Goal: Task Accomplishment & Management: Complete application form

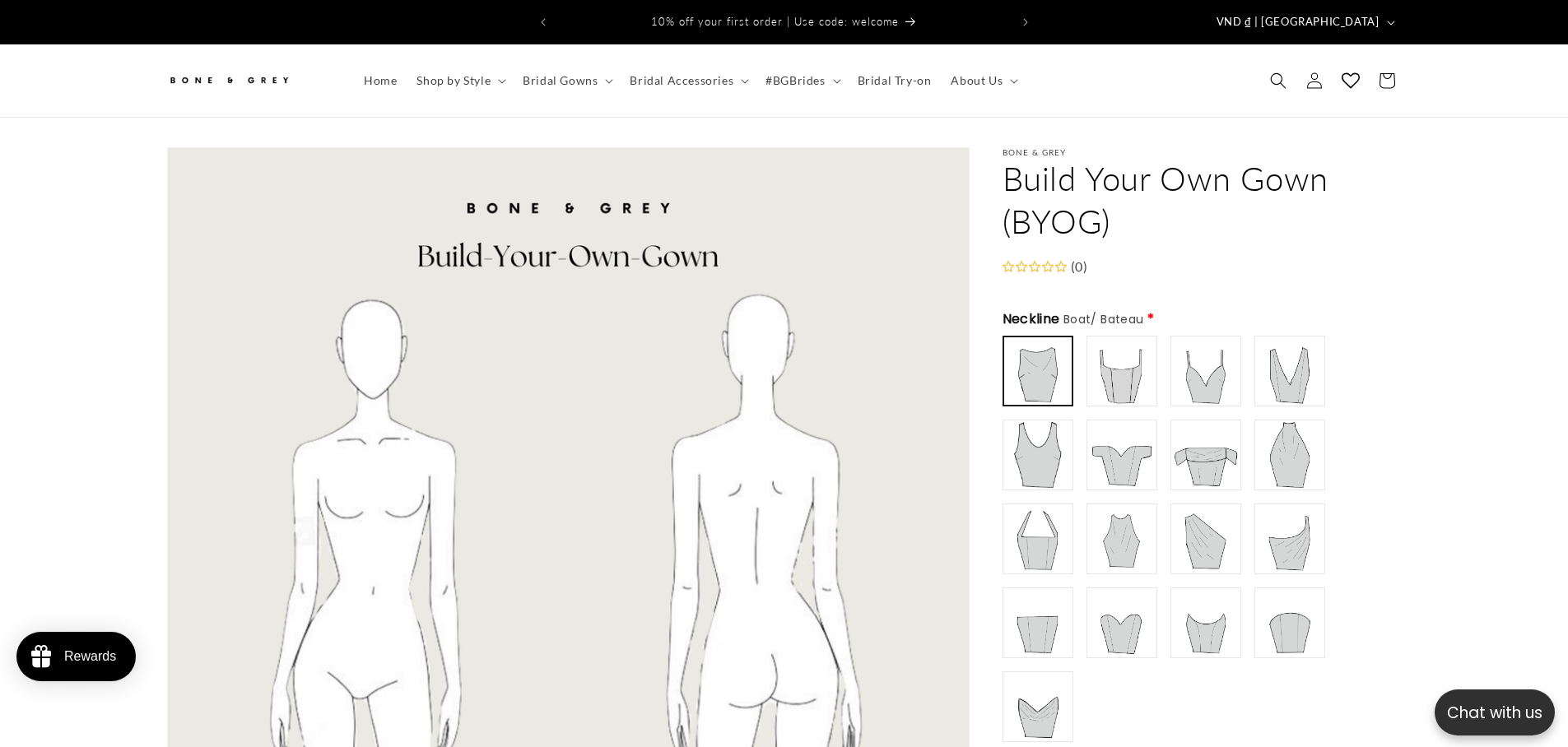
scroll to position [188, 0]
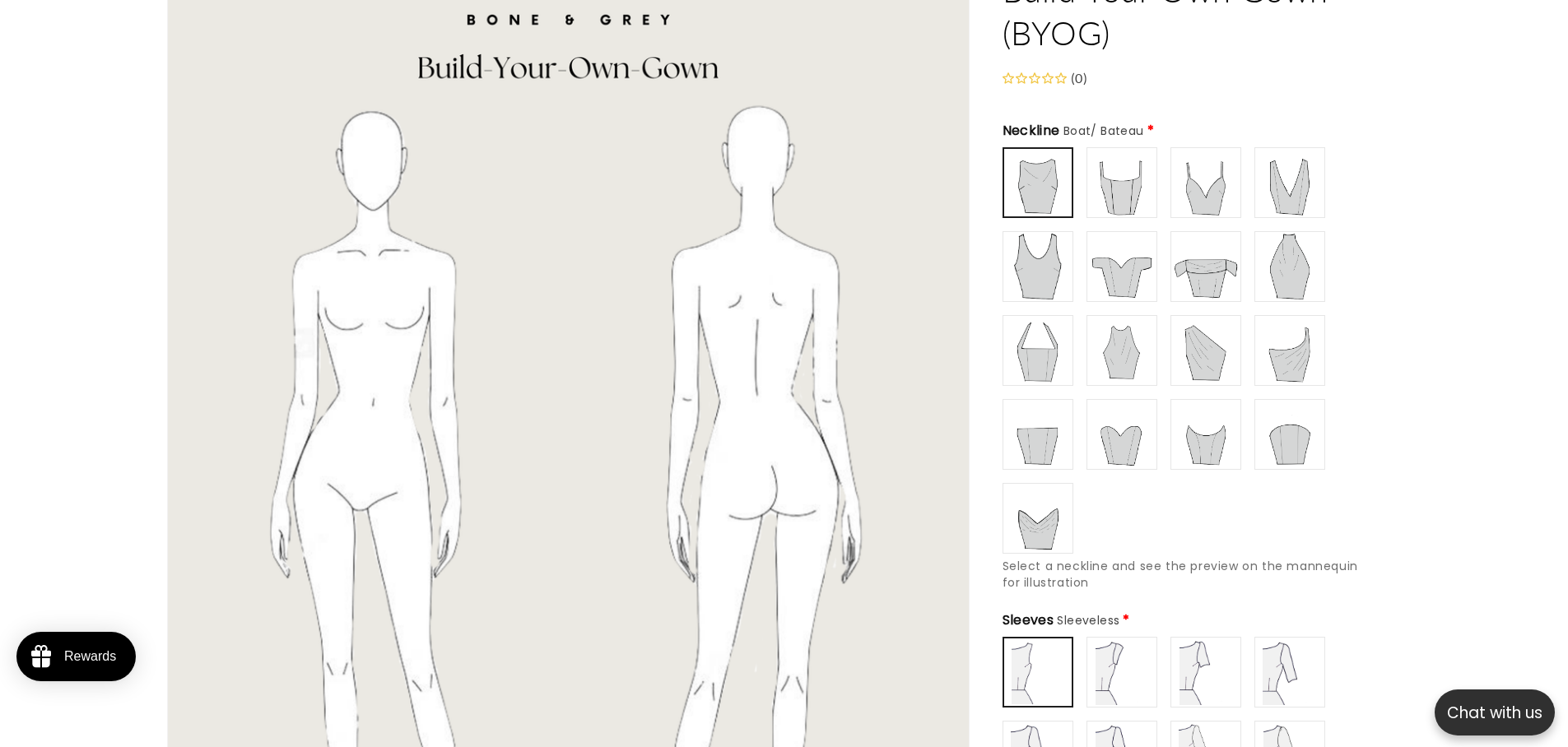
type input "**********"
click at [1124, 267] on img at bounding box center [1121, 266] width 66 height 66
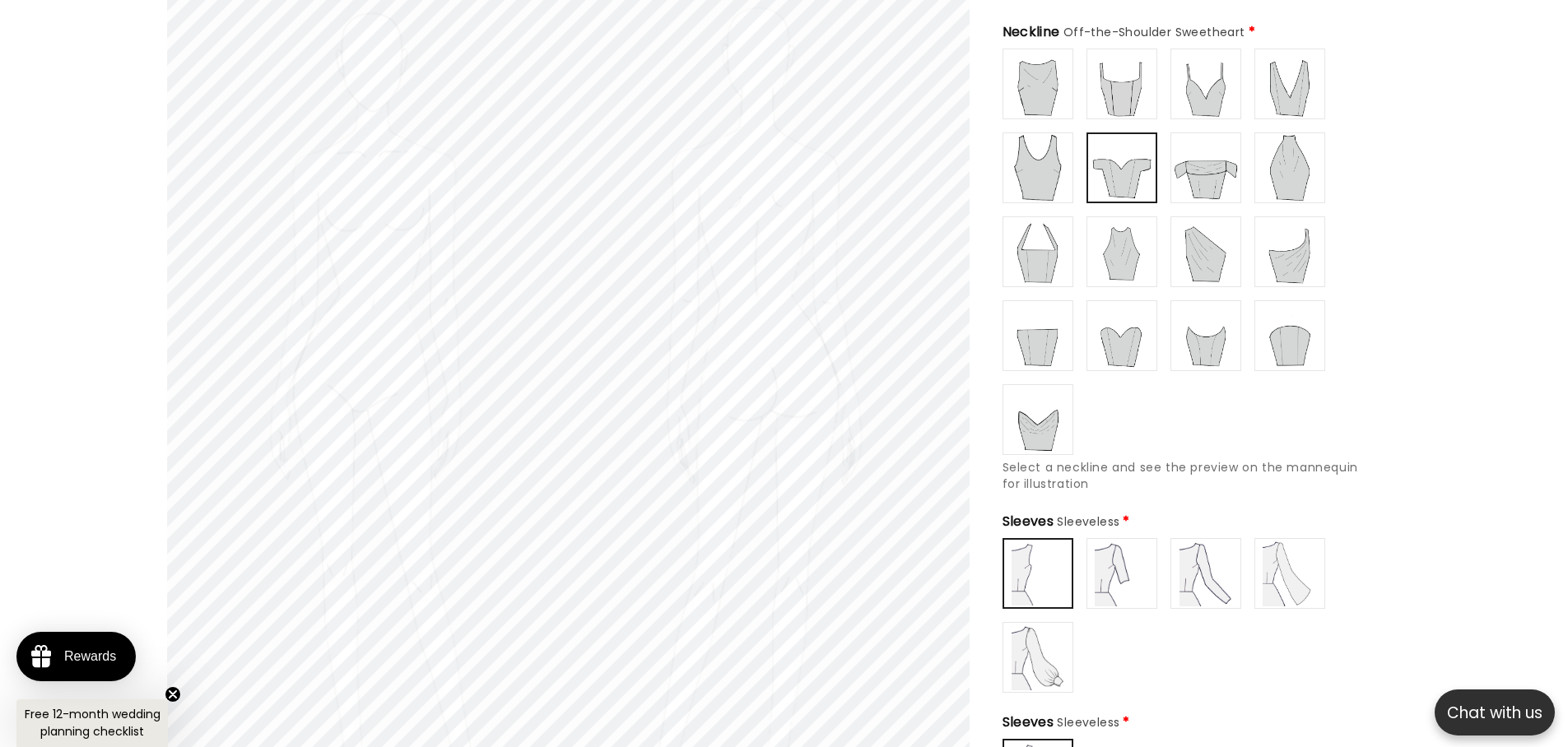
scroll to position [0, 905]
click at [1136, 545] on img at bounding box center [1121, 573] width 66 height 66
click at [1201, 544] on img at bounding box center [1206, 573] width 66 height 66
click at [1289, 549] on img at bounding box center [1289, 573] width 66 height 66
click at [1046, 561] on img at bounding box center [1038, 573] width 66 height 66
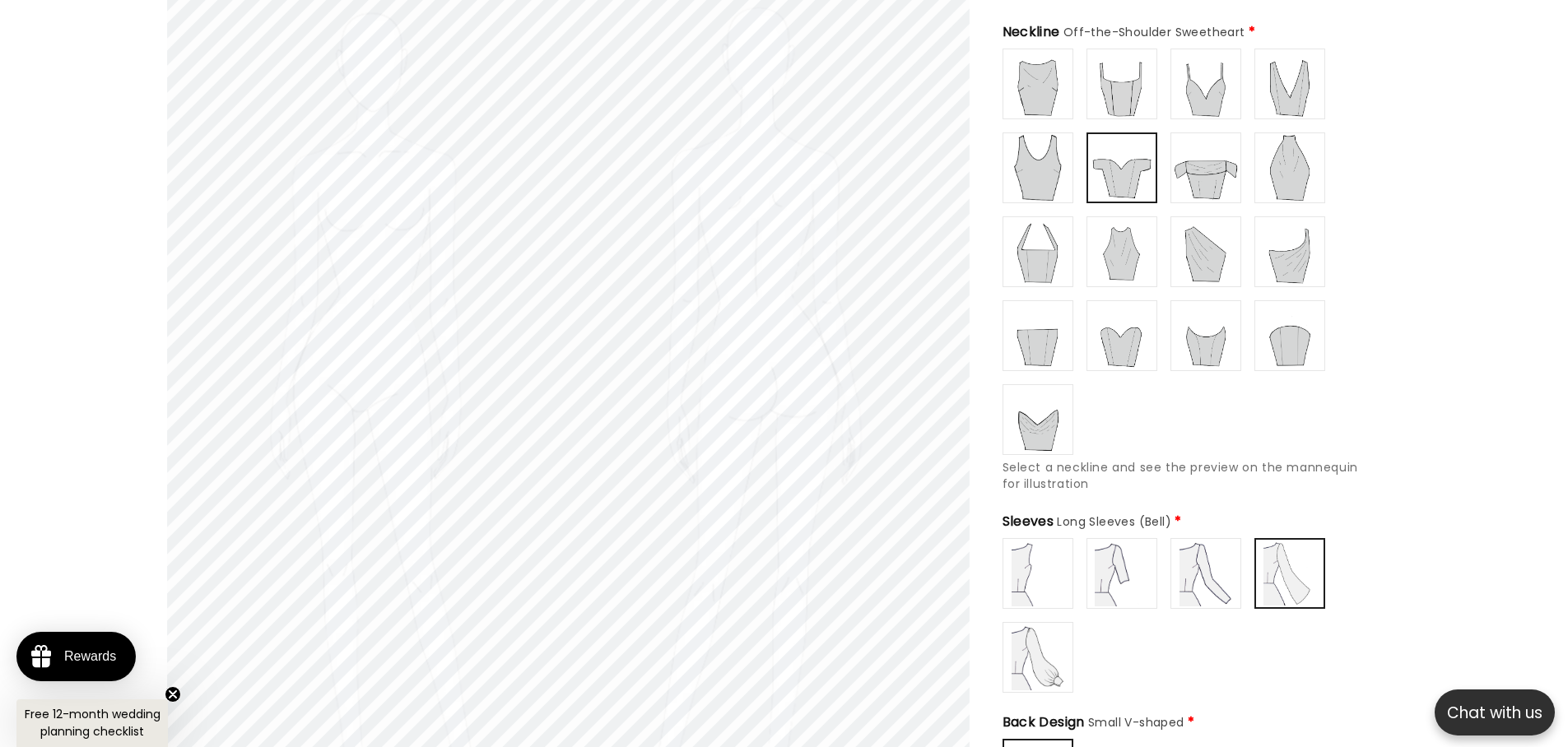
scroll to position [0, 0]
click at [1119, 560] on img at bounding box center [1121, 573] width 66 height 66
click at [1017, 657] on img at bounding box center [1038, 657] width 66 height 66
click at [1225, 577] on img at bounding box center [1206, 573] width 66 height 66
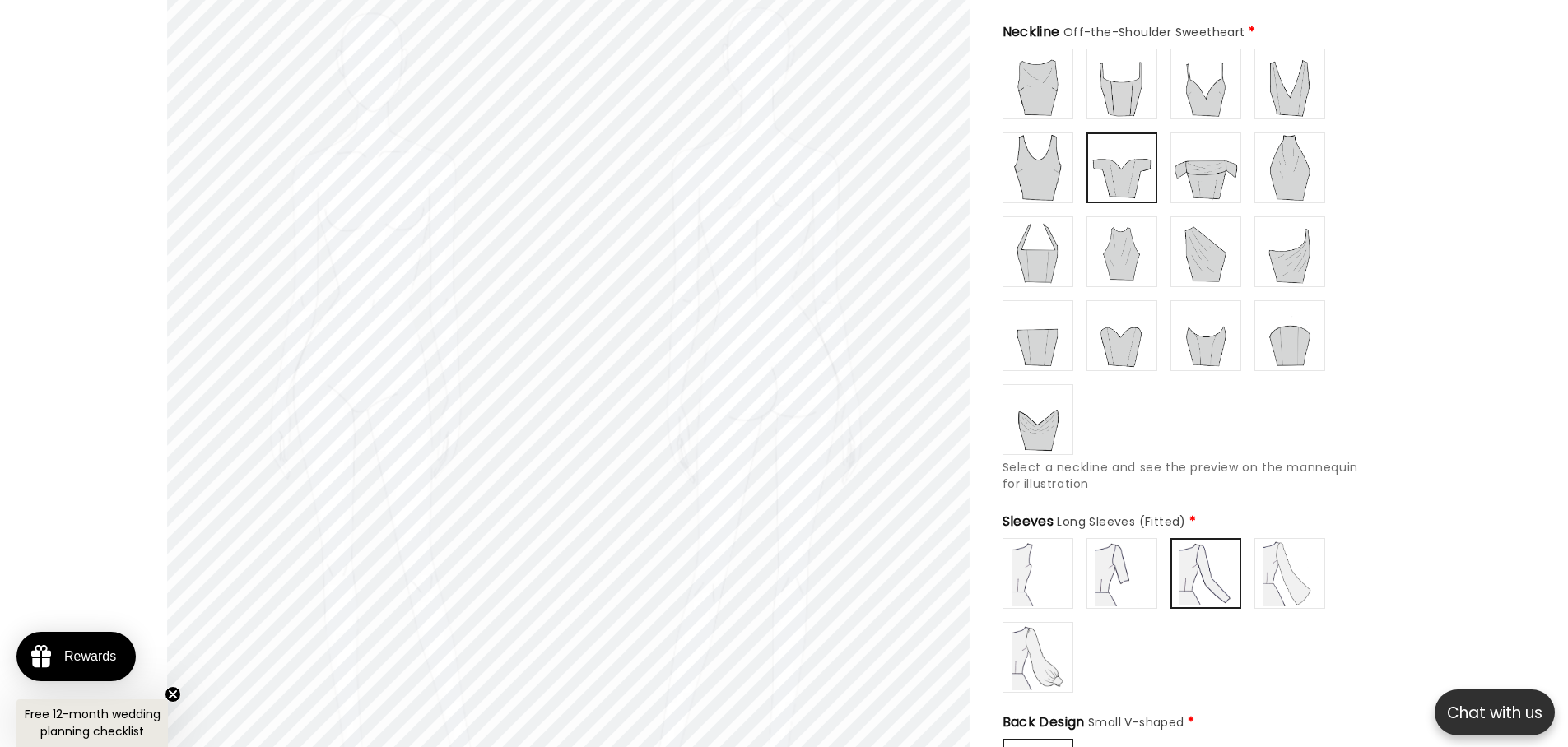
click at [1135, 571] on img at bounding box center [1121, 573] width 66 height 66
click at [1041, 562] on img at bounding box center [1038, 573] width 66 height 66
click at [1119, 562] on img at bounding box center [1121, 573] width 66 height 66
type input "**********"
click at [1210, 562] on img at bounding box center [1206, 573] width 66 height 66
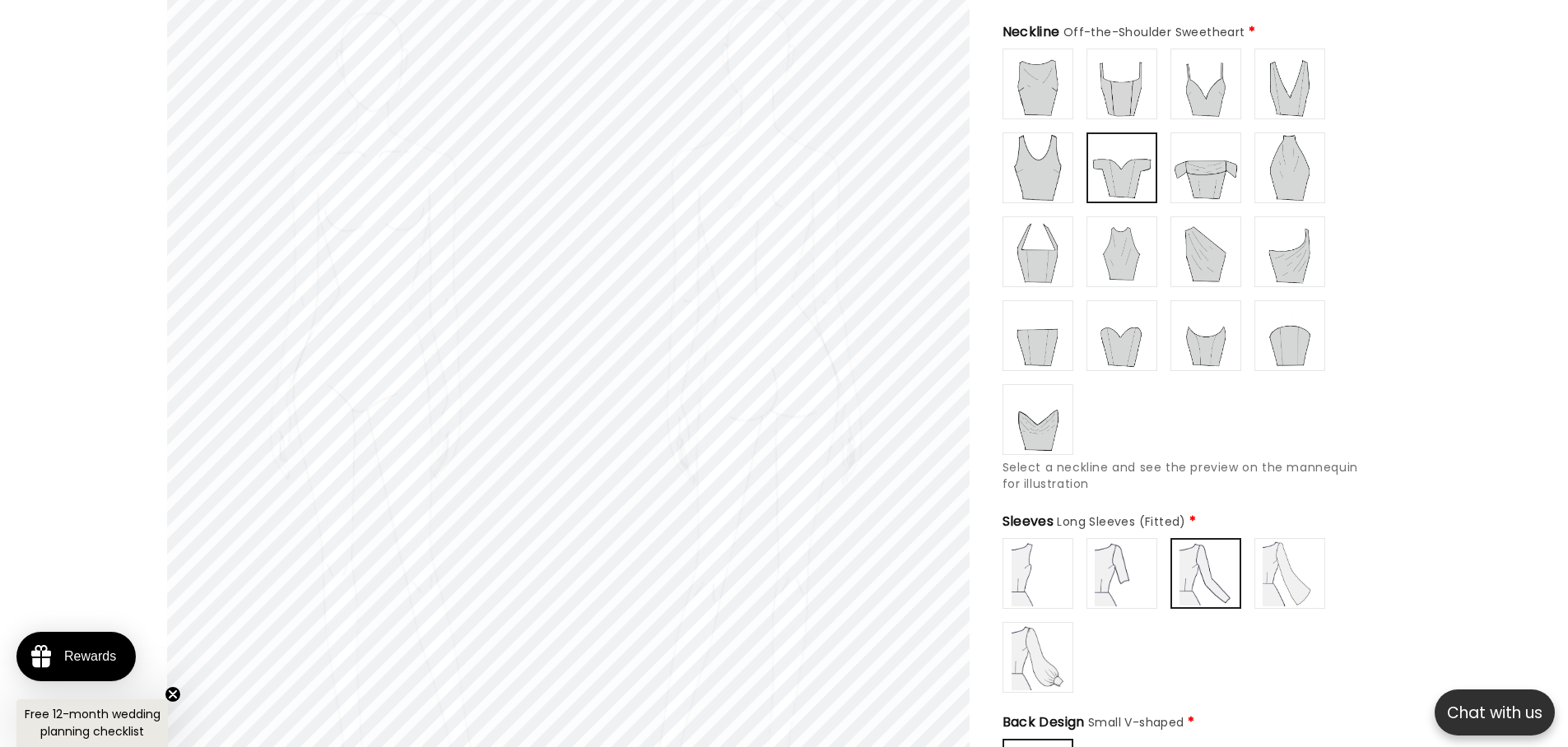
click at [1047, 161] on img at bounding box center [1038, 167] width 66 height 66
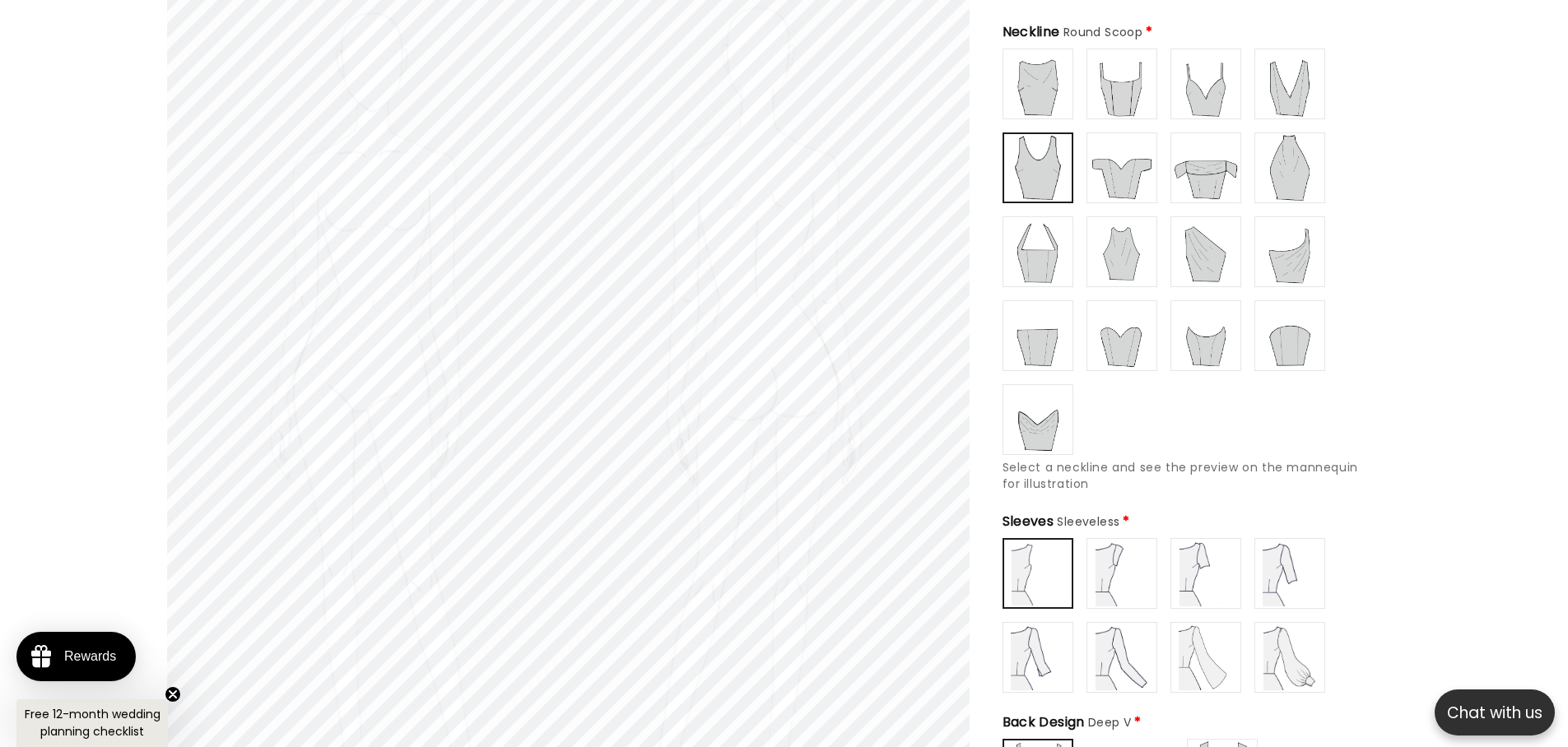
scroll to position [0, 905]
click at [1041, 63] on img at bounding box center [1038, 84] width 66 height 66
click at [1112, 72] on img at bounding box center [1121, 84] width 66 height 66
click at [1207, 67] on img at bounding box center [1206, 84] width 66 height 66
click at [1201, 157] on img at bounding box center [1206, 167] width 66 height 66
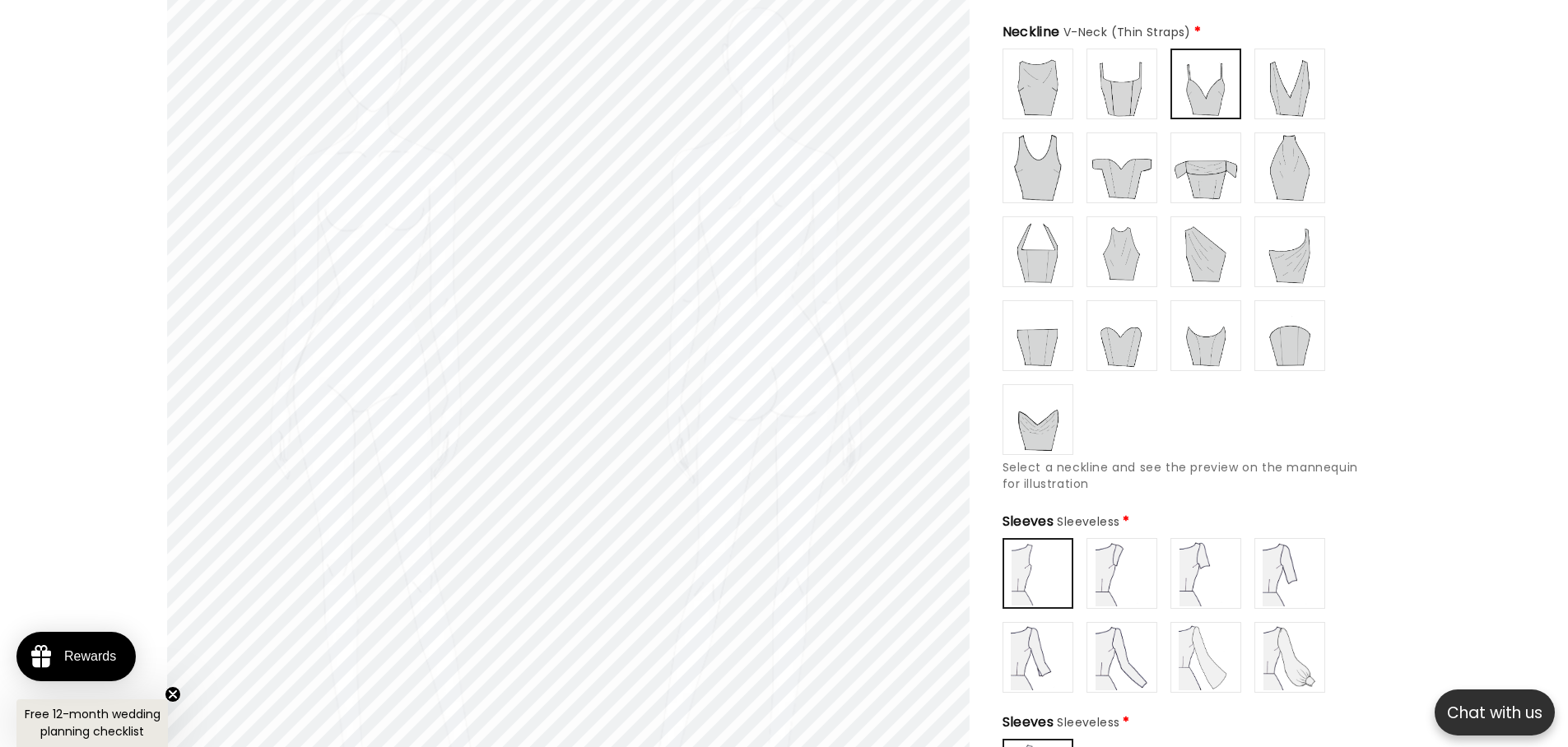
scroll to position [0, 0]
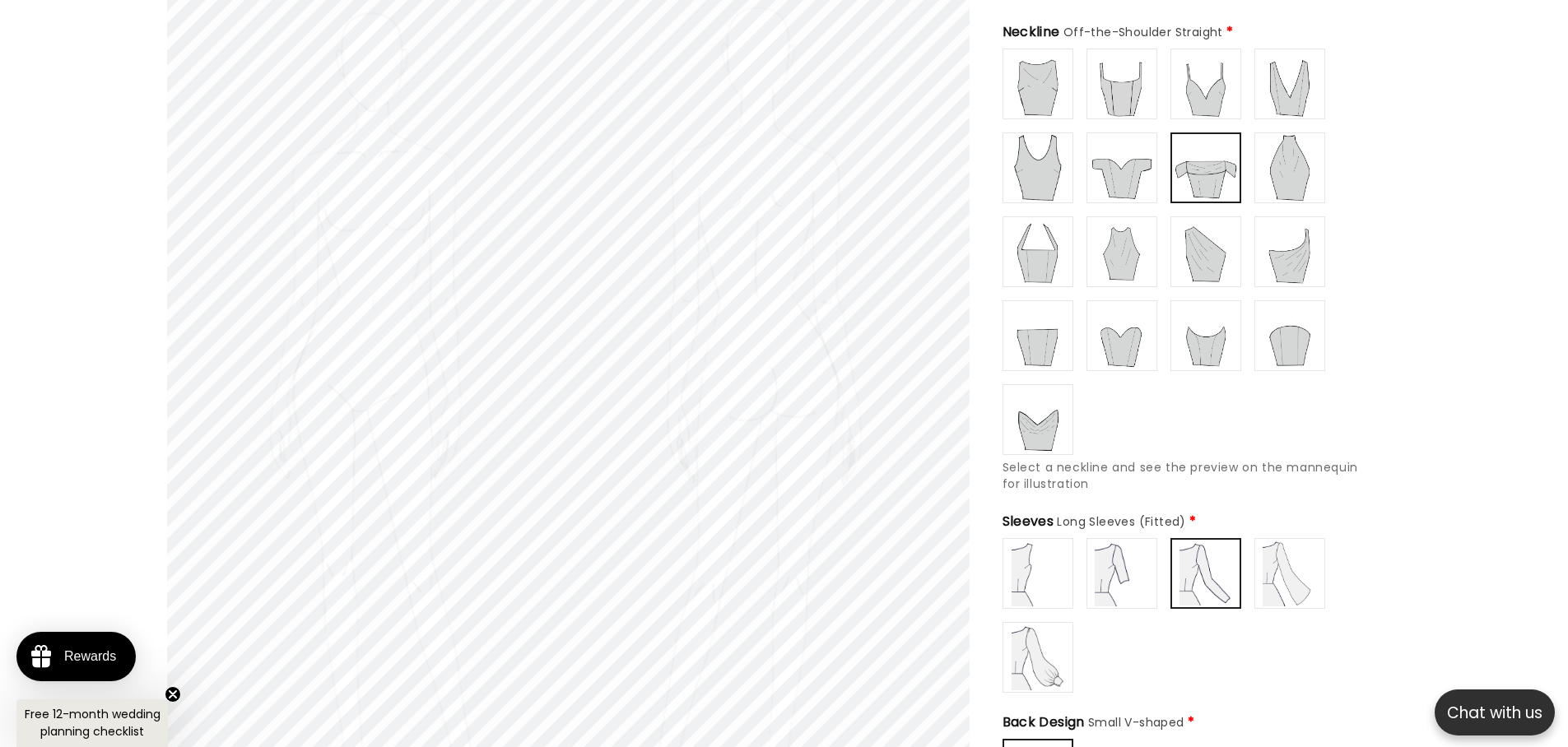
type input "**********"
click at [1187, 74] on img at bounding box center [1206, 84] width 66 height 66
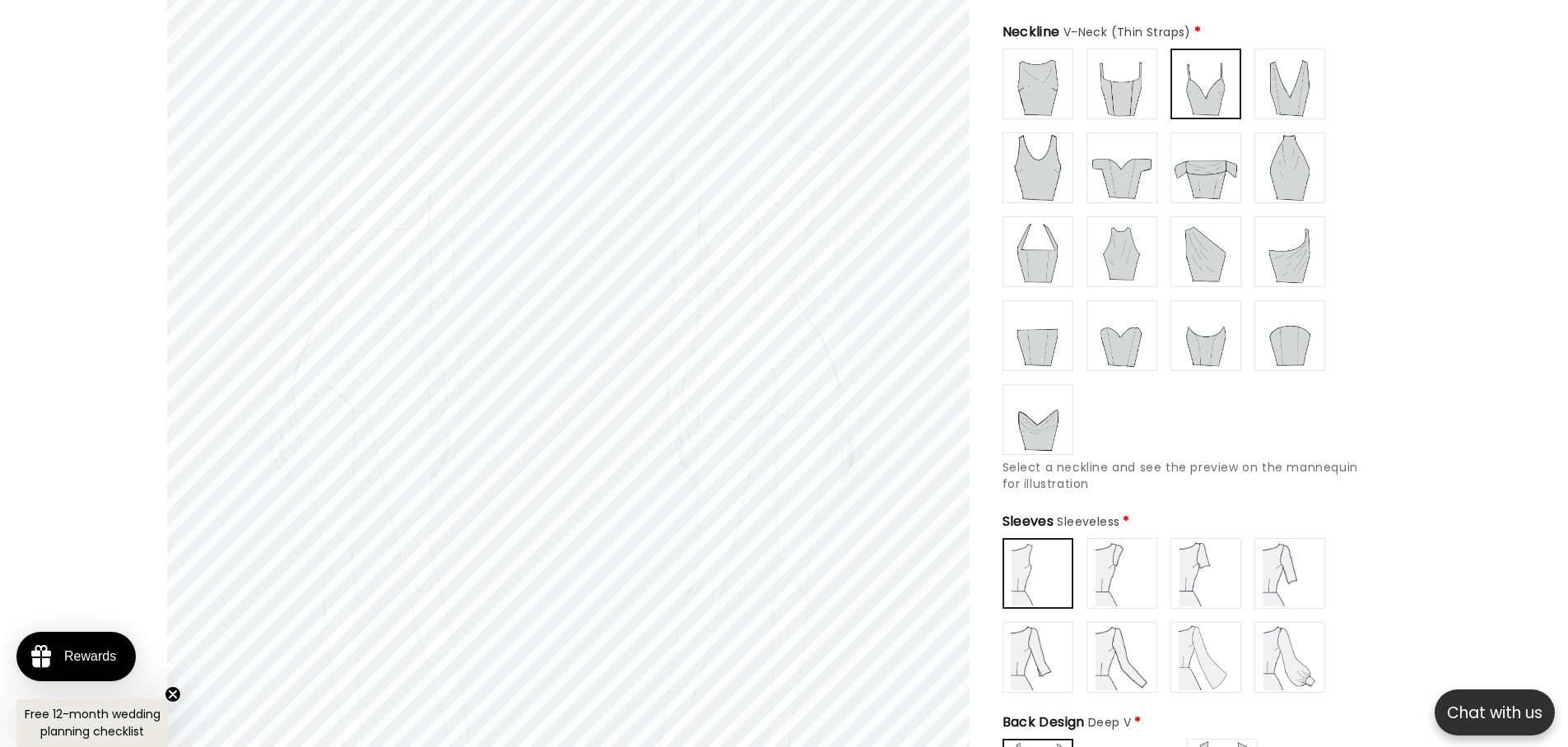
click at [1105, 566] on img at bounding box center [1121, 573] width 66 height 66
click at [1222, 566] on img at bounding box center [1206, 573] width 66 height 66
type input "**********"
click at [1132, 643] on img at bounding box center [1121, 657] width 66 height 66
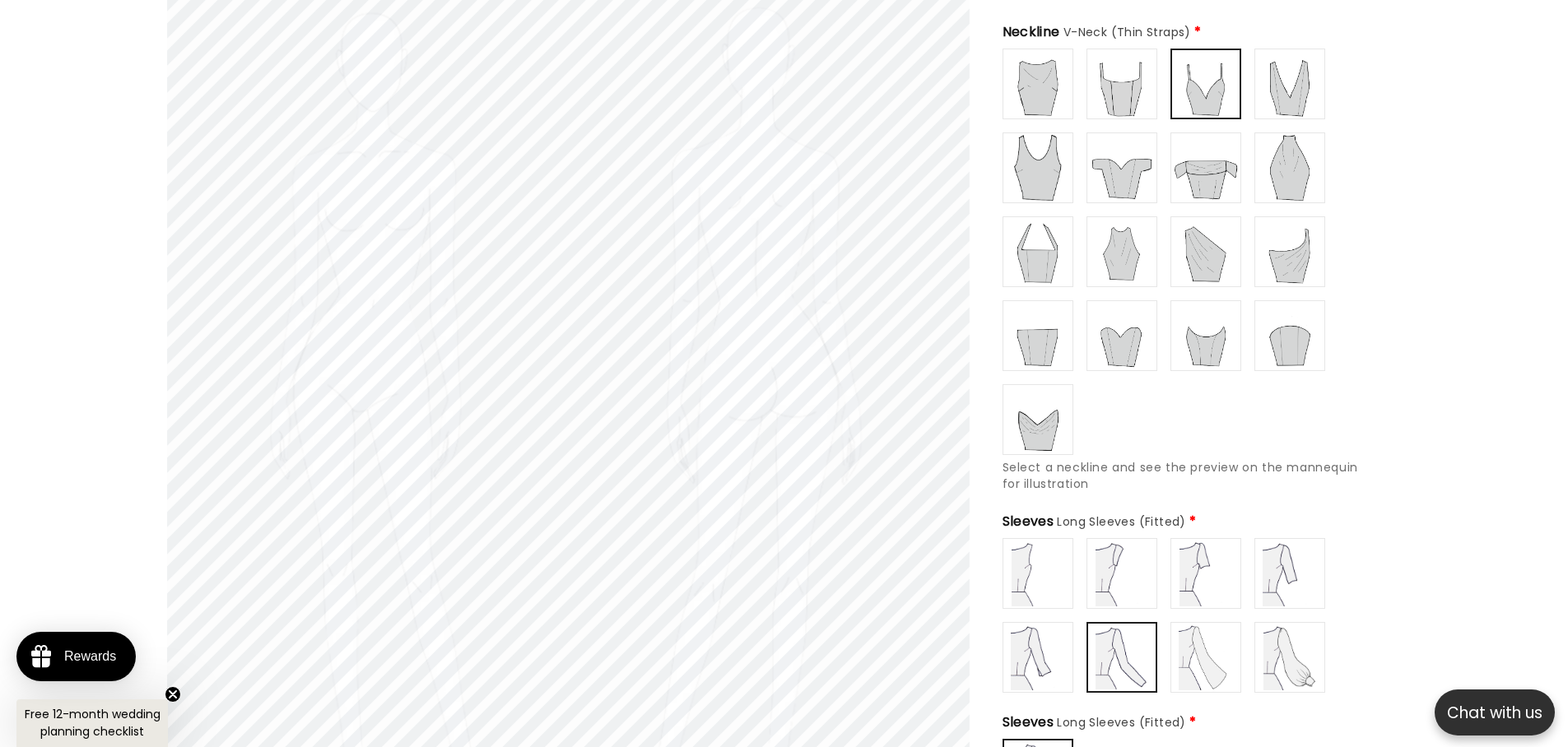
click at [1135, 75] on img at bounding box center [1121, 84] width 66 height 66
type input "**********"
click at [1152, 140] on img at bounding box center [1121, 167] width 66 height 66
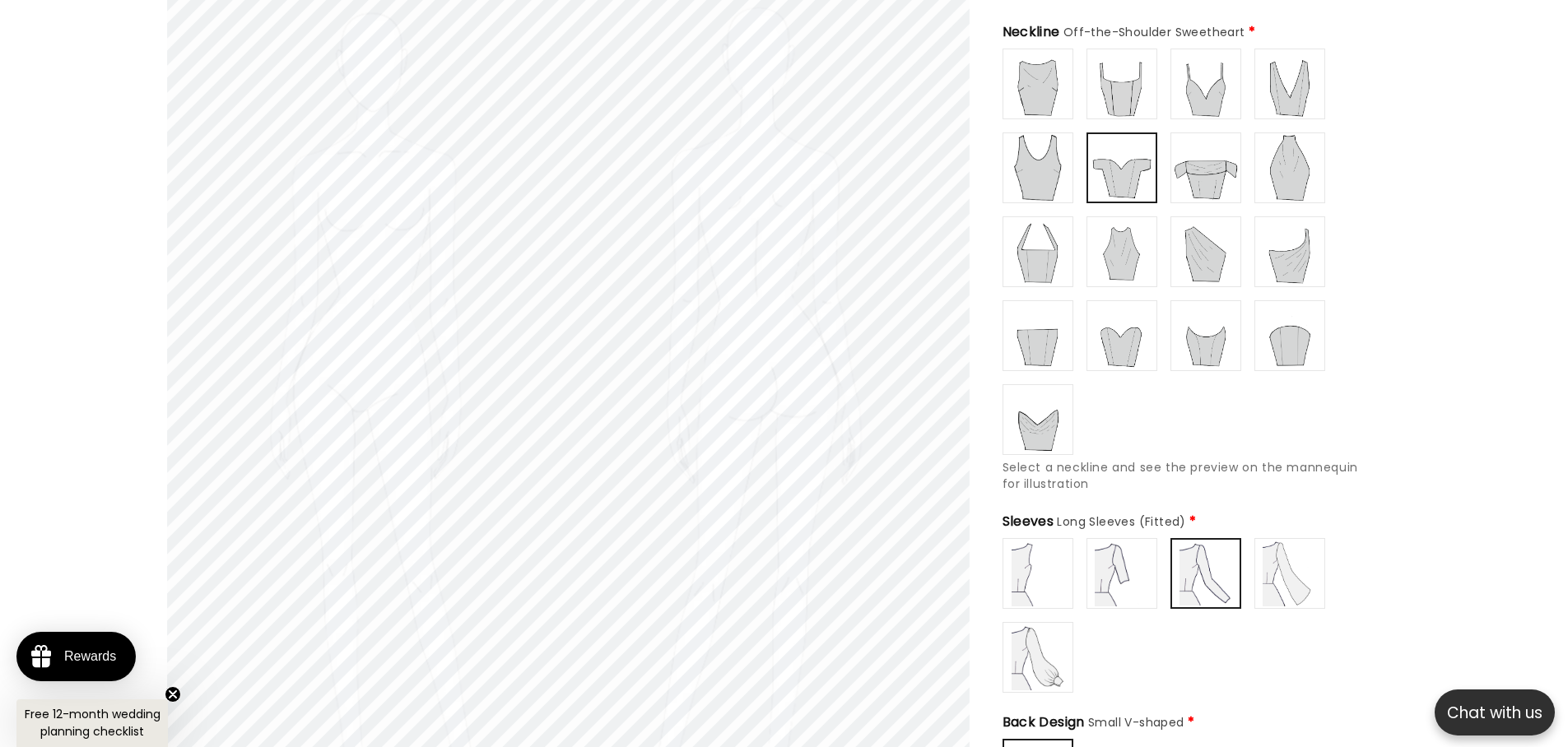
scroll to position [0, 905]
click at [1147, 563] on img at bounding box center [1121, 573] width 66 height 66
click at [1051, 566] on img at bounding box center [1038, 573] width 66 height 66
click at [1138, 572] on img at bounding box center [1121, 573] width 66 height 66
click at [1193, 554] on img at bounding box center [1206, 573] width 66 height 66
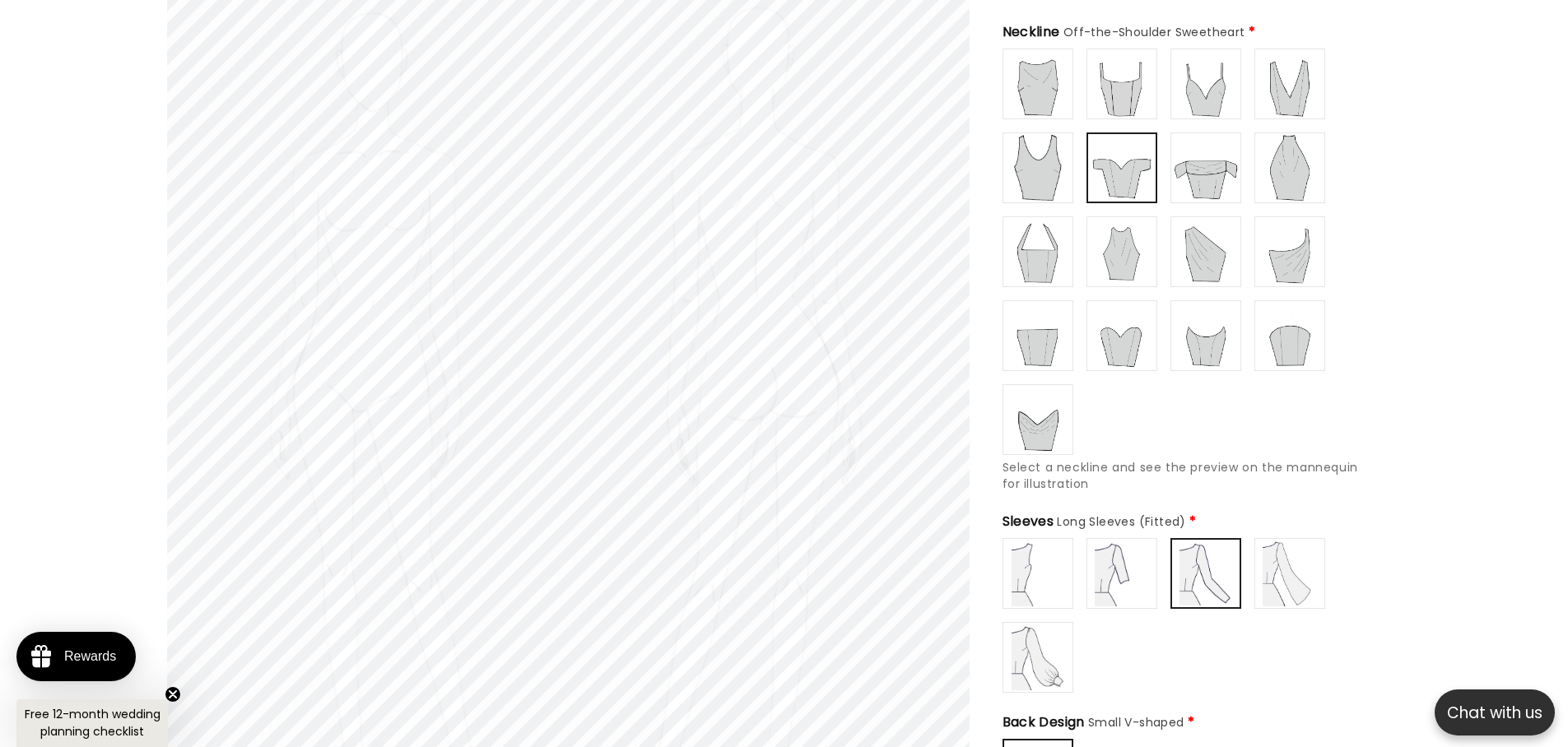
click at [1308, 558] on img at bounding box center [1289, 573] width 66 height 66
click at [1051, 663] on img at bounding box center [1038, 657] width 66 height 66
click at [1027, 594] on label at bounding box center [1038, 573] width 71 height 71
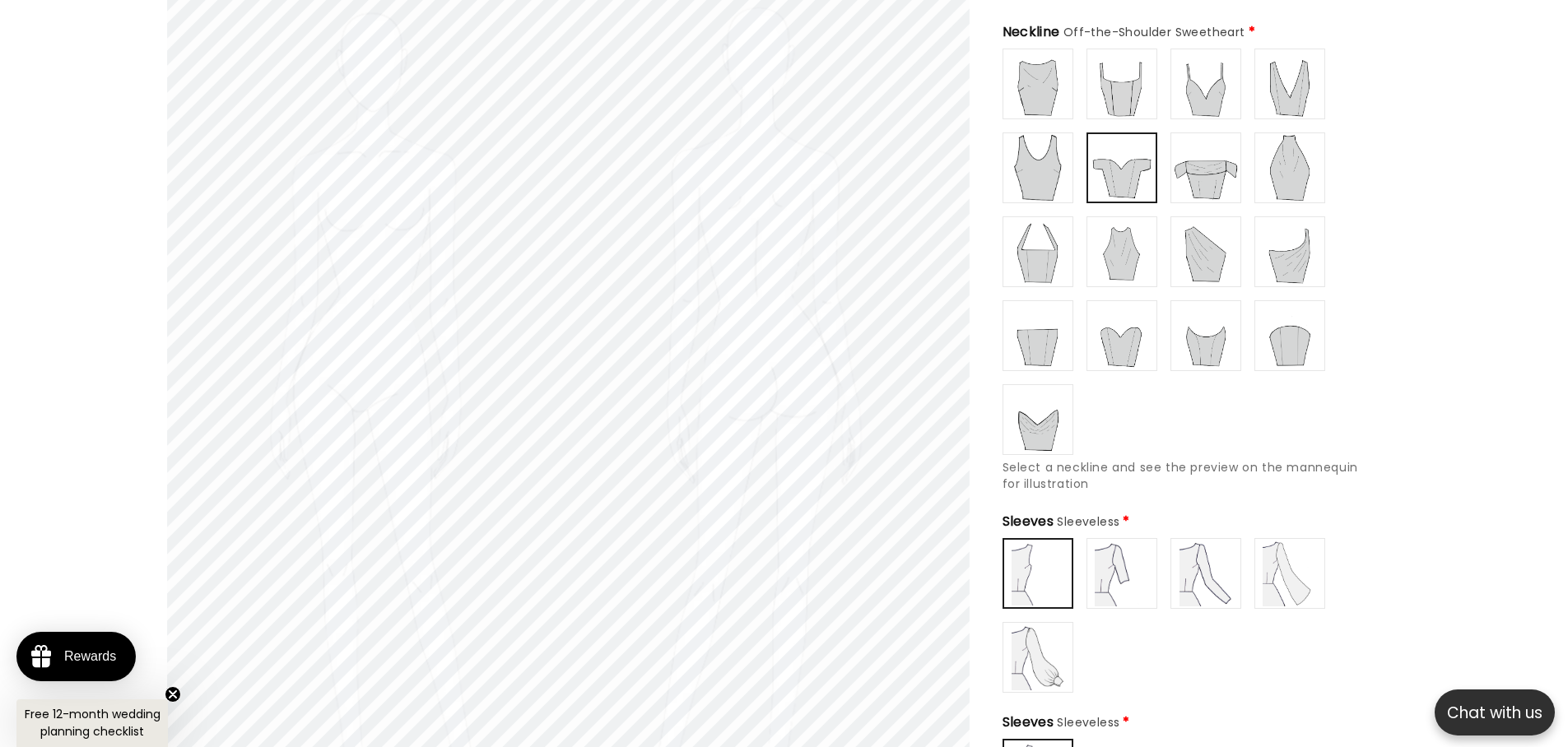
click at [1215, 570] on img at bounding box center [1206, 573] width 66 height 66
click at [1124, 554] on img at bounding box center [1121, 573] width 66 height 66
type input "**********"
click at [1289, 548] on img at bounding box center [1289, 573] width 66 height 66
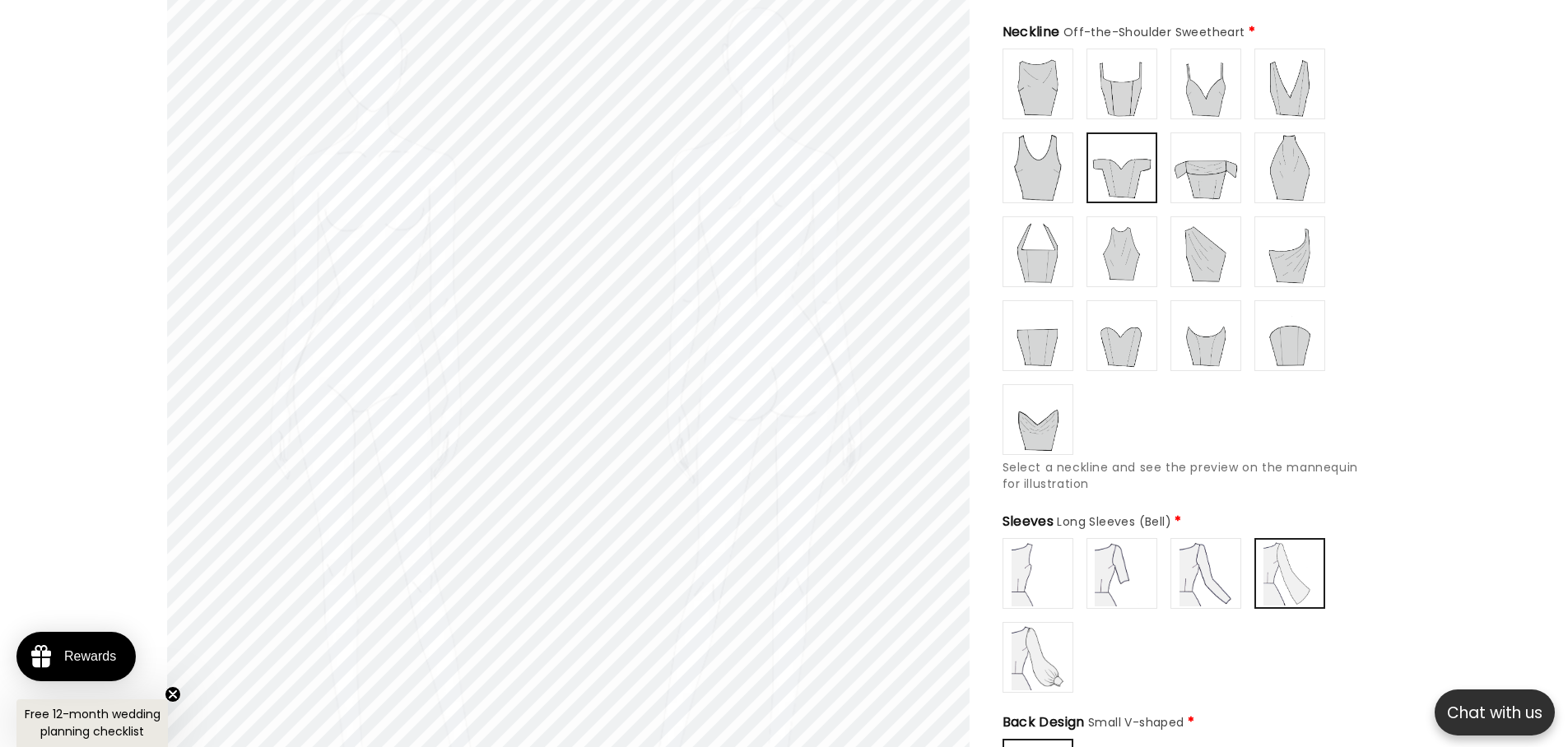
click at [1047, 70] on img at bounding box center [1038, 84] width 66 height 66
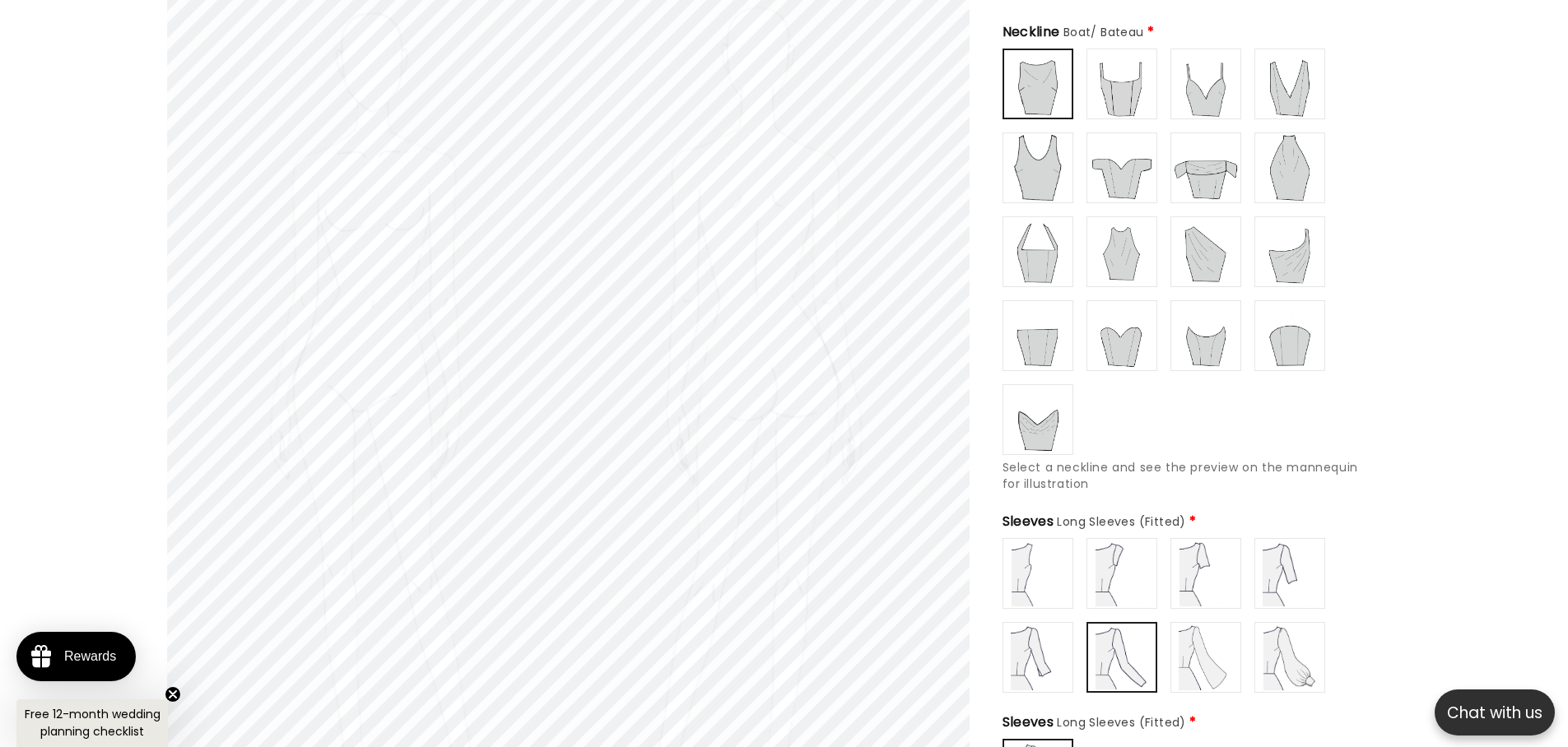
type input "**********"
click at [1131, 157] on img at bounding box center [1121, 167] width 66 height 66
type input "**********"
click at [1115, 160] on img at bounding box center [1121, 167] width 66 height 66
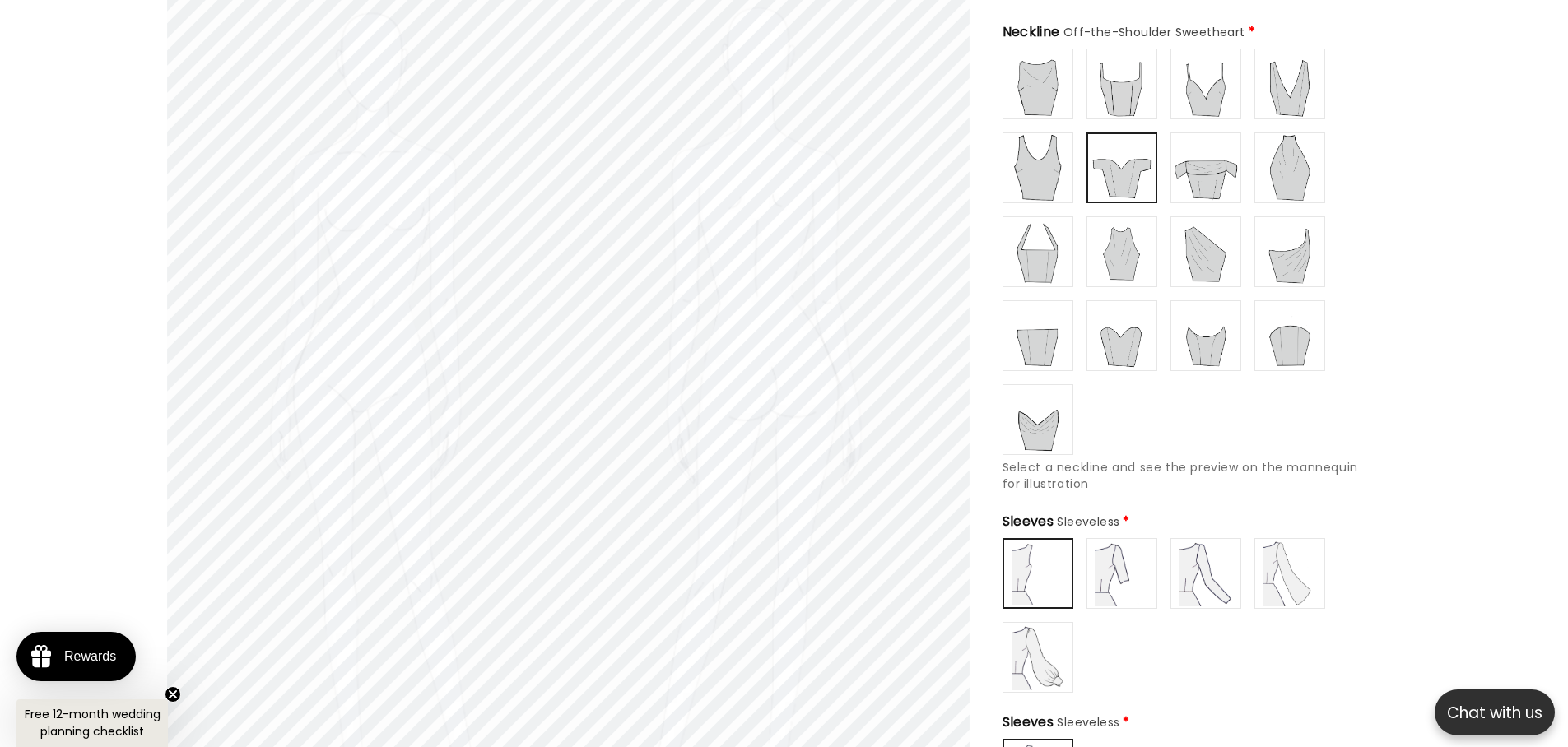
click at [1213, 564] on img at bounding box center [1206, 573] width 66 height 66
click at [1143, 571] on img at bounding box center [1121, 573] width 66 height 66
click at [1304, 571] on img at bounding box center [1289, 573] width 66 height 66
click at [1011, 662] on img at bounding box center [1038, 657] width 66 height 66
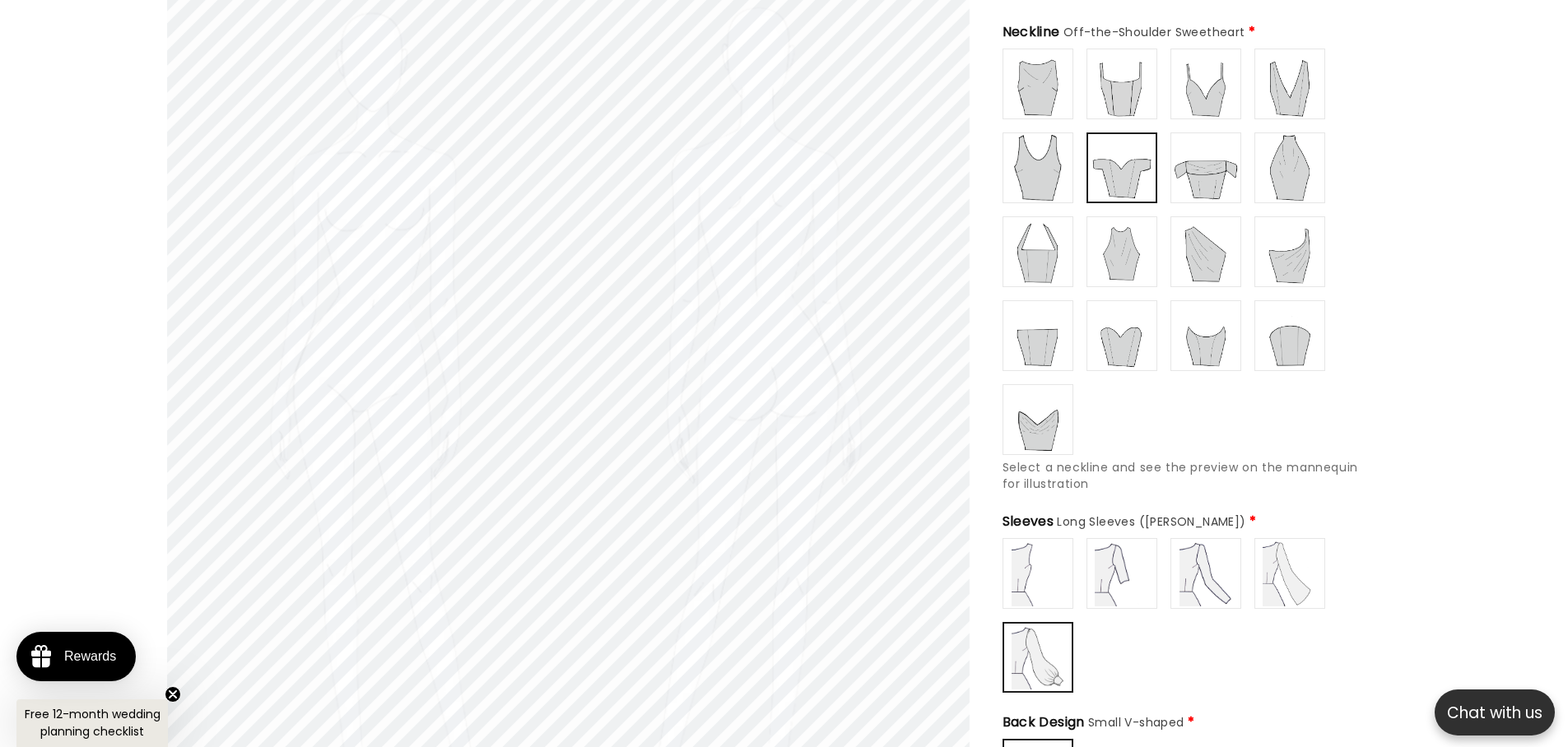
click at [1109, 572] on img at bounding box center [1121, 573] width 66 height 66
click at [1209, 566] on img at bounding box center [1206, 573] width 66 height 66
click at [1301, 566] on img at bounding box center [1289, 573] width 66 height 66
click at [1039, 568] on img at bounding box center [1038, 573] width 66 height 66
click at [1100, 567] on img at bounding box center [1121, 573] width 66 height 66
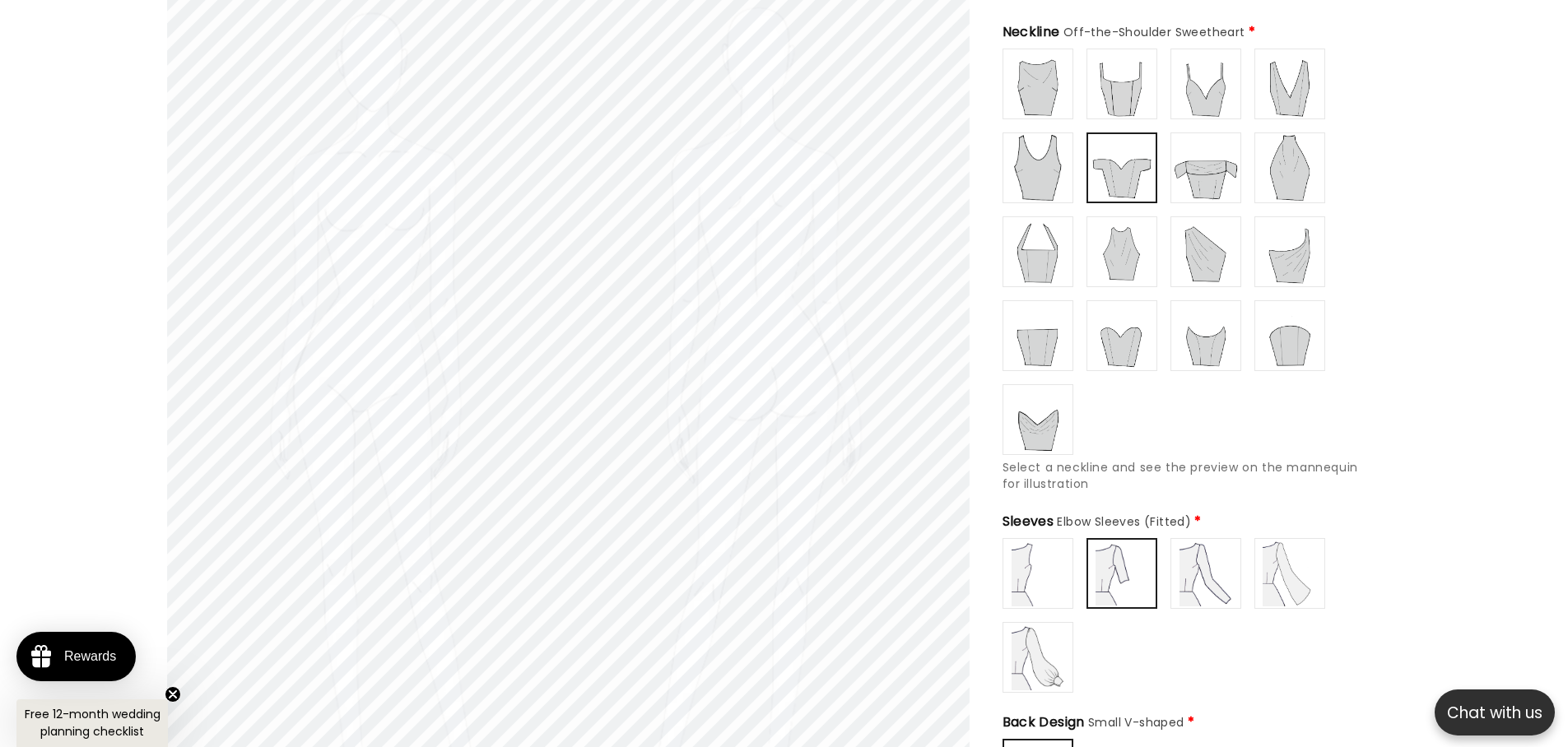
click at [1205, 566] on img at bounding box center [1206, 573] width 66 height 66
click at [1295, 566] on img at bounding box center [1289, 573] width 66 height 66
click at [1034, 639] on img at bounding box center [1038, 657] width 66 height 66
click at [1139, 576] on img at bounding box center [1121, 573] width 66 height 66
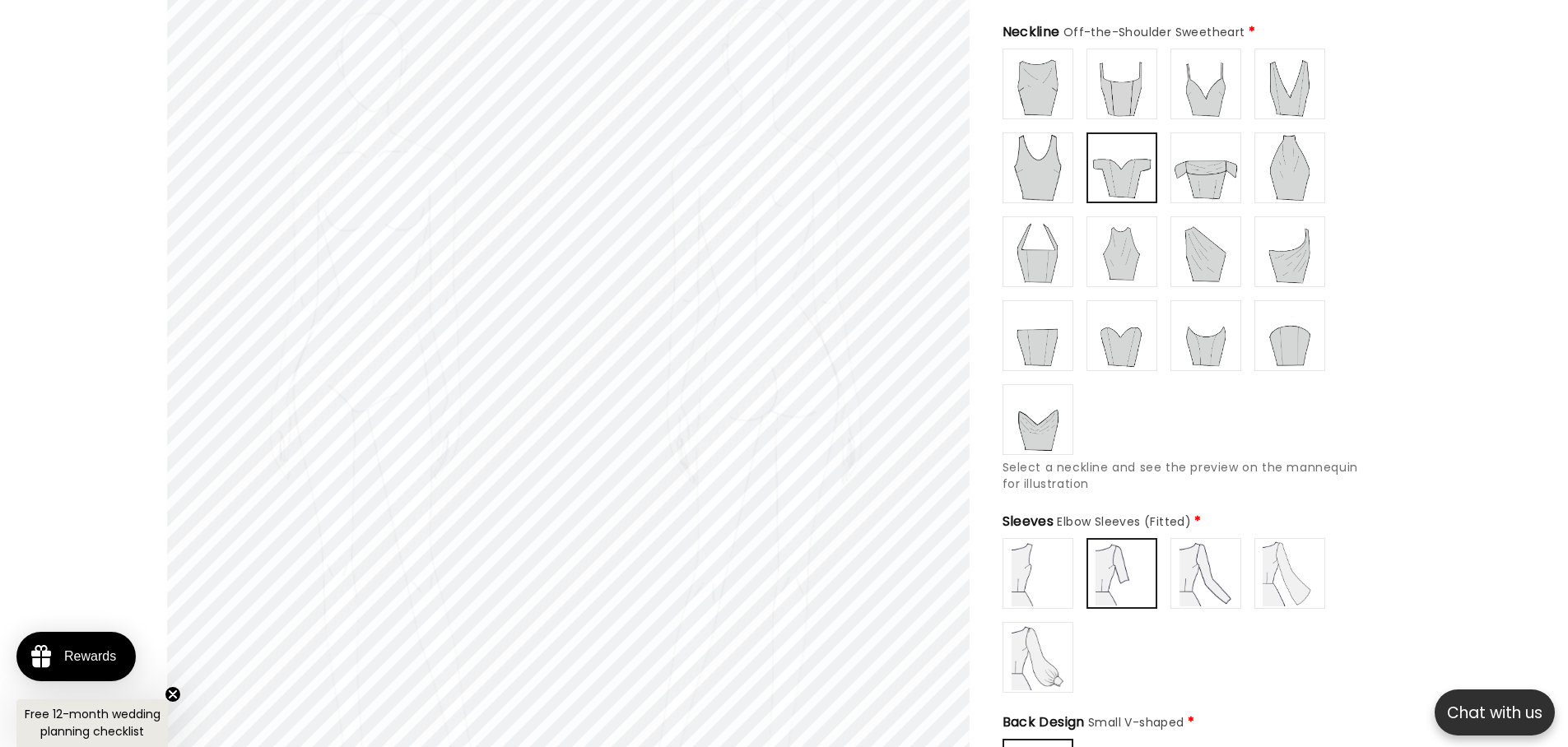
click at [1209, 575] on img at bounding box center [1206, 573] width 66 height 66
type input "**********"
click at [1306, 575] on img at bounding box center [1289, 573] width 66 height 66
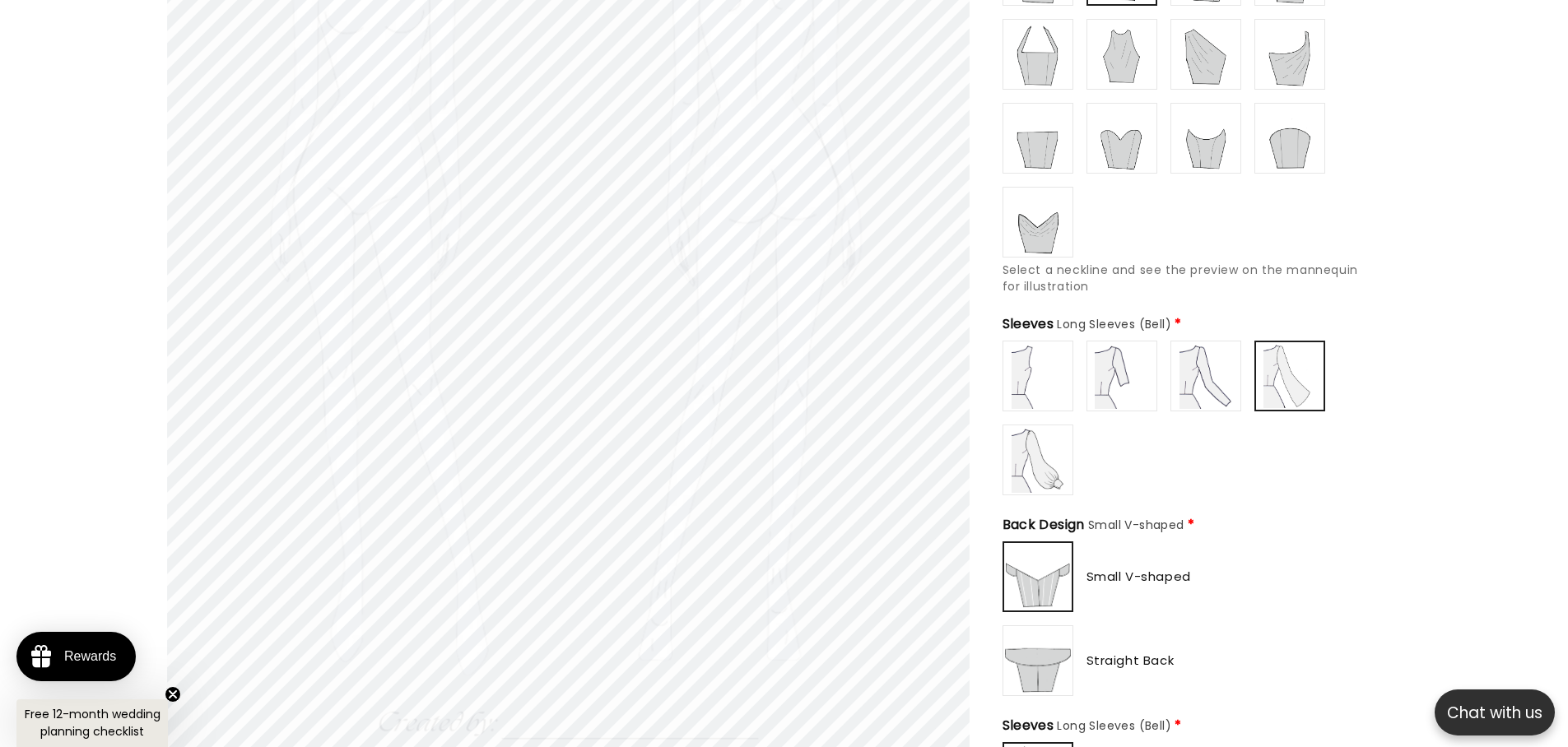
scroll to position [0, 453]
type input "**********"
click at [1054, 649] on img at bounding box center [1038, 661] width 66 height 66
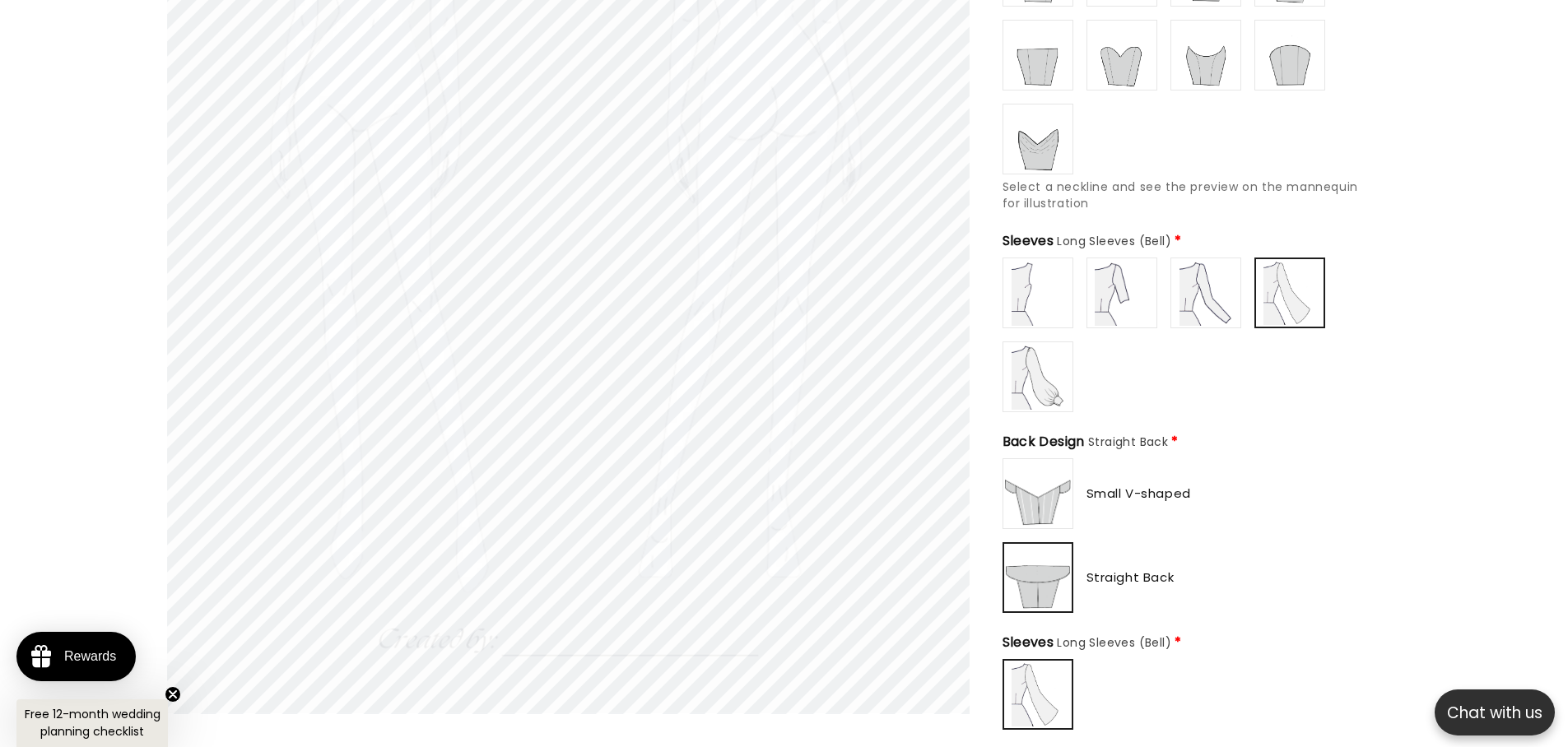
scroll to position [583, 0]
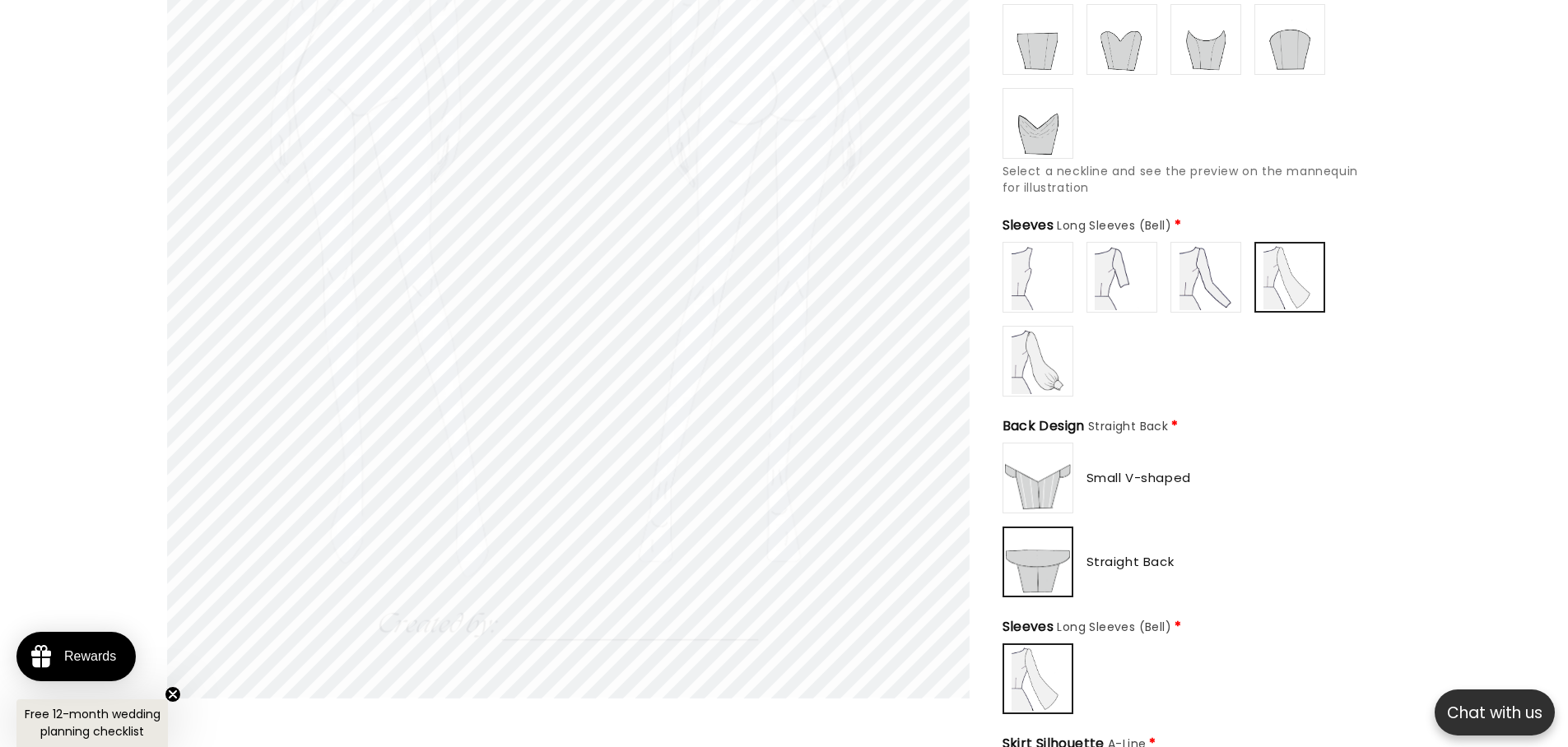
click at [1047, 684] on img at bounding box center [1038, 678] width 64 height 64
type input "**********"
click at [1049, 663] on img at bounding box center [1038, 679] width 66 height 66
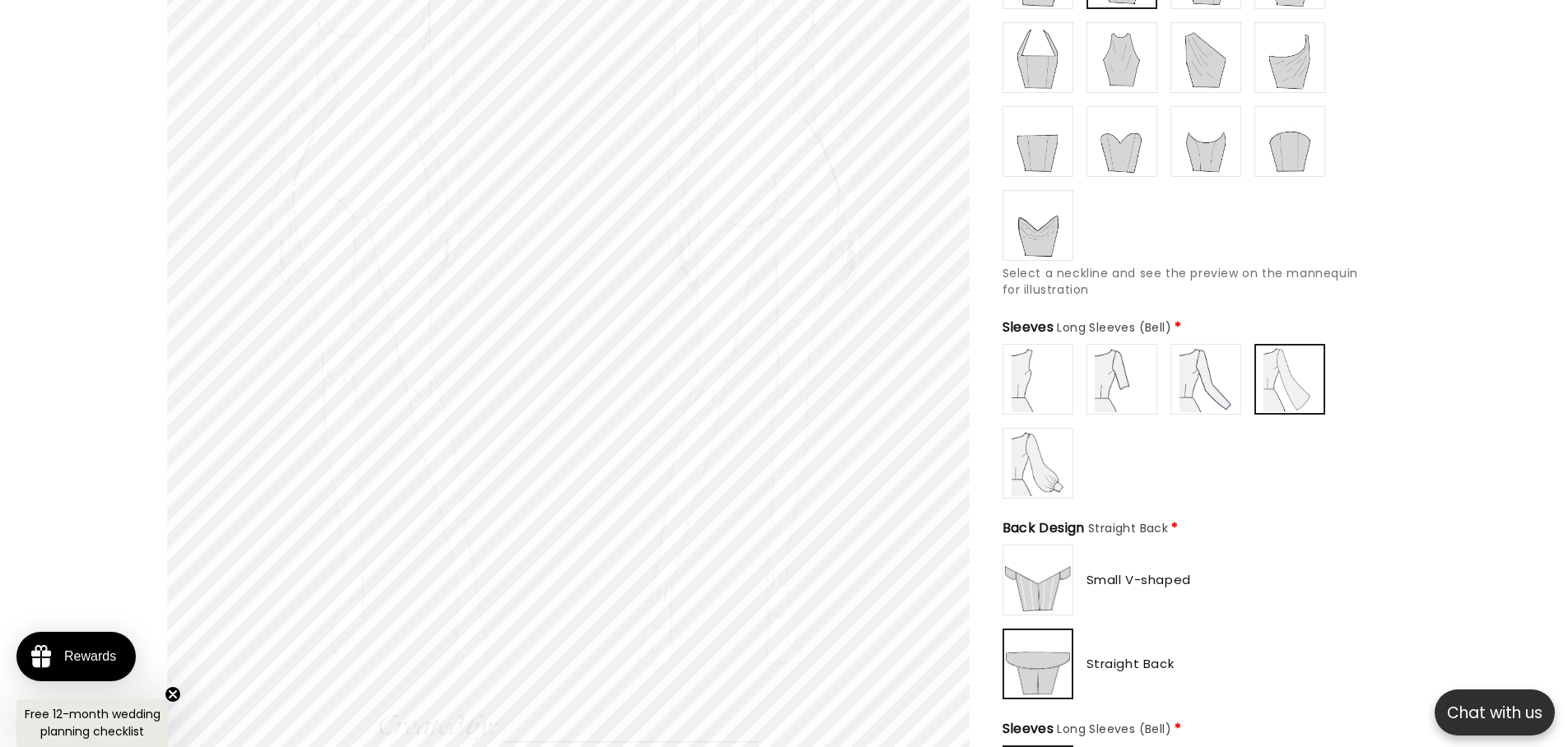
scroll to position [386, 0]
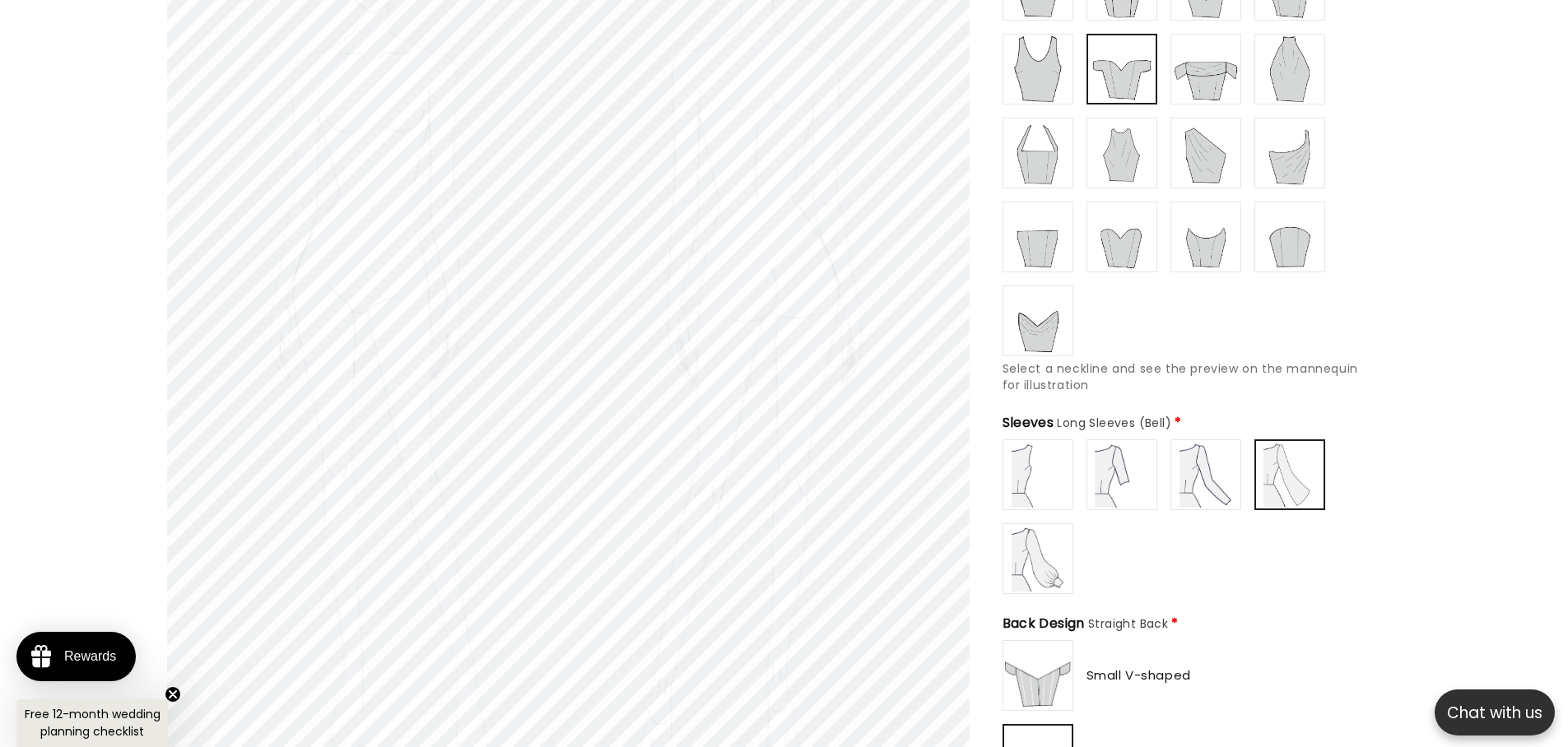
type input "**********"
click at [1039, 642] on img at bounding box center [1038, 675] width 66 height 66
click at [1046, 650] on img at bounding box center [1038, 675] width 64 height 64
click at [1046, 663] on img at bounding box center [1038, 675] width 66 height 66
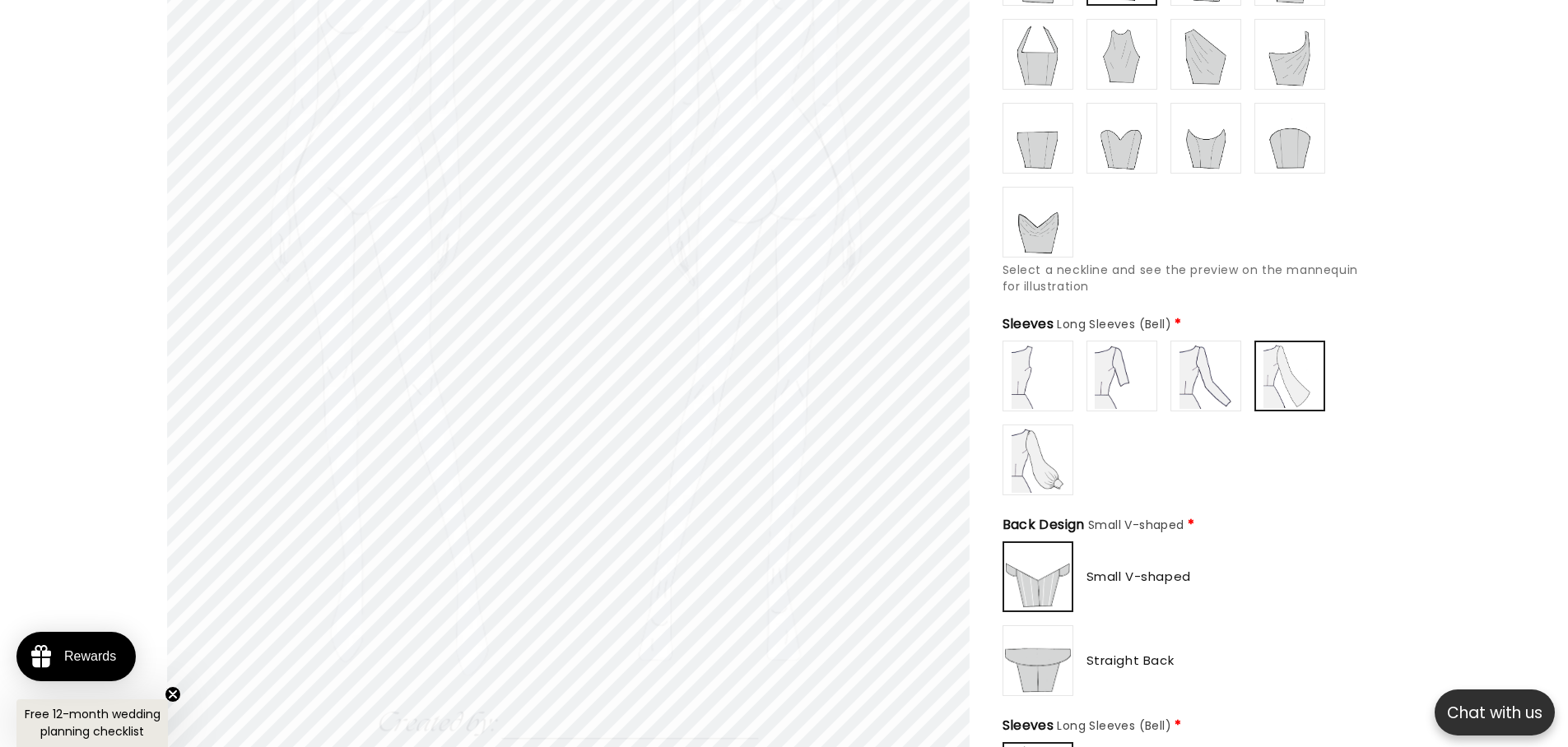
type input "**********"
click at [1046, 663] on img at bounding box center [1038, 661] width 66 height 66
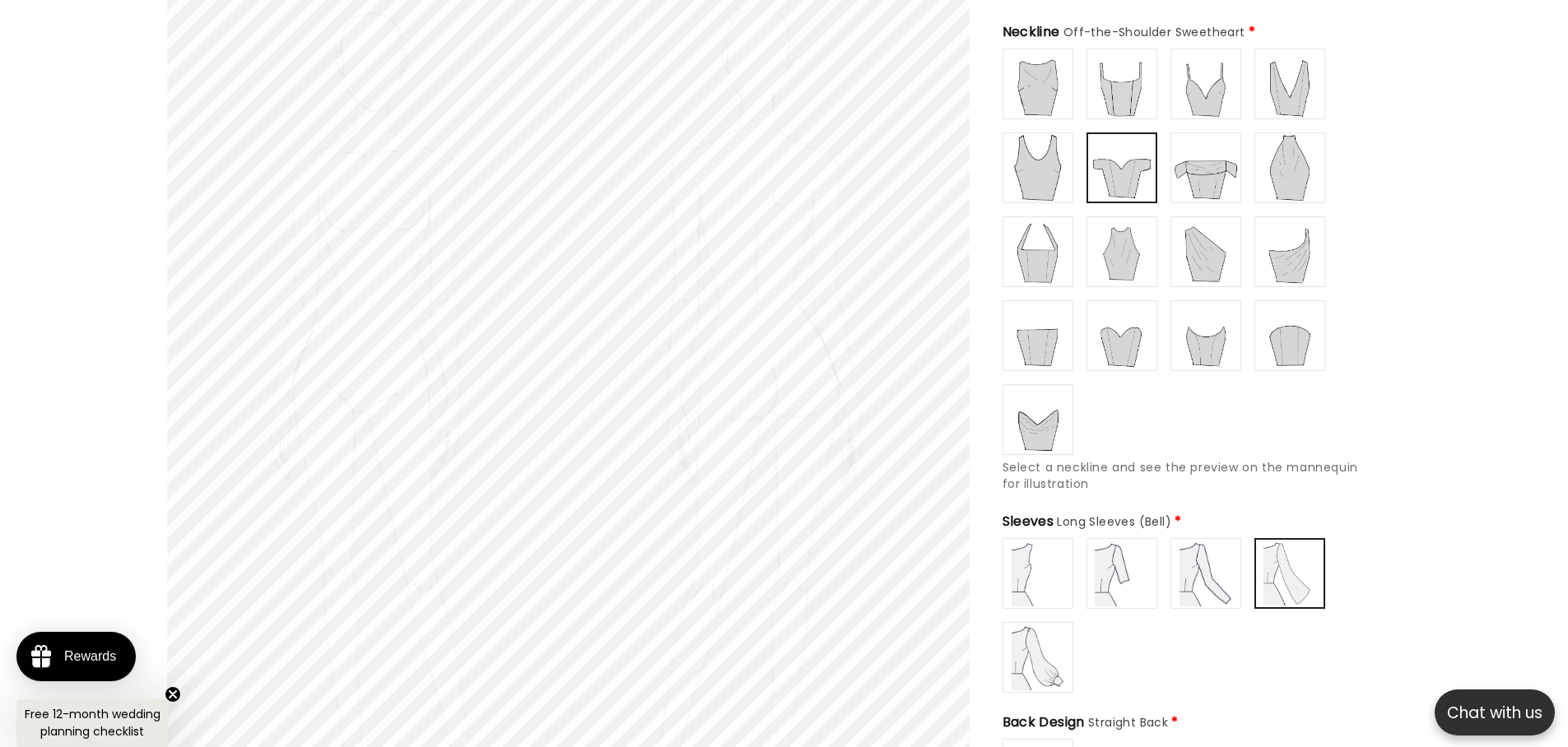
scroll to position [0, 0]
click at [1038, 560] on img at bounding box center [1038, 573] width 66 height 66
click at [1094, 566] on img at bounding box center [1121, 573] width 66 height 66
click at [1211, 577] on img at bounding box center [1206, 573] width 66 height 66
type input "**********"
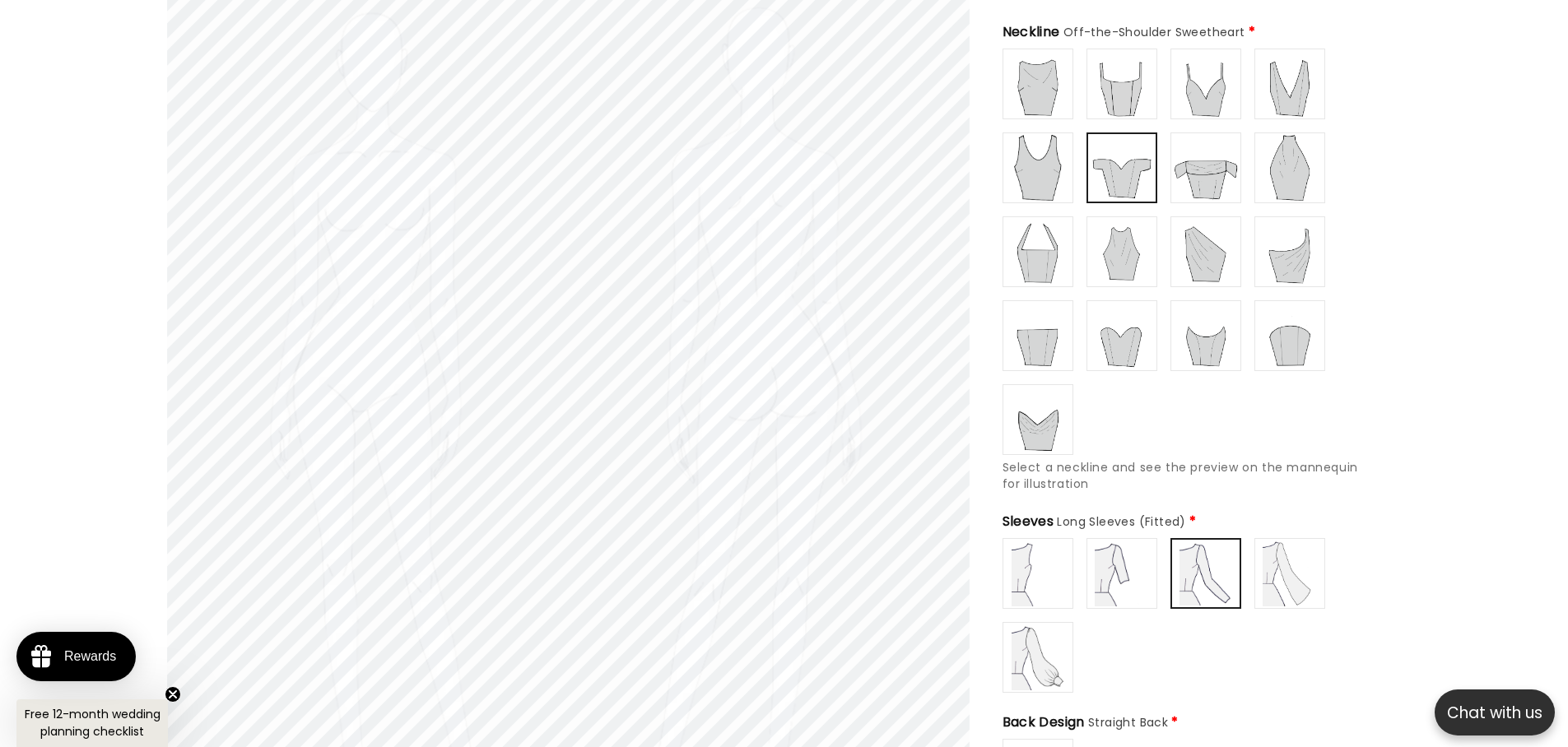
click at [1293, 579] on img at bounding box center [1289, 573] width 66 height 66
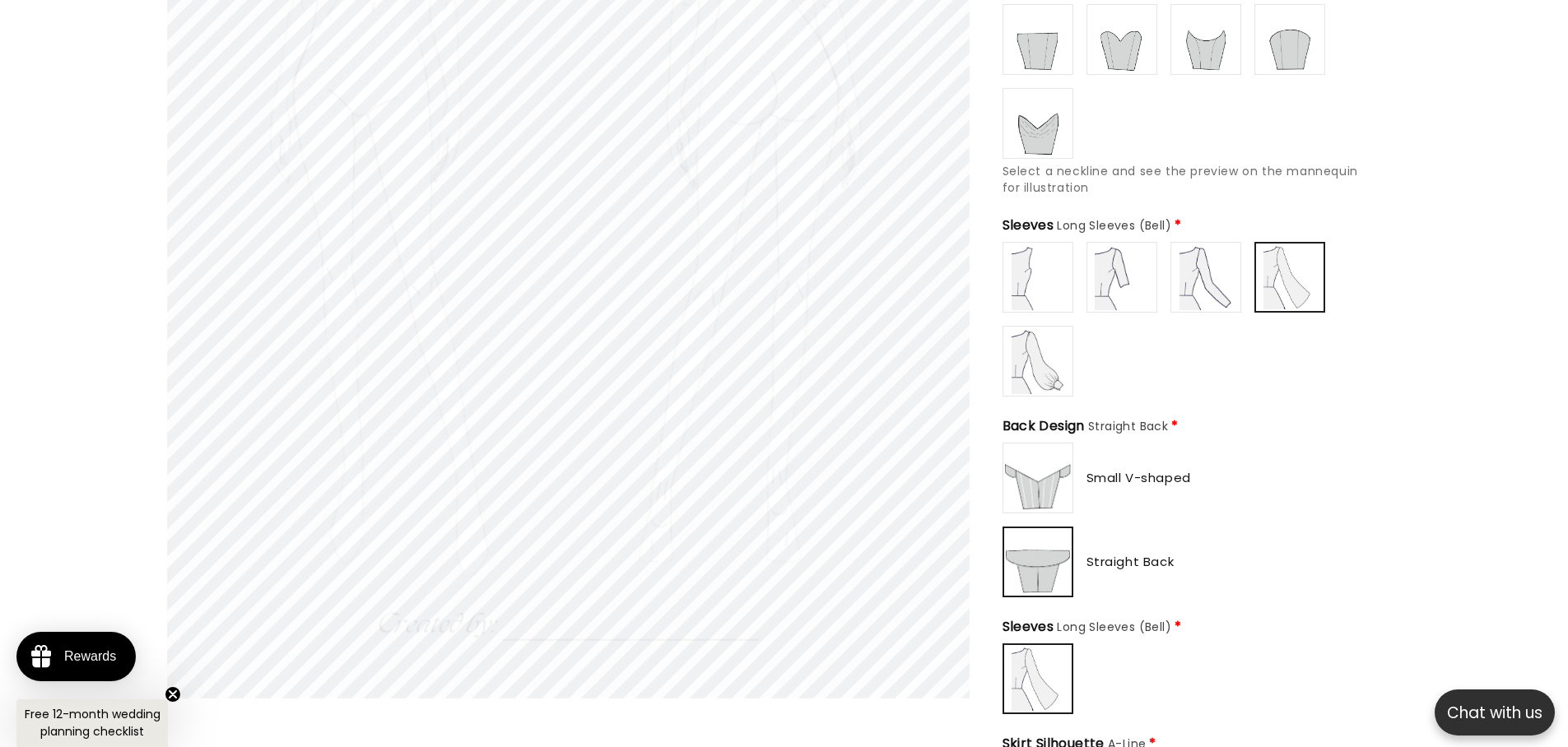
type input "**********"
click at [1041, 480] on img at bounding box center [1038, 477] width 66 height 66
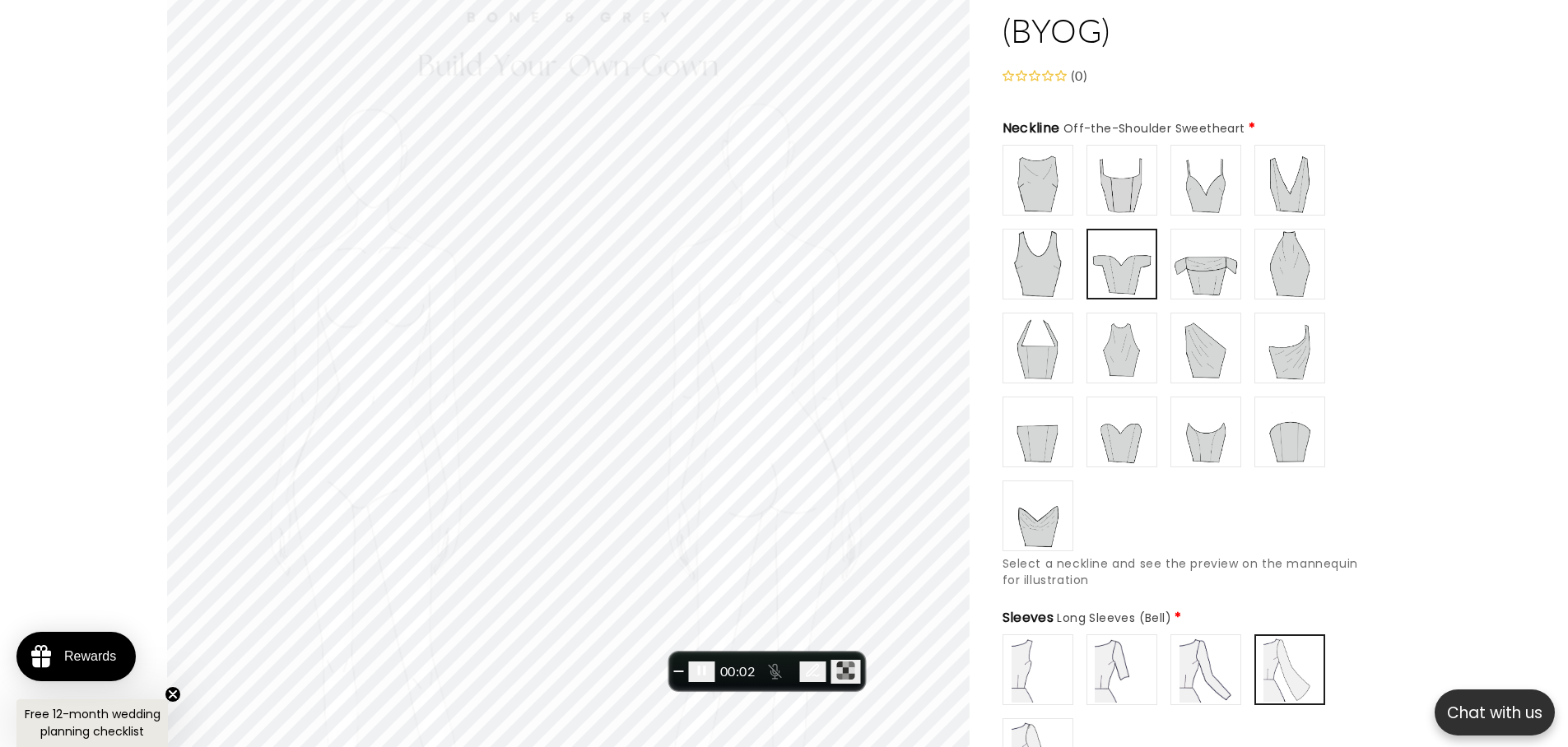
scroll to position [188, 0]
type input "**********"
click at [1034, 155] on img at bounding box center [1038, 182] width 66 height 66
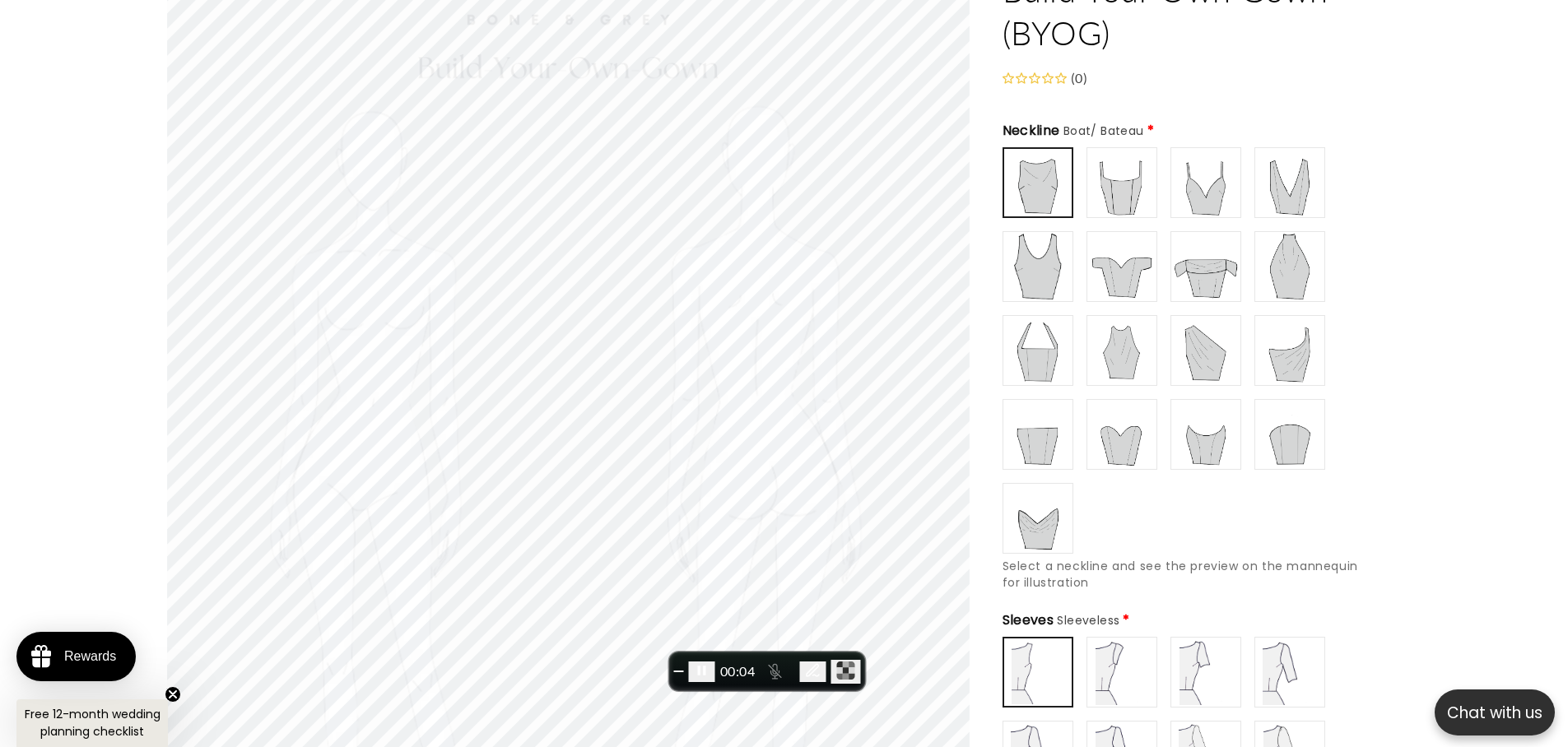
scroll to position [0, 905]
click at [1113, 656] on img at bounding box center [1121, 672] width 66 height 66
click at [1201, 653] on img at bounding box center [1206, 672] width 66 height 66
click at [1279, 650] on img at bounding box center [1289, 672] width 66 height 66
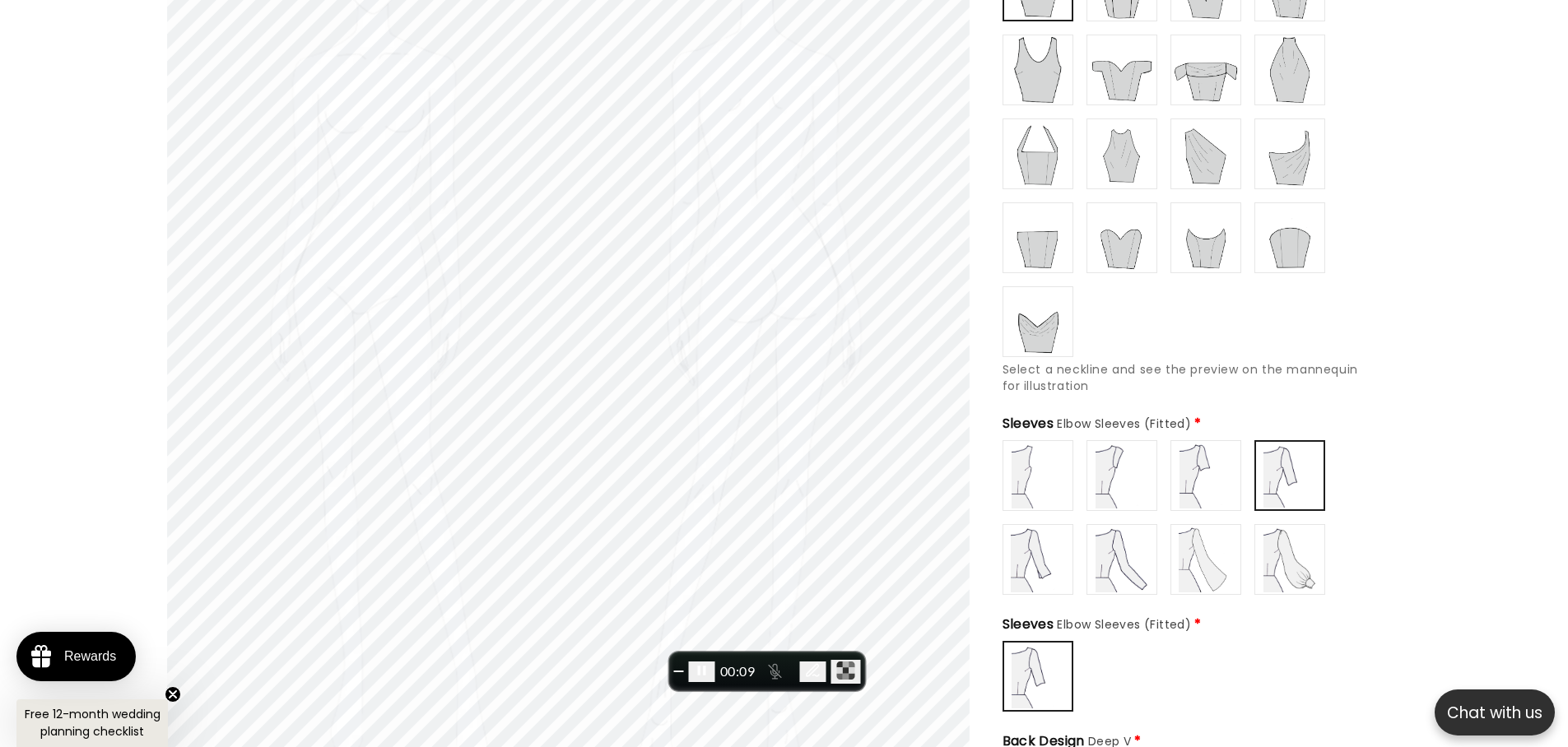
scroll to position [0, 0]
click at [1027, 547] on img at bounding box center [1038, 558] width 66 height 66
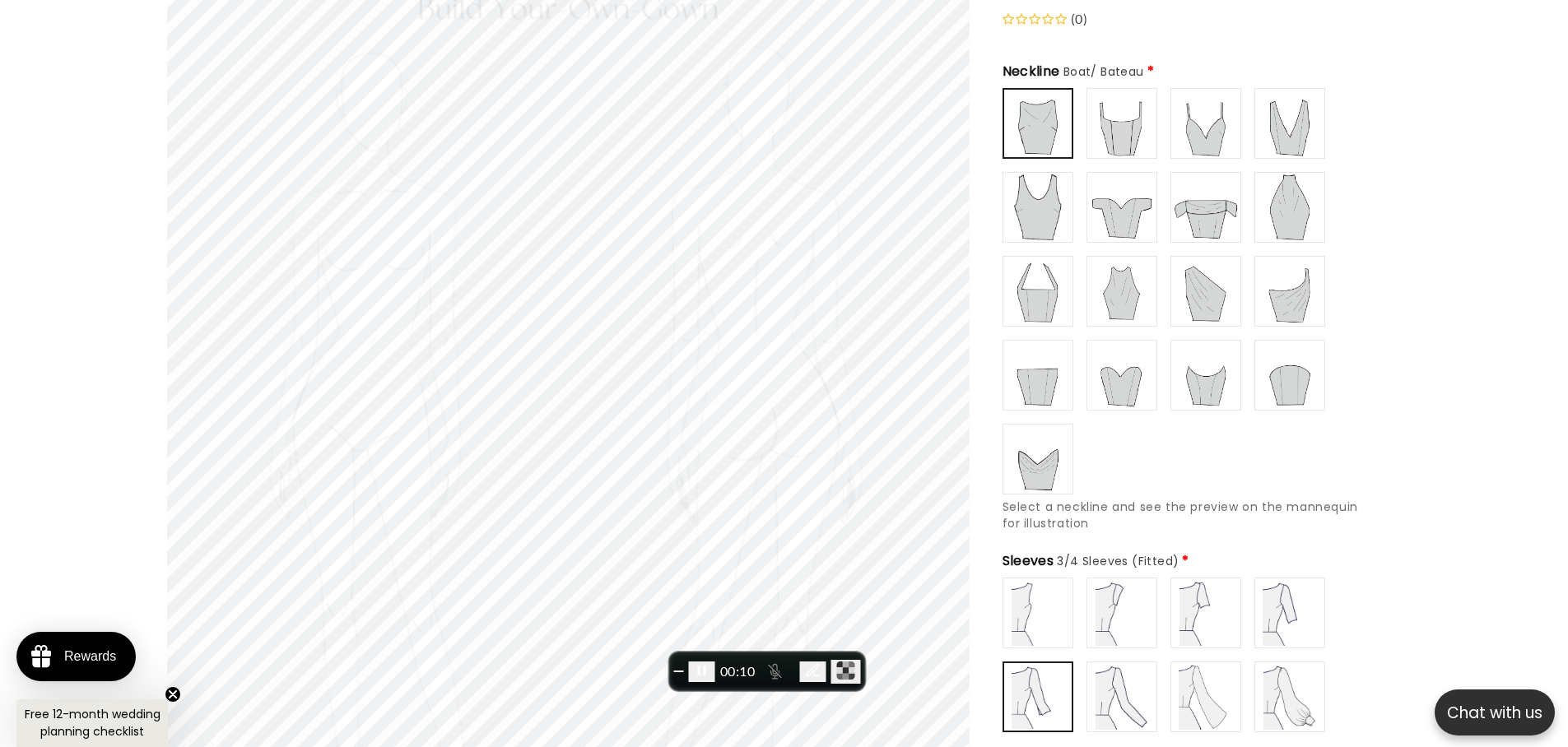
scroll to position [287, 0]
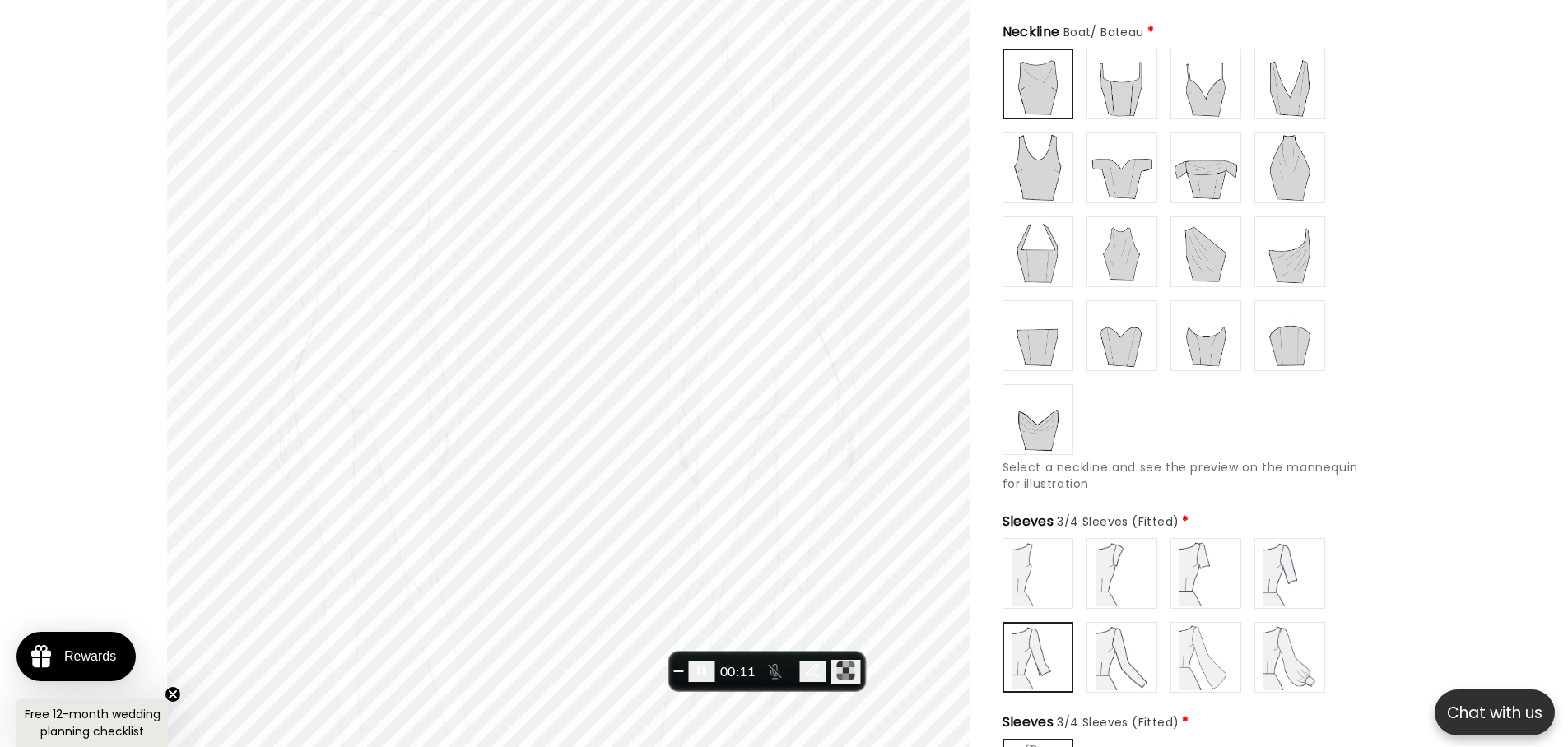
click at [1141, 634] on img at bounding box center [1121, 657] width 66 height 66
type input "**********"
click at [1223, 639] on img at bounding box center [1206, 657] width 66 height 66
type input "**********"
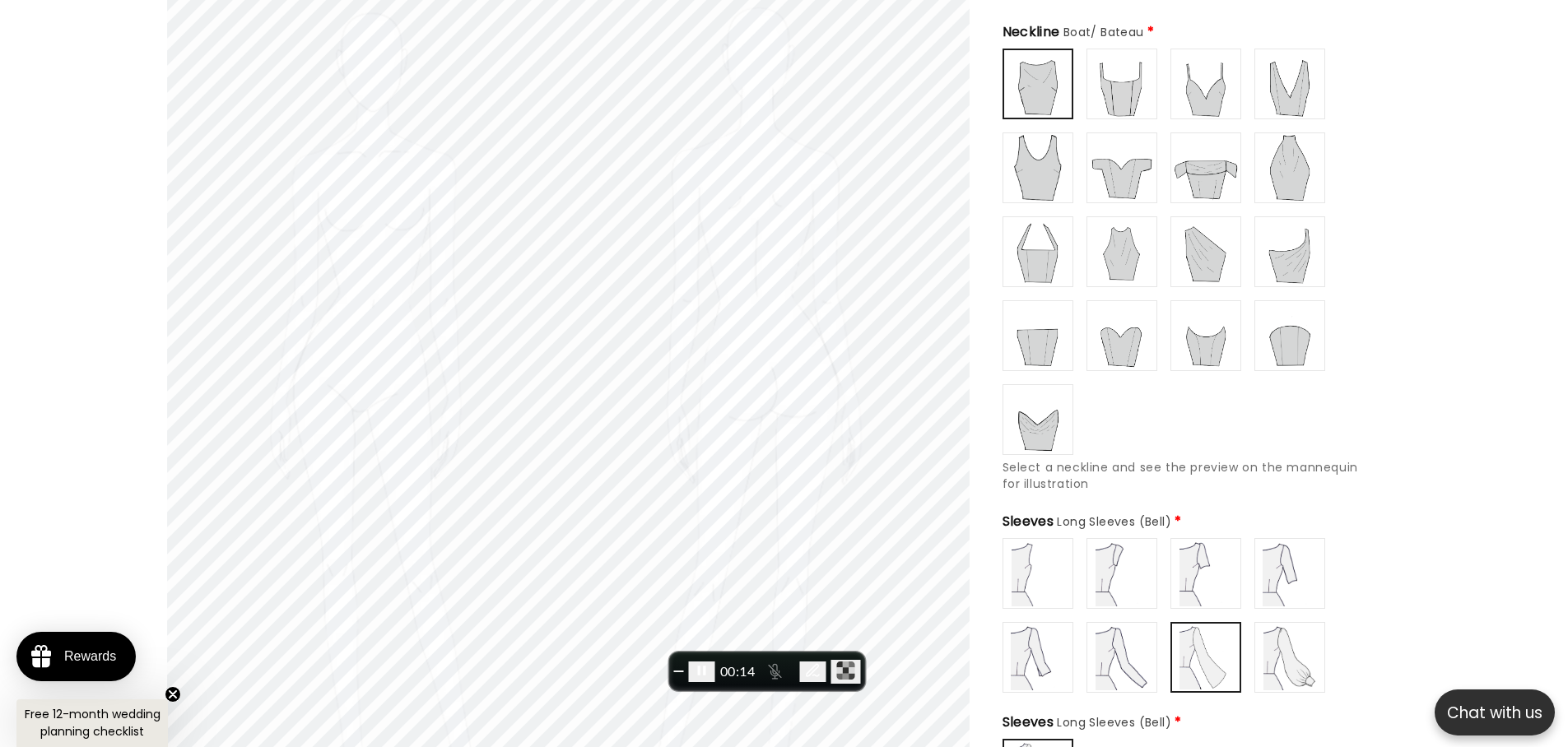
click at [1123, 161] on img at bounding box center [1121, 167] width 66 height 66
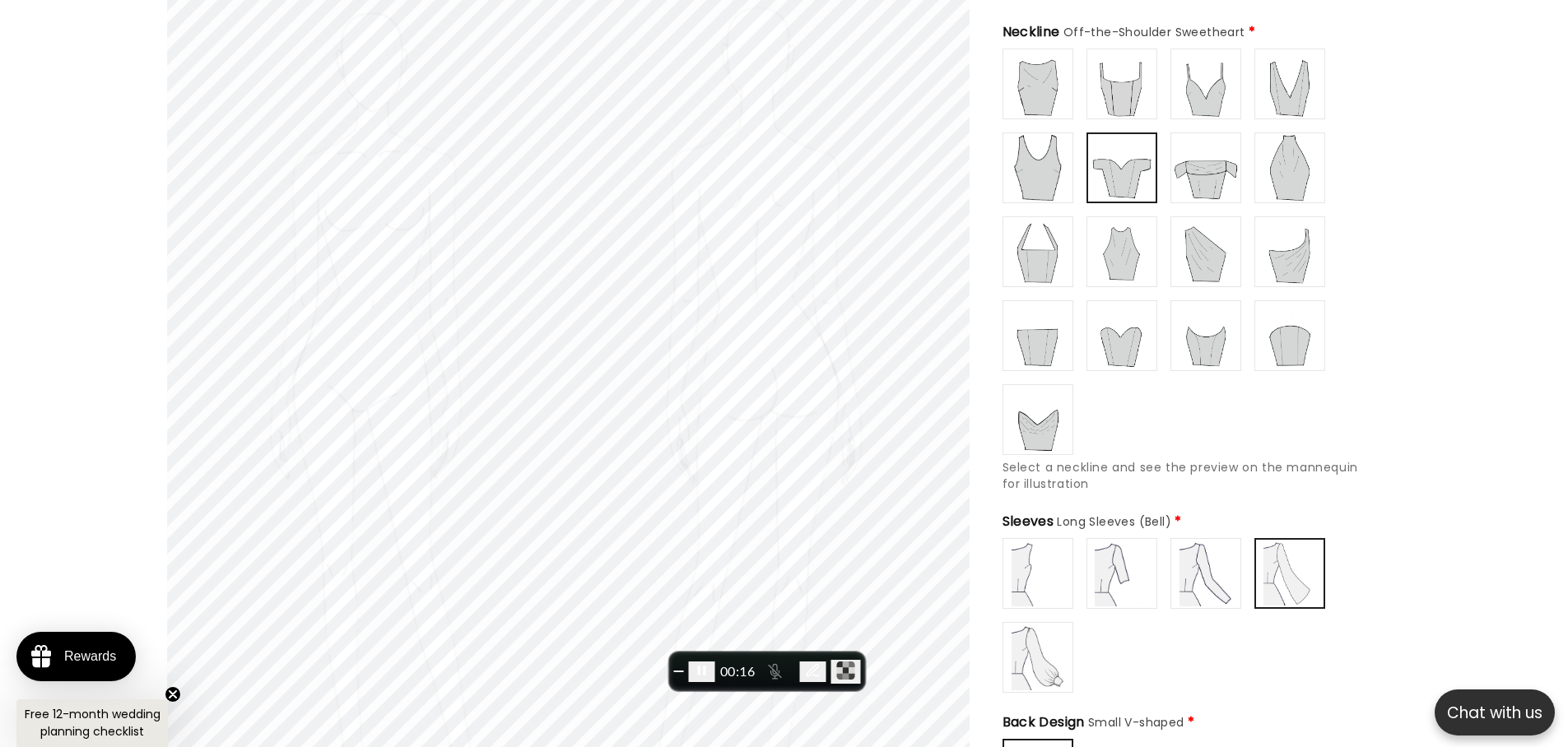
click at [1095, 563] on img at bounding box center [1121, 573] width 66 height 66
click at [1040, 555] on img at bounding box center [1038, 573] width 66 height 66
click at [1142, 558] on img at bounding box center [1121, 573] width 66 height 66
click at [1197, 560] on img at bounding box center [1206, 573] width 66 height 66
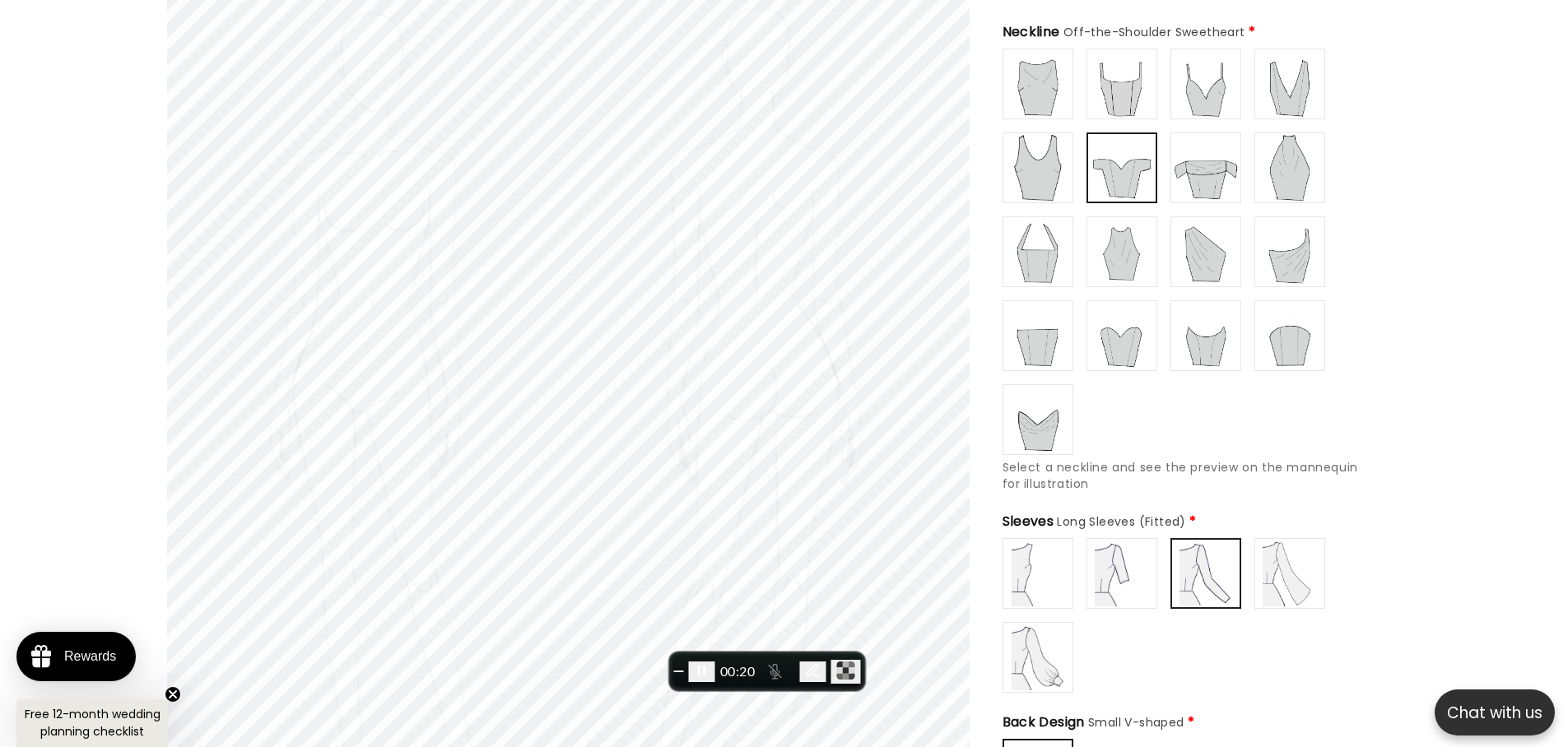
click at [1053, 649] on img at bounding box center [1038, 657] width 66 height 66
click at [1197, 572] on img at bounding box center [1206, 573] width 66 height 66
type input "**********"
click at [1128, 573] on img at bounding box center [1121, 573] width 66 height 66
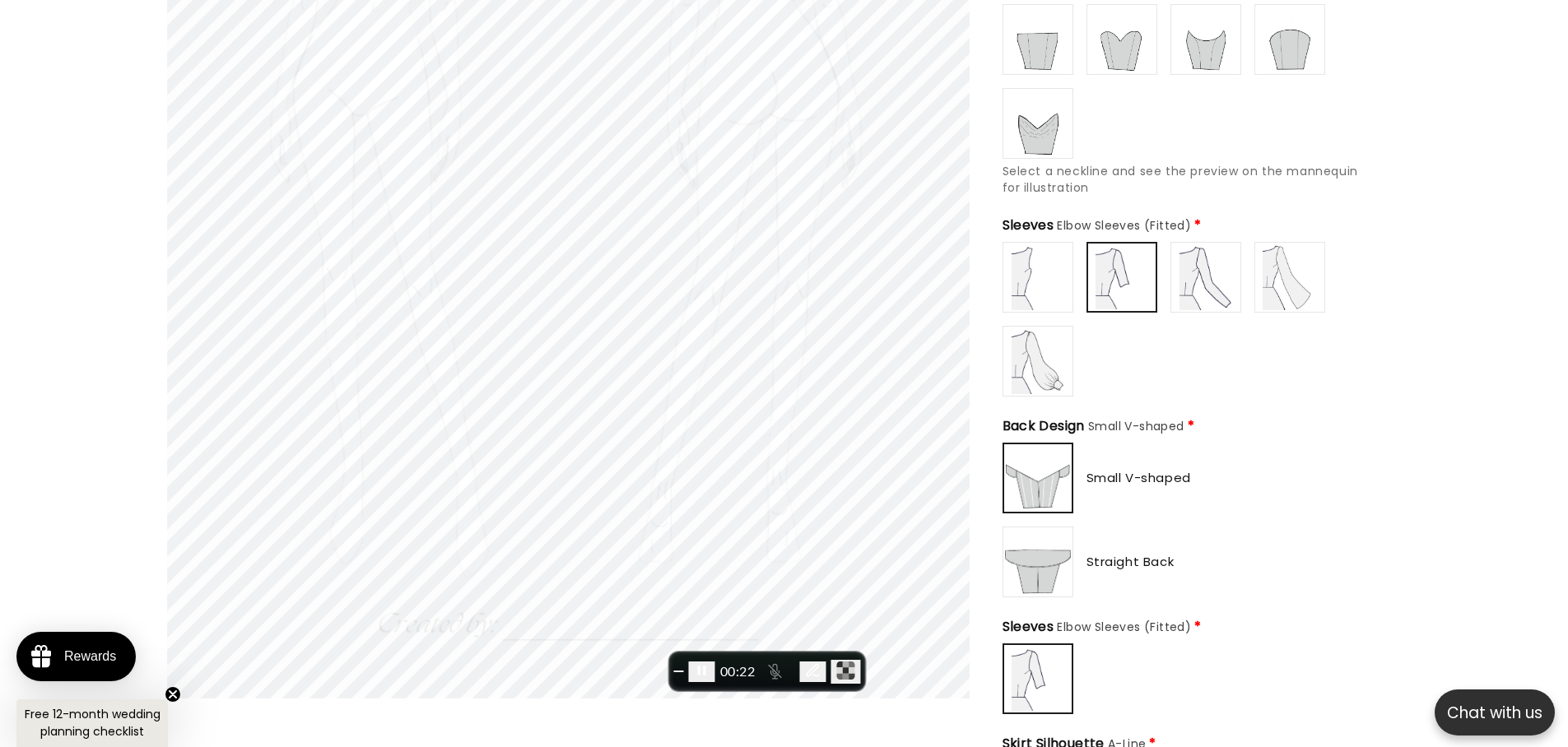
click at [1047, 560] on img at bounding box center [1038, 562] width 66 height 66
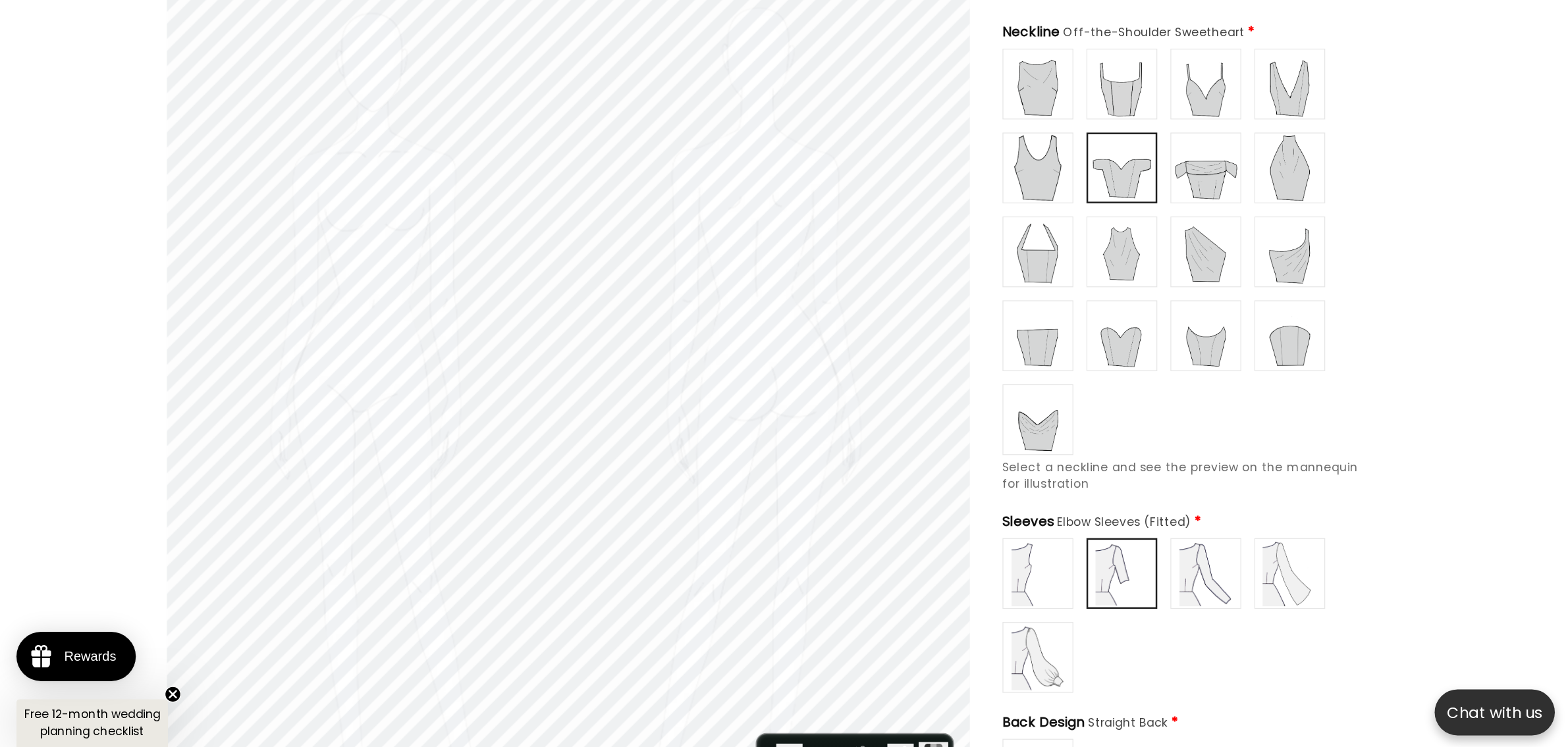
scroll to position [0, 0]
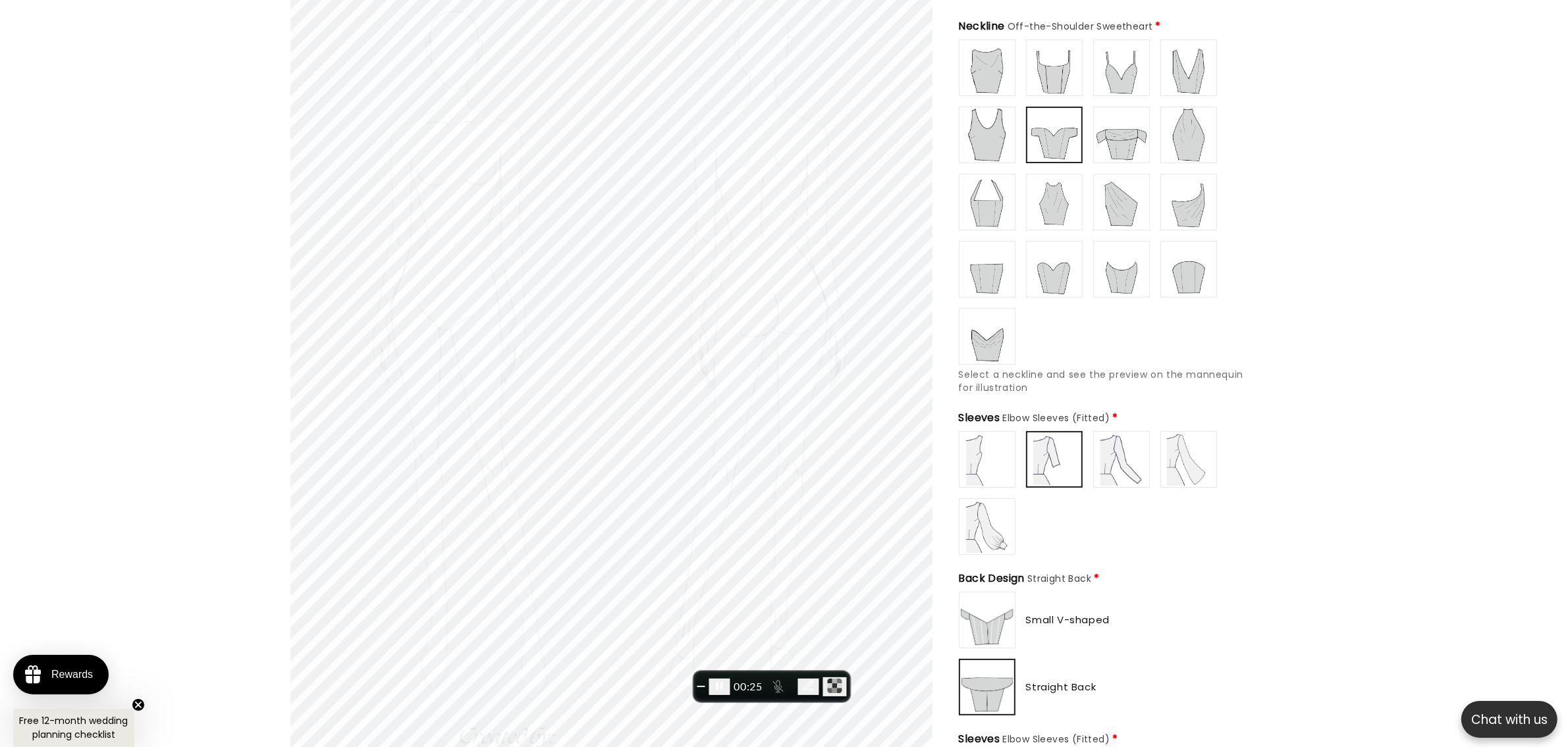
click at [985, 597] on img at bounding box center [987, 620] width 53 height 53
type input "**********"
click at [992, 597] on img at bounding box center [987, 687] width 53 height 53
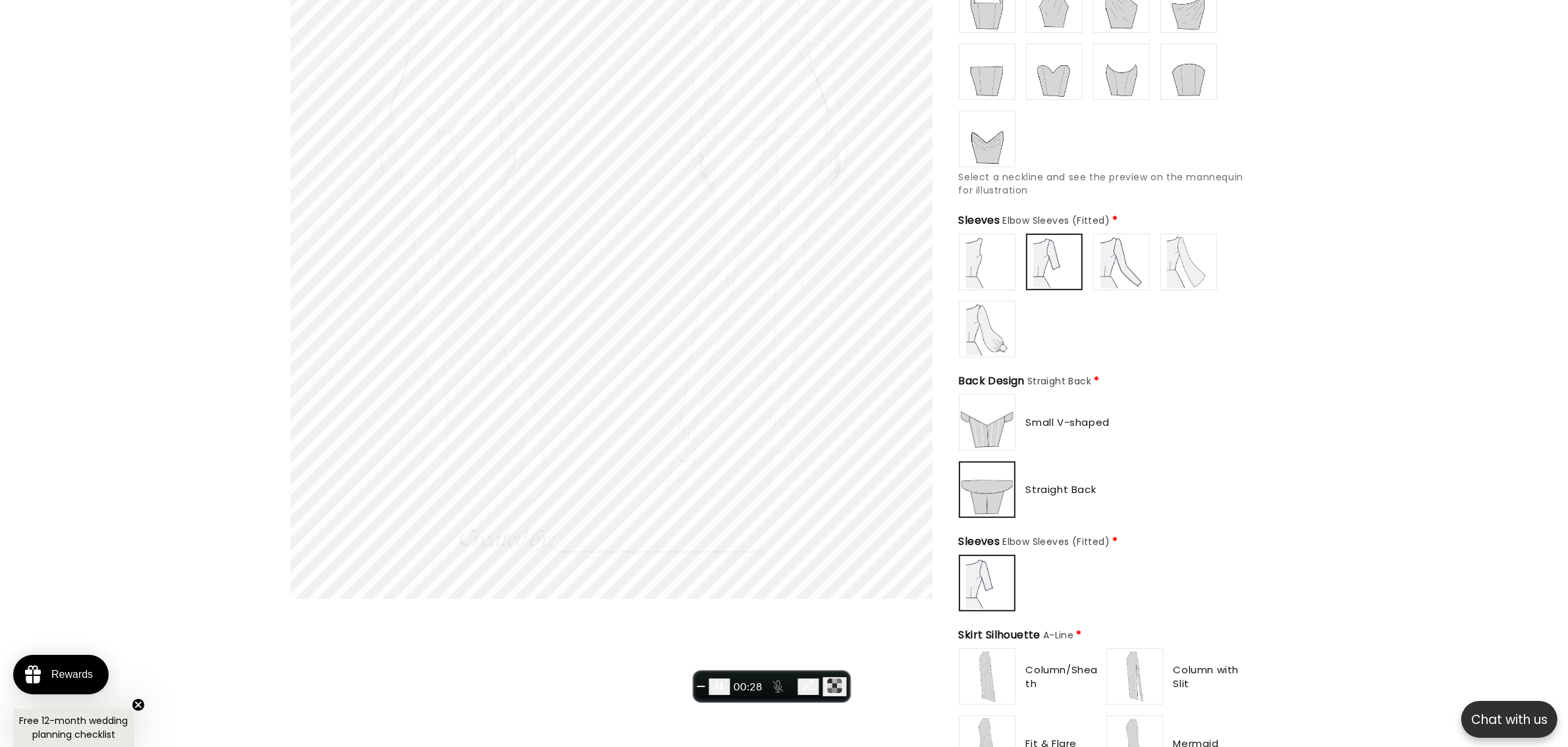
click at [976, 579] on img at bounding box center [987, 583] width 51 height 51
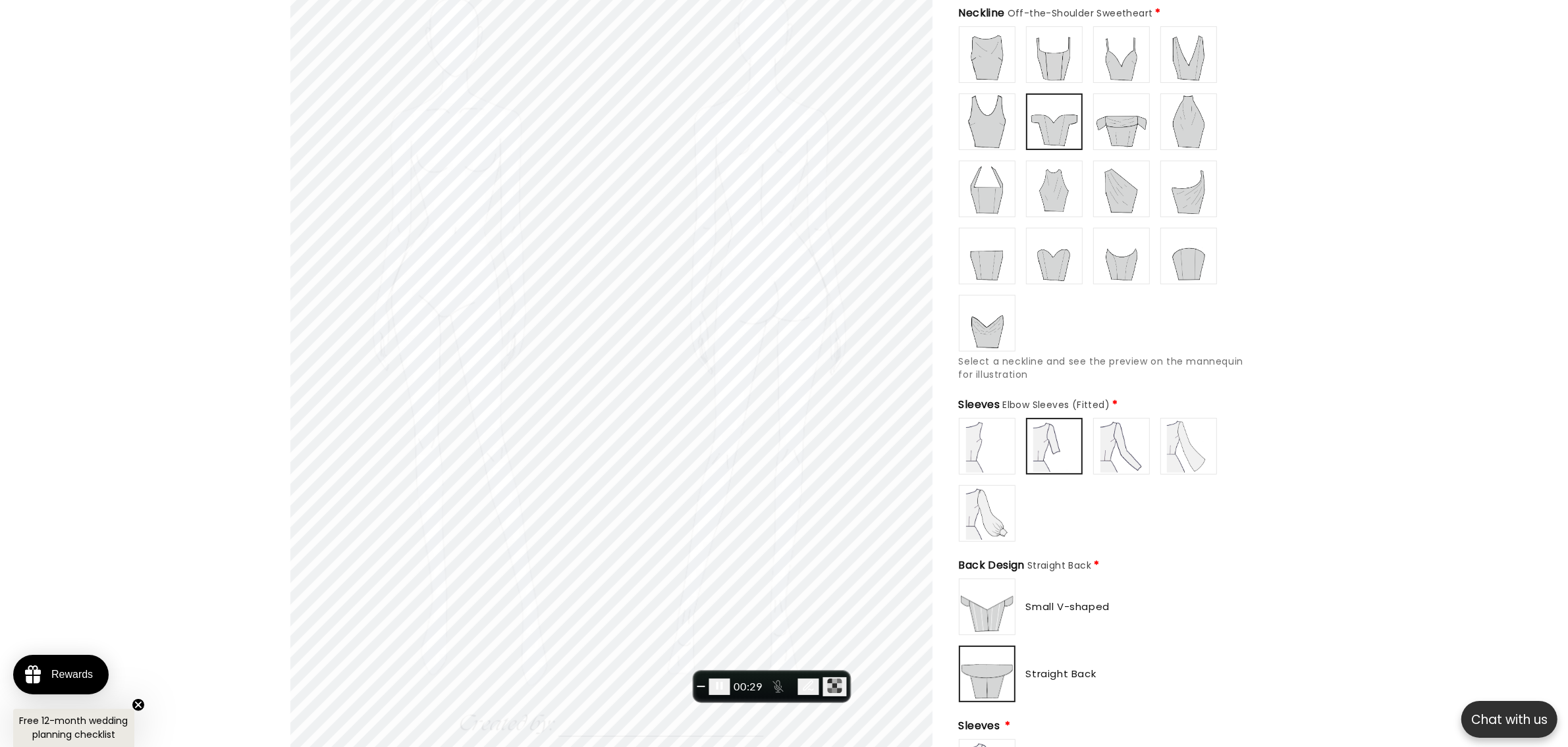
scroll to position [0, 362]
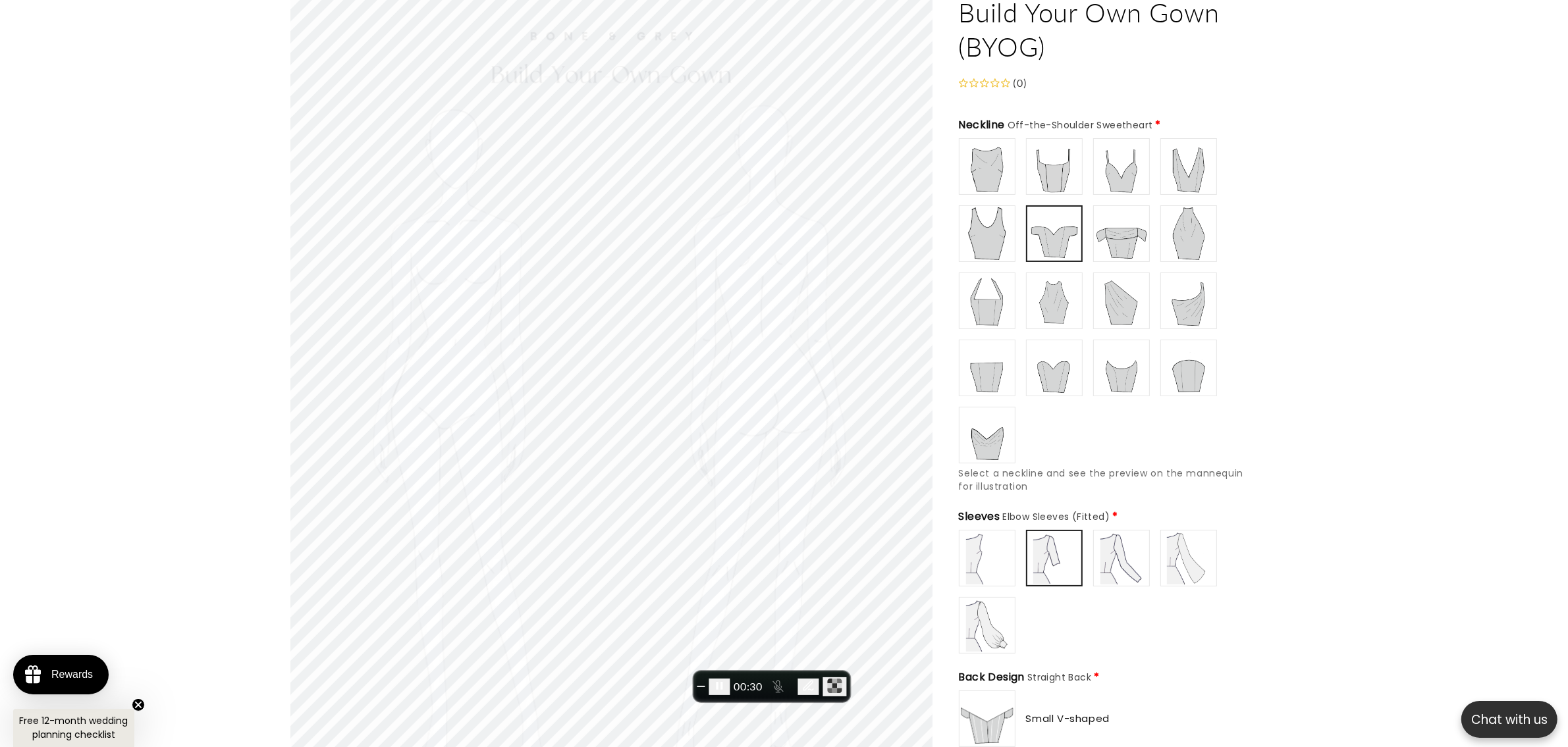
click at [1121, 547] on img at bounding box center [1121, 558] width 53 height 53
type input "**********"
click at [1197, 558] on img at bounding box center [1188, 558] width 53 height 53
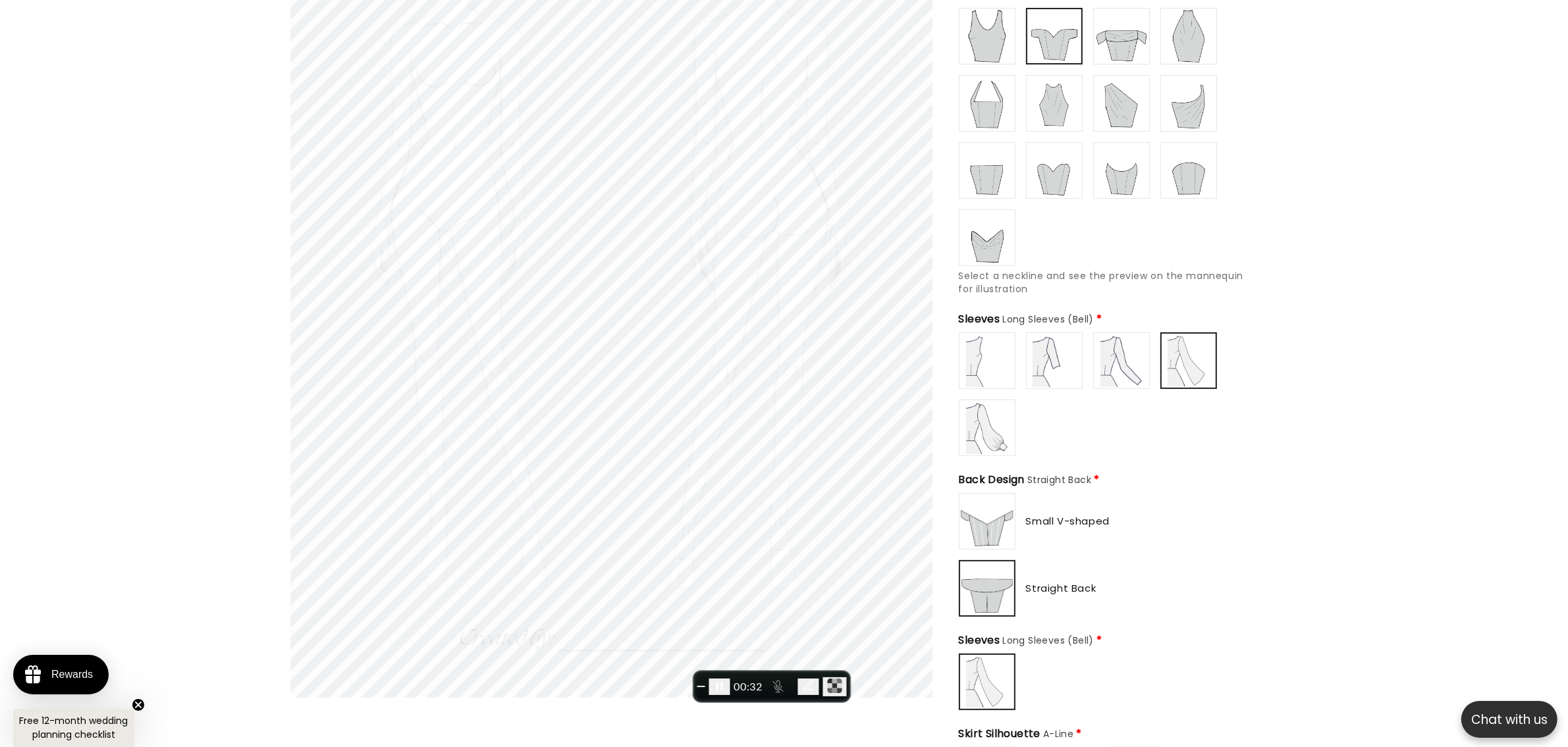
type input "**********"
drag, startPoint x: 978, startPoint y: 509, endPoint x: 988, endPoint y: 508, distance: 10.0
click at [980, 508] on img at bounding box center [987, 521] width 53 height 53
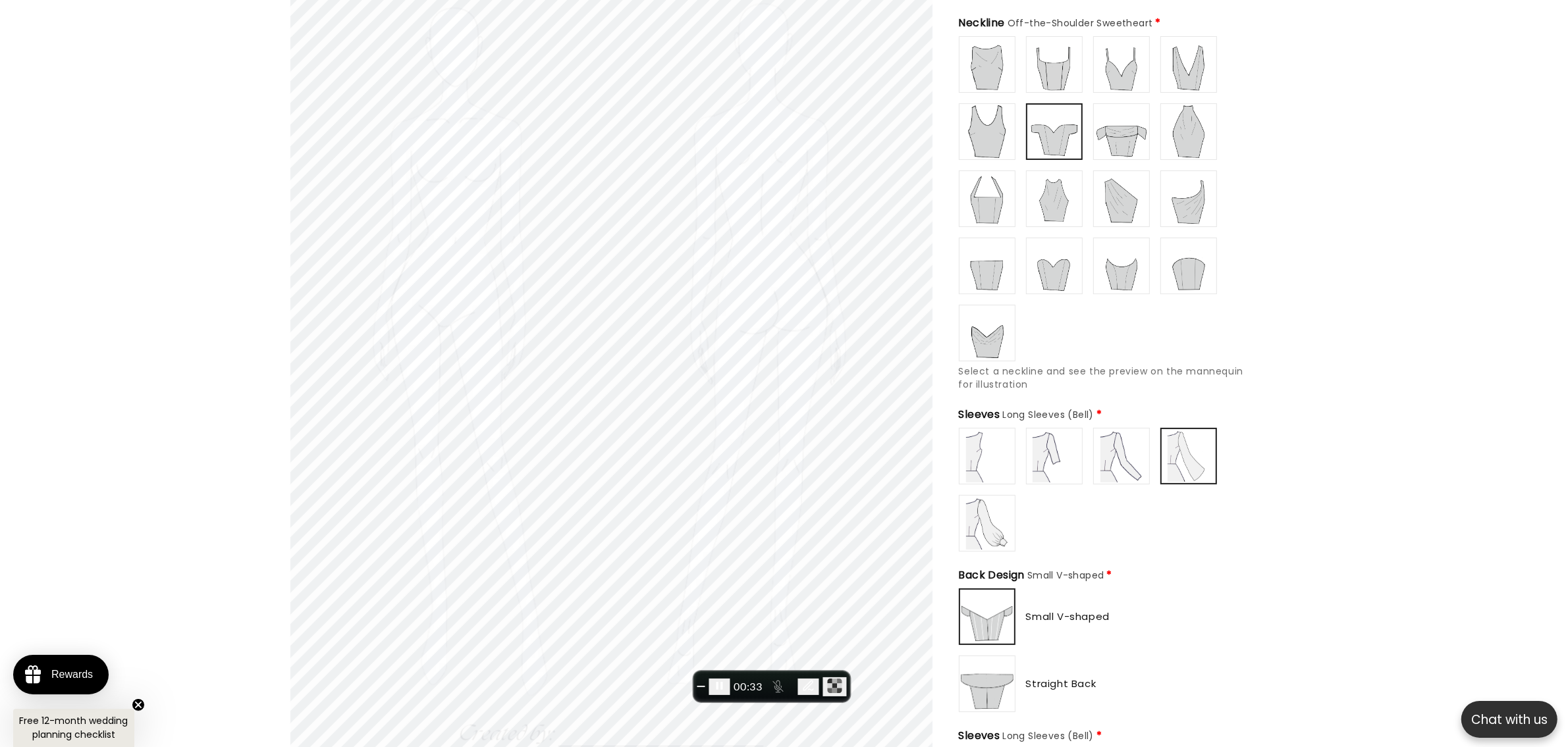
scroll to position [131, 0]
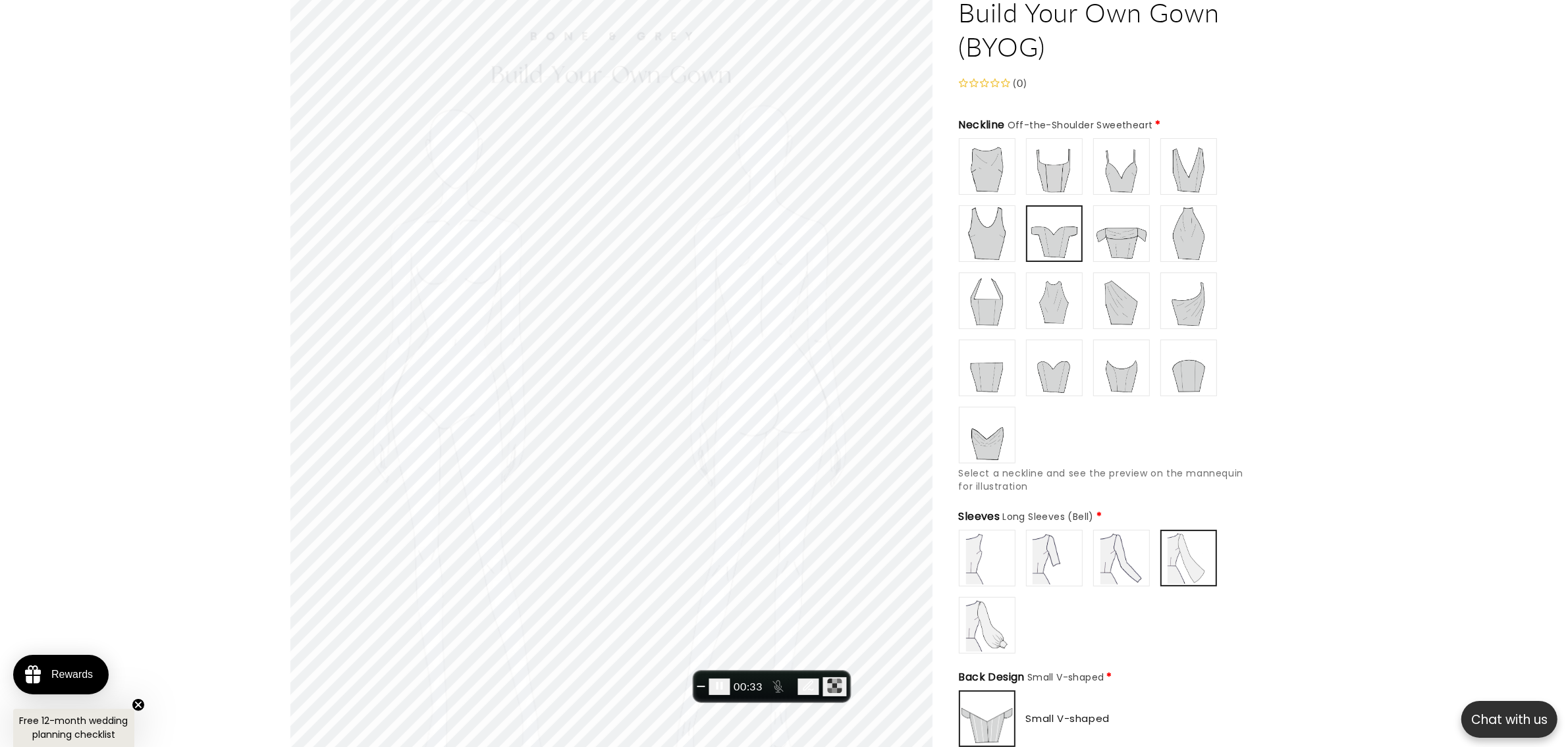
type input "**********"
click at [1124, 227] on img at bounding box center [1121, 234] width 53 height 53
click at [1059, 553] on img at bounding box center [1054, 558] width 53 height 53
click at [1131, 553] on img at bounding box center [1121, 558] width 53 height 53
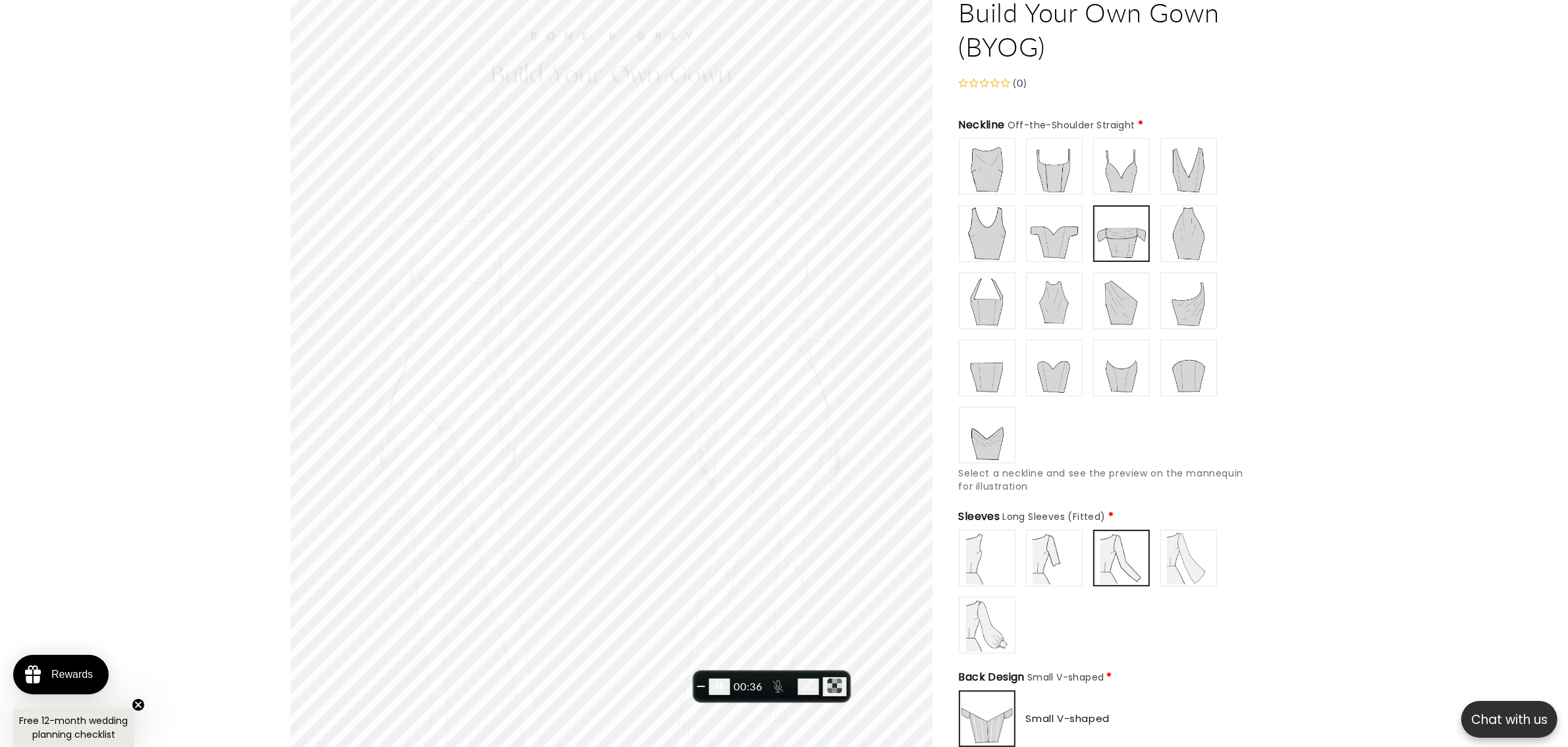
drag, startPoint x: 962, startPoint y: 604, endPoint x: 988, endPoint y: 603, distance: 26.0
click at [962, 597] on img at bounding box center [987, 626] width 53 height 53
type input "**********"
click at [1061, 563] on img at bounding box center [1054, 558] width 53 height 53
type input "**********"
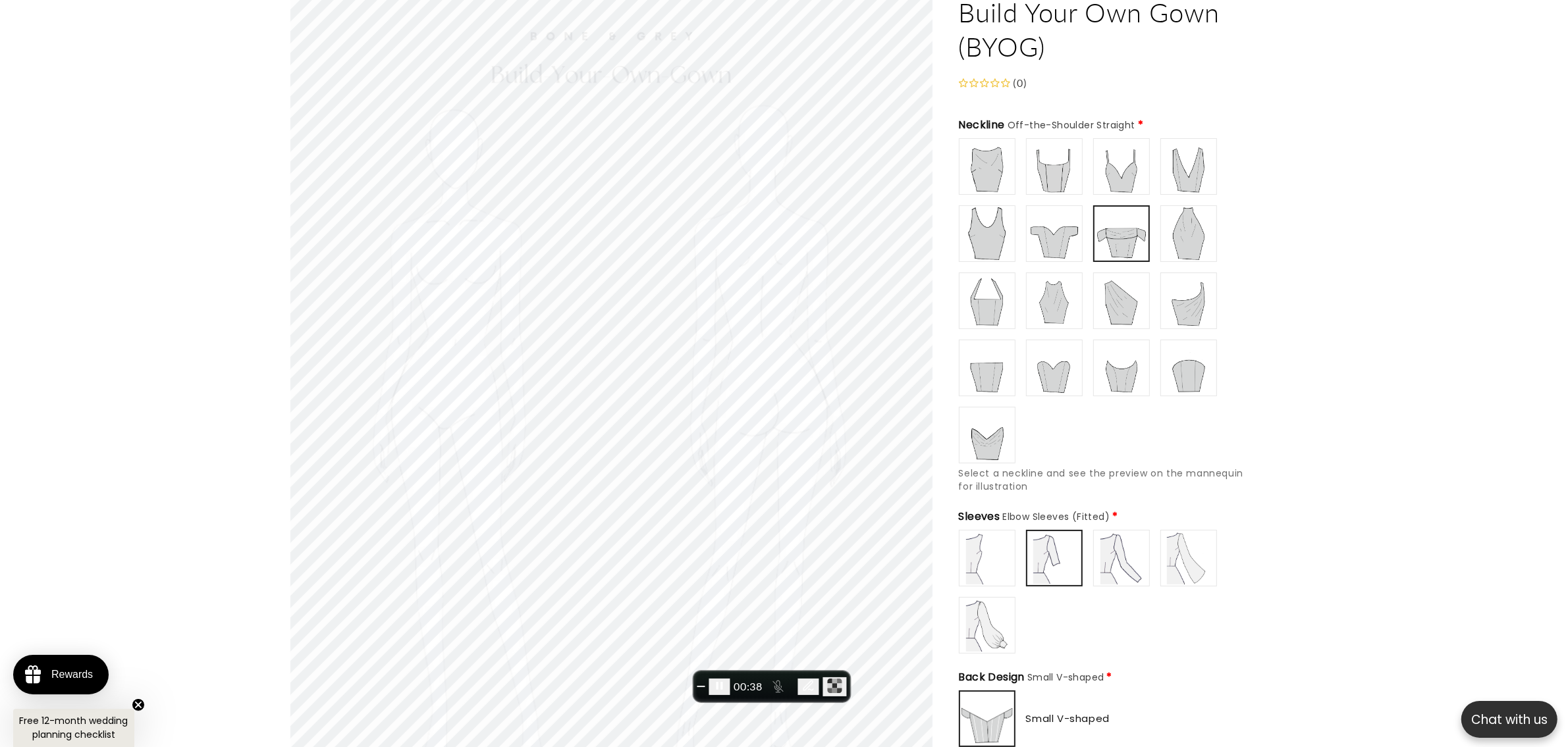
click at [1008, 284] on img at bounding box center [987, 300] width 53 height 53
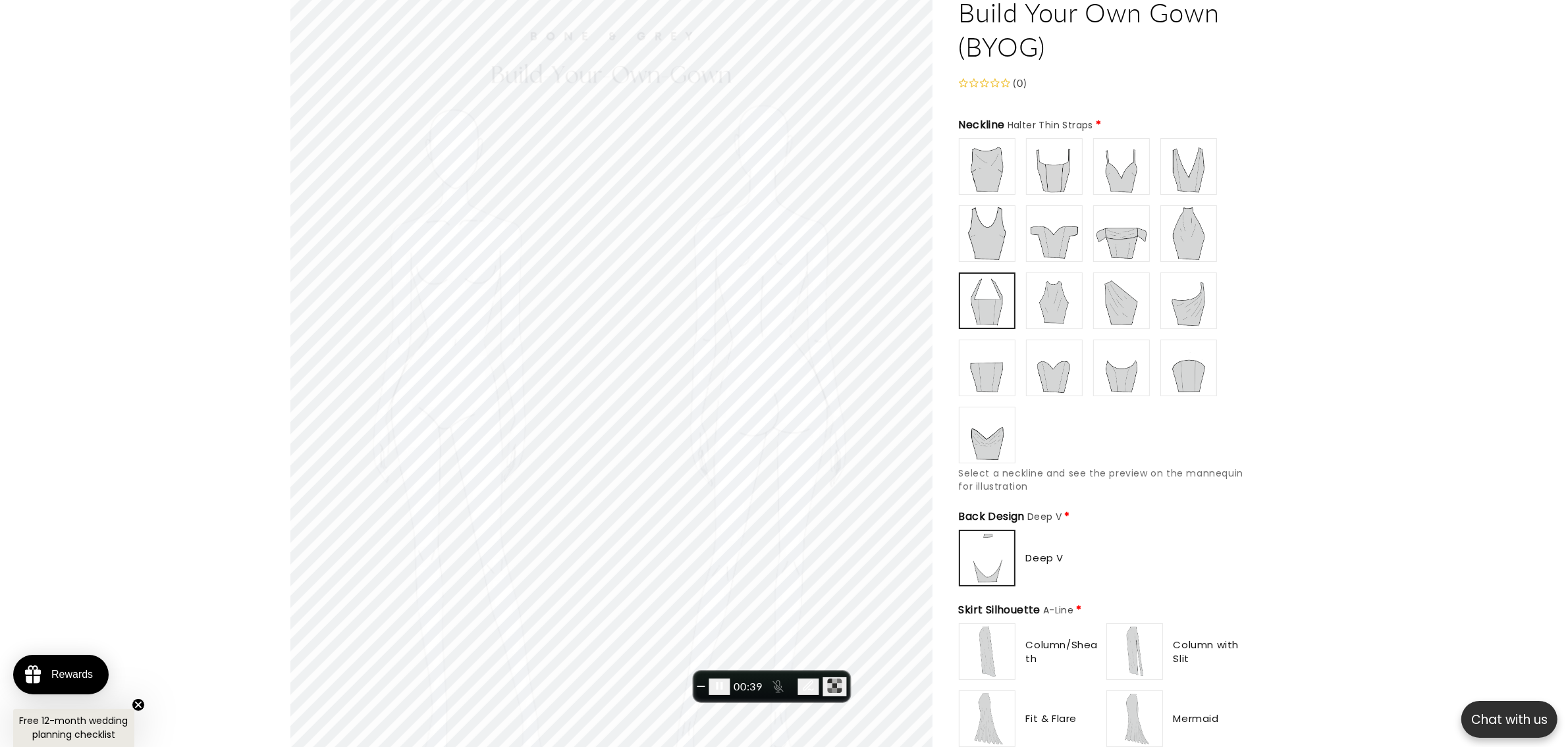
scroll to position [0, 0]
drag, startPoint x: 999, startPoint y: 642, endPoint x: 1022, endPoint y: 642, distance: 23.0
click at [999, 597] on img at bounding box center [987, 652] width 53 height 53
click at [1174, 597] on span "Column with Slit" at bounding box center [1211, 652] width 75 height 28
type input "**********"
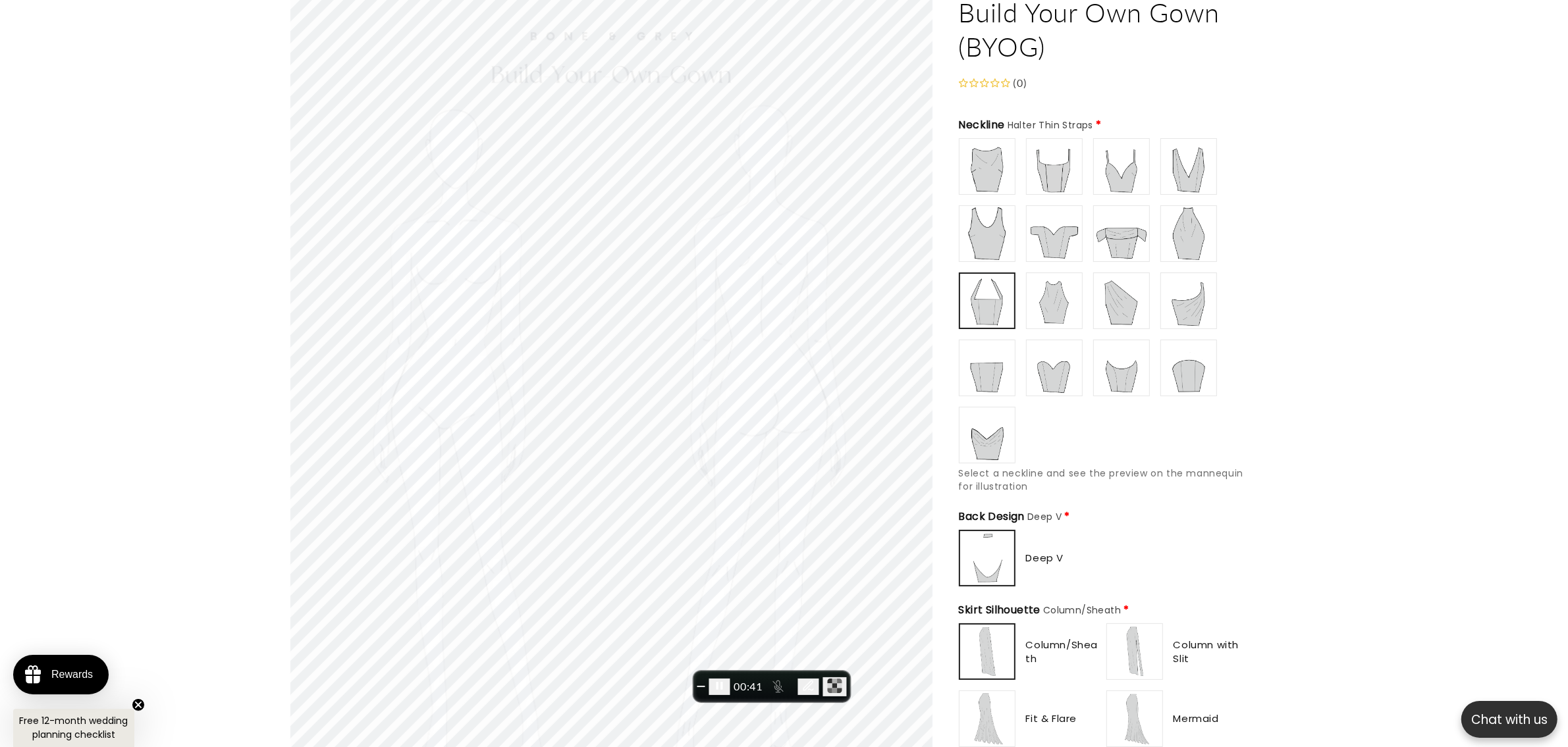
click at [1156, 597] on img at bounding box center [1134, 652] width 53 height 53
type input "**********"
click at [1121, 232] on img at bounding box center [1121, 234] width 53 height 53
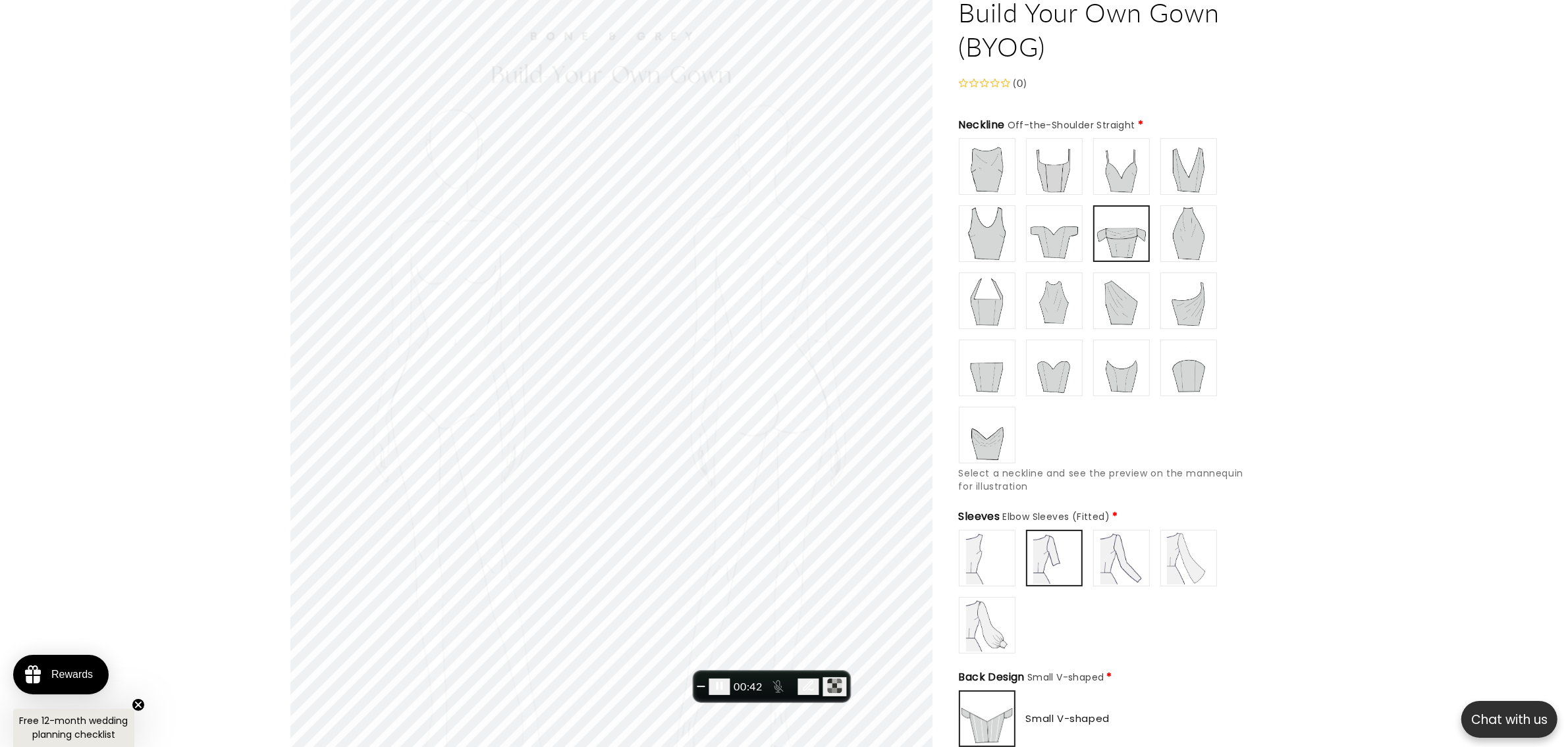
click at [1096, 542] on img at bounding box center [1121, 558] width 53 height 53
click at [1180, 543] on img at bounding box center [1188, 558] width 53 height 53
click at [1044, 548] on img at bounding box center [1054, 558] width 53 height 53
click at [986, 597] on img at bounding box center [987, 626] width 53 height 53
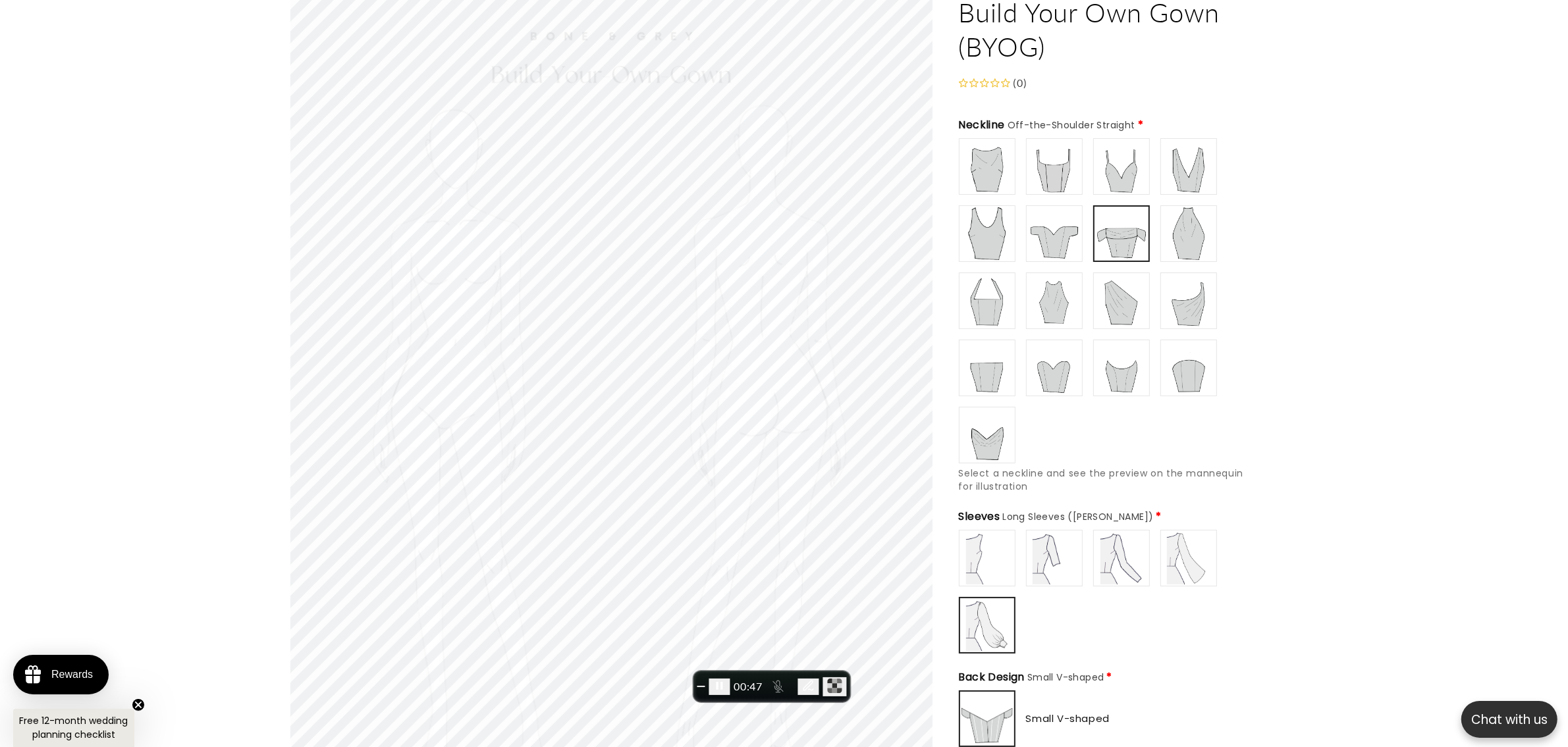
click at [1117, 536] on img at bounding box center [1121, 558] width 53 height 53
type input "**********"
click at [1199, 548] on img at bounding box center [1188, 558] width 53 height 53
click at [1110, 284] on img at bounding box center [1121, 300] width 53 height 53
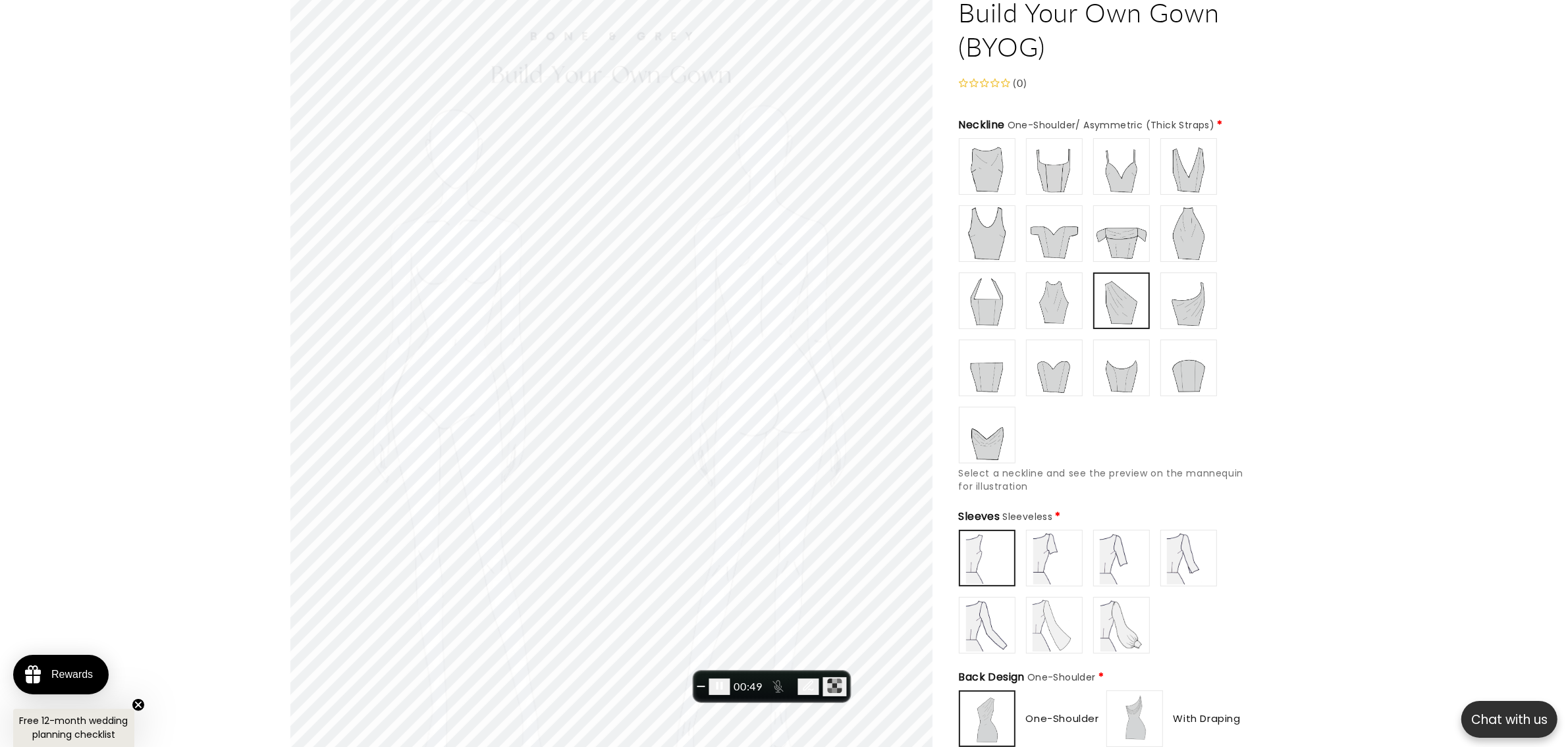
scroll to position [0, 724]
click at [1193, 236] on img at bounding box center [1188, 234] width 53 height 53
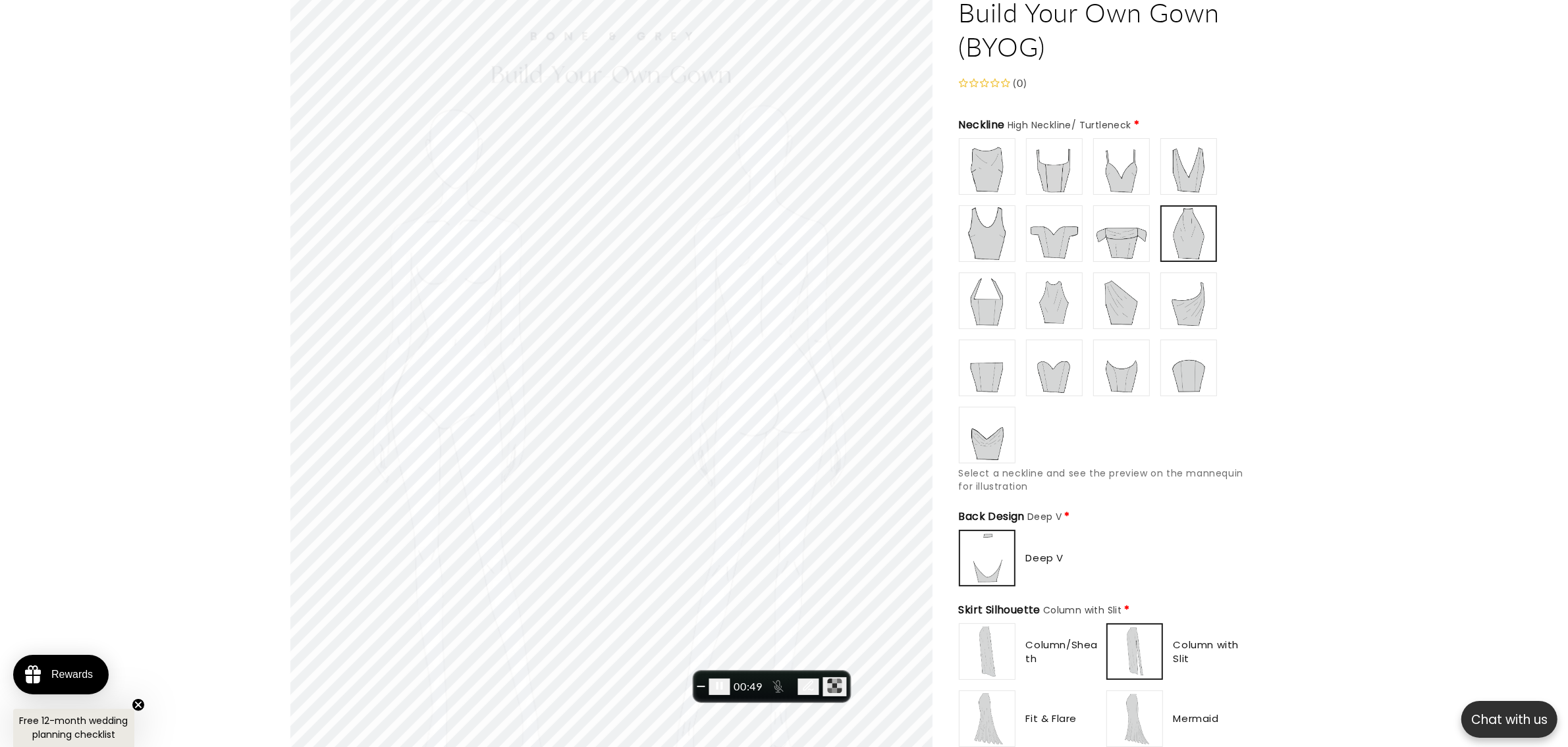
click at [1022, 224] on div "Boat/ Bateau" at bounding box center [1103, 300] width 290 height 325
type input "**********"
click at [1031, 224] on img at bounding box center [1054, 234] width 53 height 53
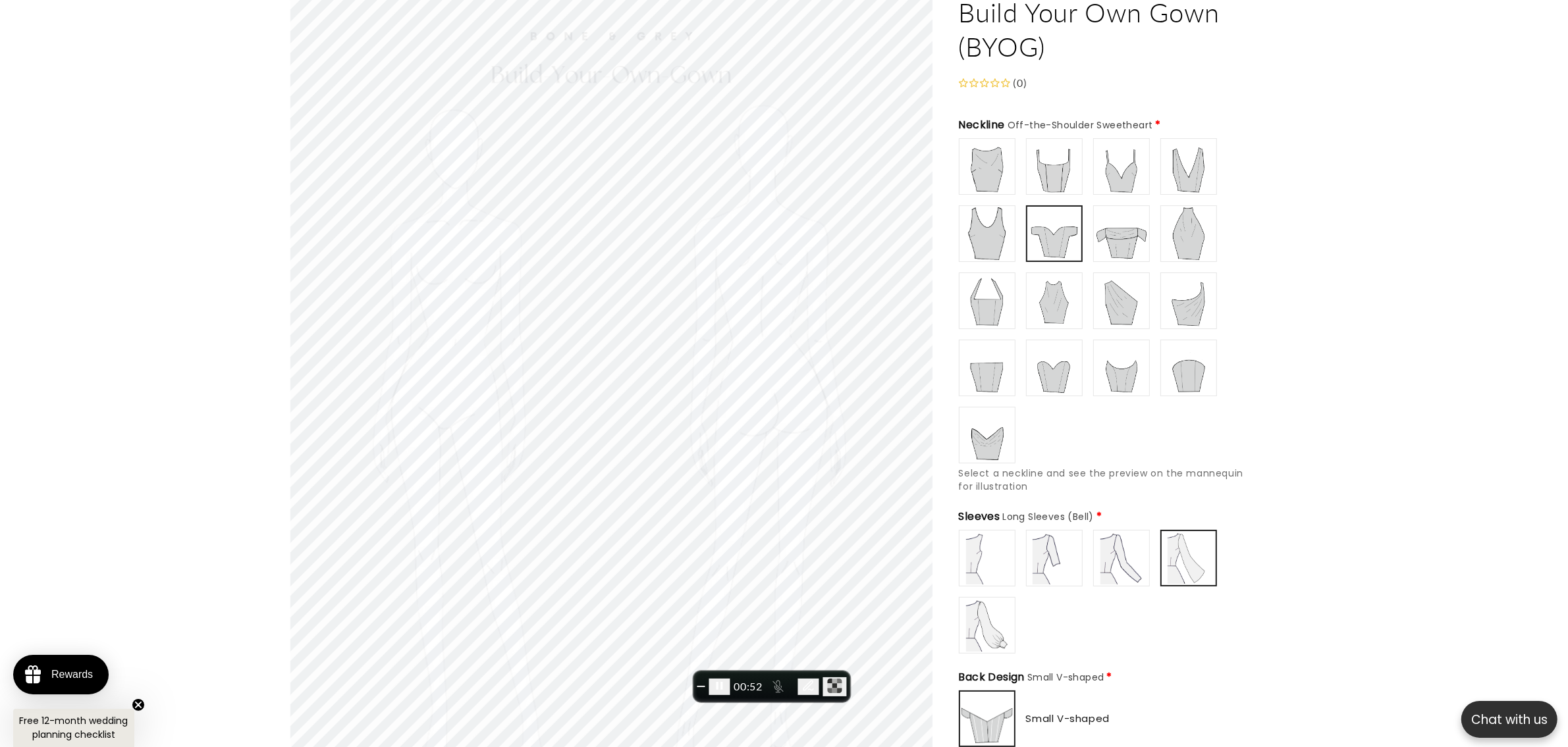
click at [1068, 555] on img at bounding box center [1054, 558] width 53 height 53
click at [1127, 555] on img at bounding box center [1121, 558] width 53 height 53
click at [1058, 557] on img at bounding box center [1054, 558] width 53 height 53
click at [983, 597] on img at bounding box center [987, 626] width 53 height 53
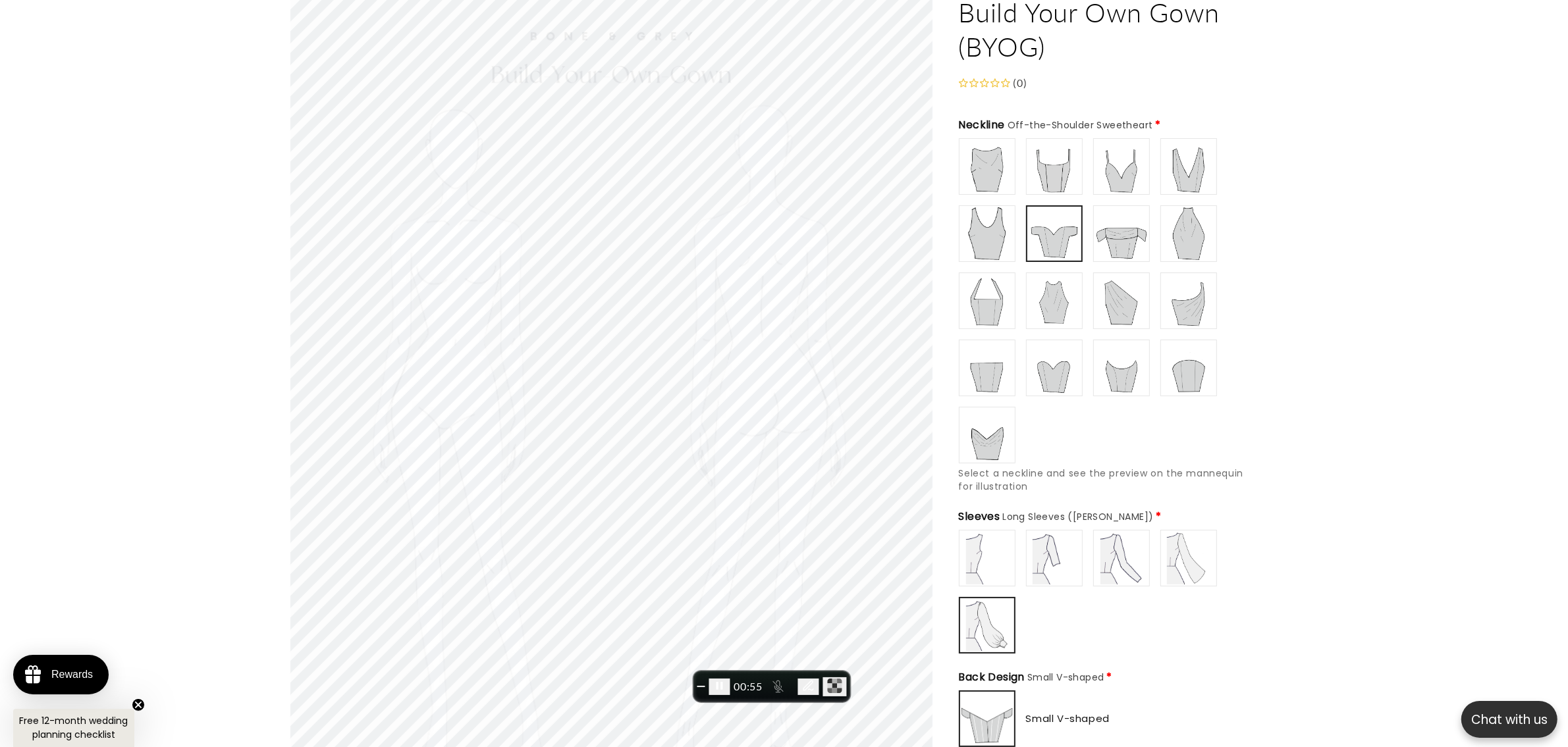
click at [1191, 553] on img at bounding box center [1188, 558] width 53 height 53
click at [1124, 549] on img at bounding box center [1121, 558] width 53 height 53
click at [1067, 551] on img at bounding box center [1054, 558] width 53 height 53
click at [1105, 559] on img at bounding box center [1121, 558] width 53 height 53
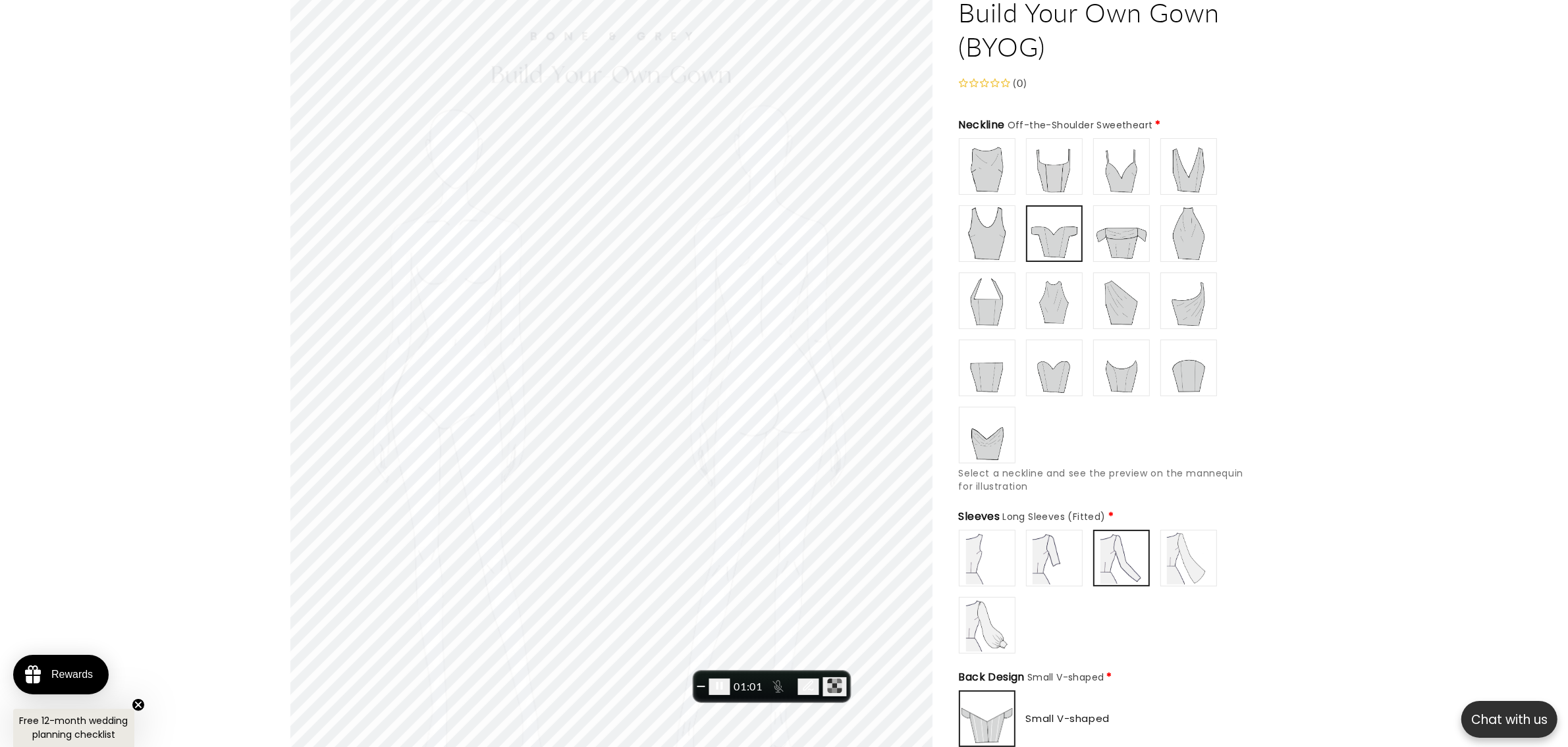
click at [1195, 563] on img at bounding box center [1188, 558] width 53 height 53
click at [992, 597] on img at bounding box center [987, 626] width 53 height 53
click at [1049, 542] on img at bounding box center [1054, 558] width 53 height 53
click at [979, 551] on img at bounding box center [987, 558] width 53 height 53
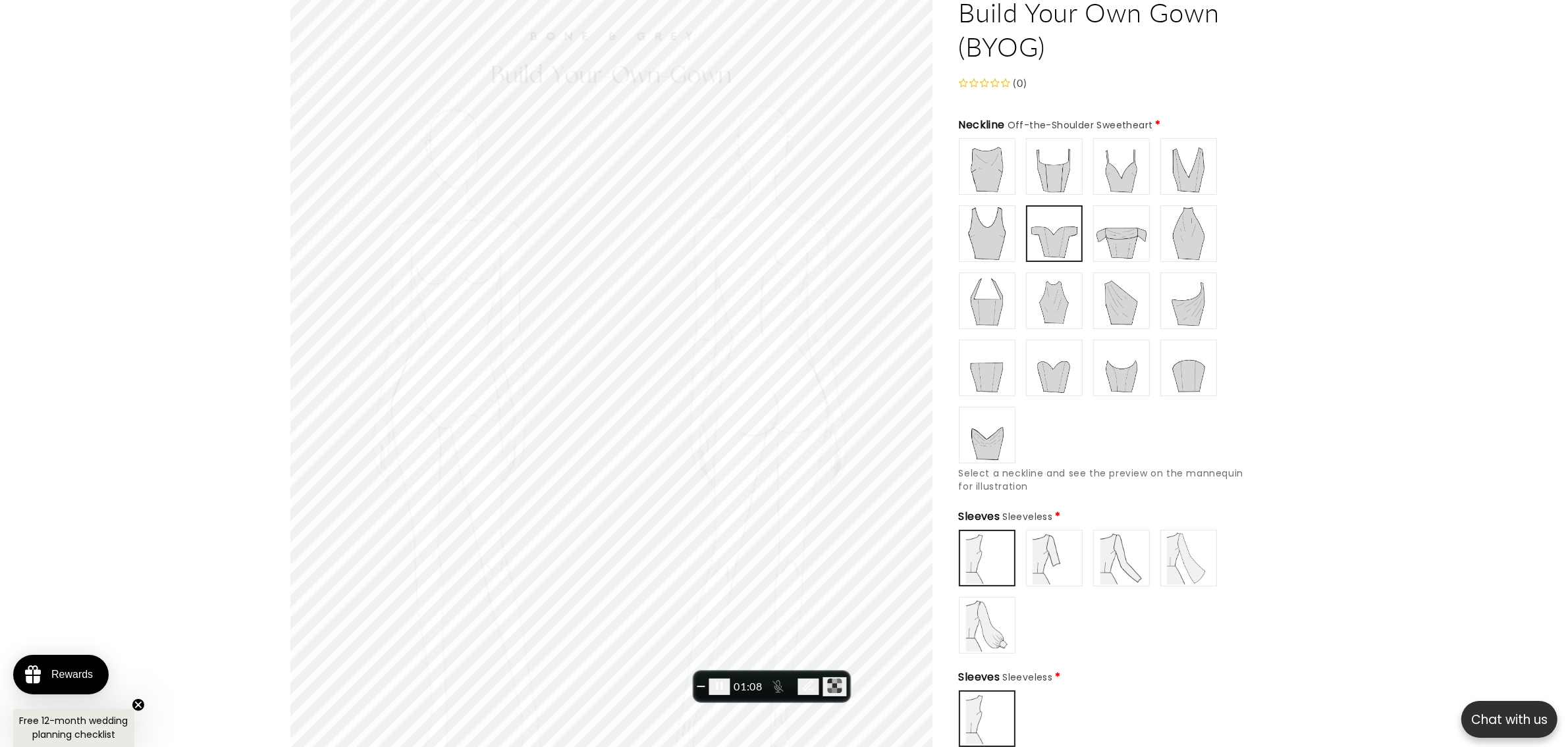
click at [1055, 553] on img at bounding box center [1054, 558] width 53 height 53
click at [1120, 532] on img at bounding box center [1121, 558] width 53 height 53
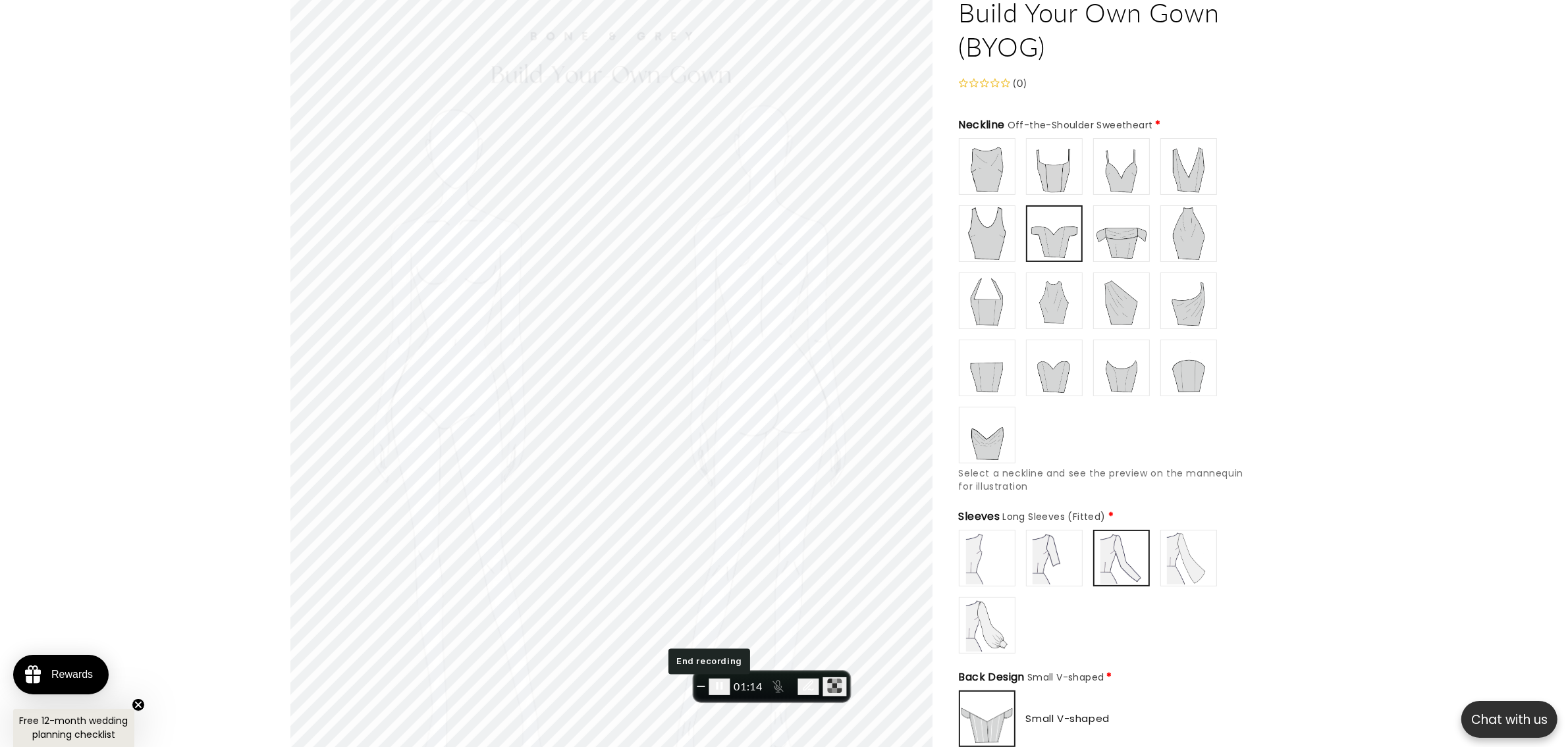
click at [701, 597] on span "End recording" at bounding box center [701, 687] width 0 height 0
type input "**********"
click at [1060, 550] on img at bounding box center [1054, 558] width 53 height 53
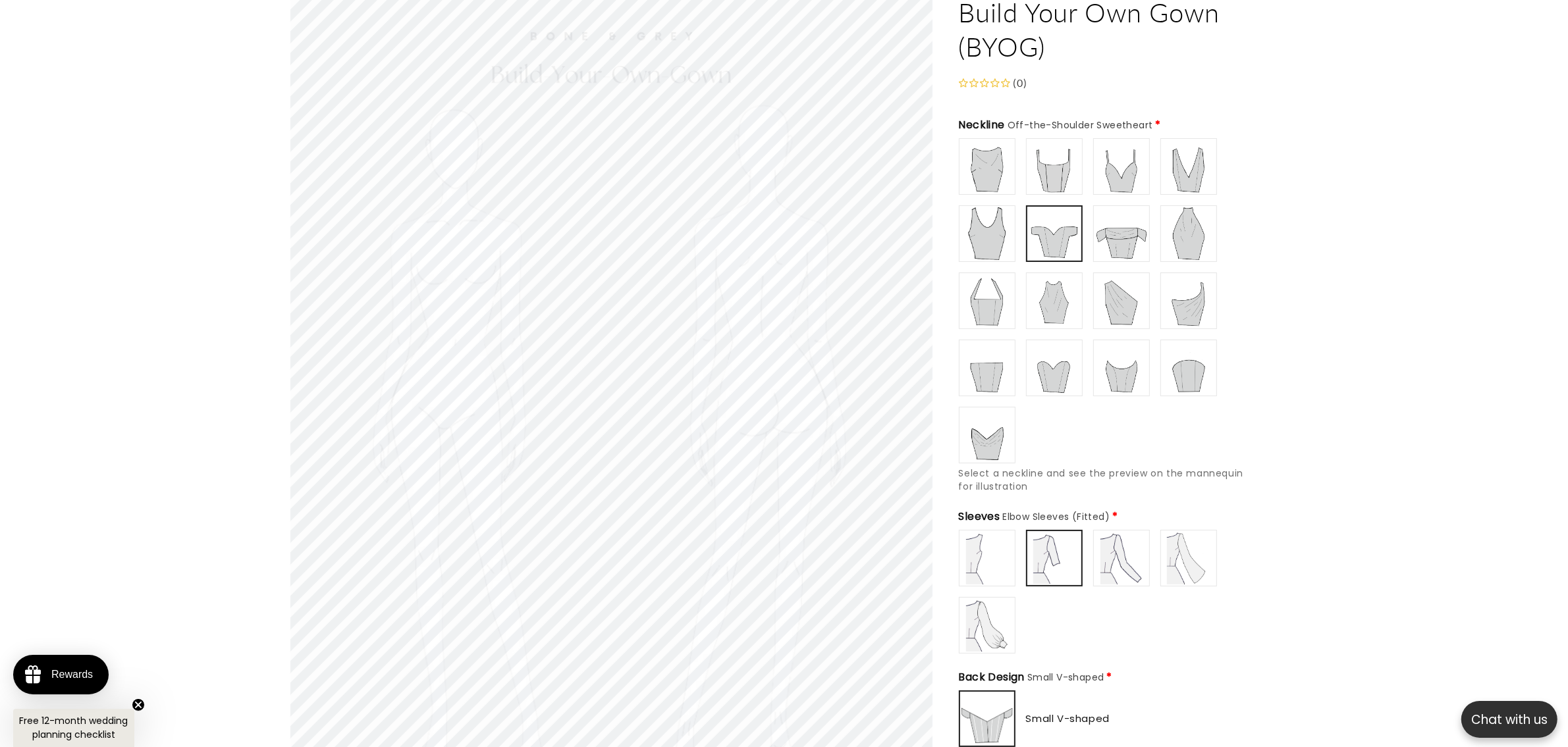
click at [1021, 223] on div "Boat/ Bateau" at bounding box center [1103, 300] width 290 height 325
type input "******"
click at [1041, 172] on img at bounding box center [1054, 166] width 53 height 53
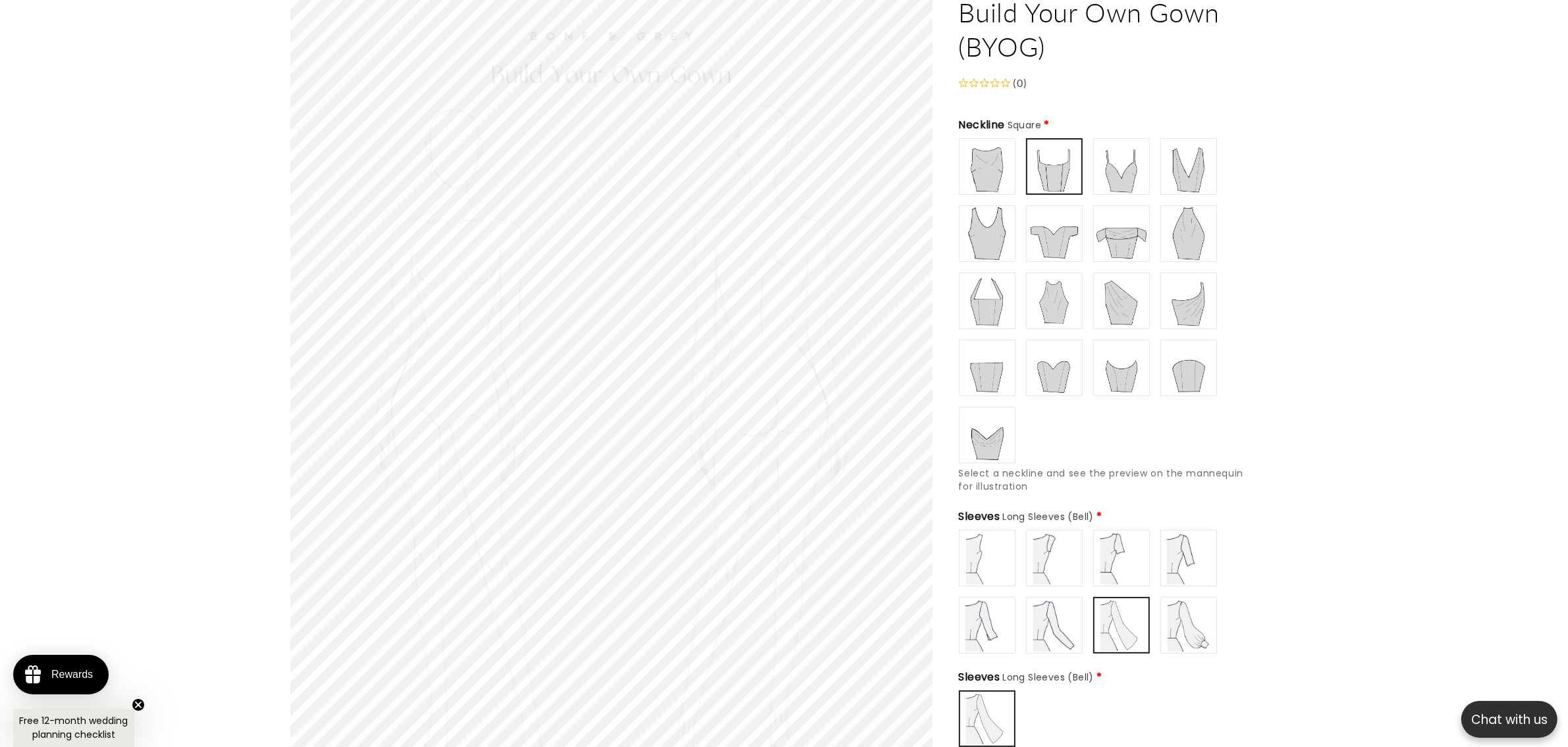
click at [1117, 549] on img at bounding box center [1121, 558] width 53 height 53
click at [1068, 550] on img at bounding box center [1054, 558] width 53 height 53
click at [1045, 597] on img at bounding box center [1054, 626] width 53 height 53
click at [986, 565] on img at bounding box center [987, 558] width 53 height 53
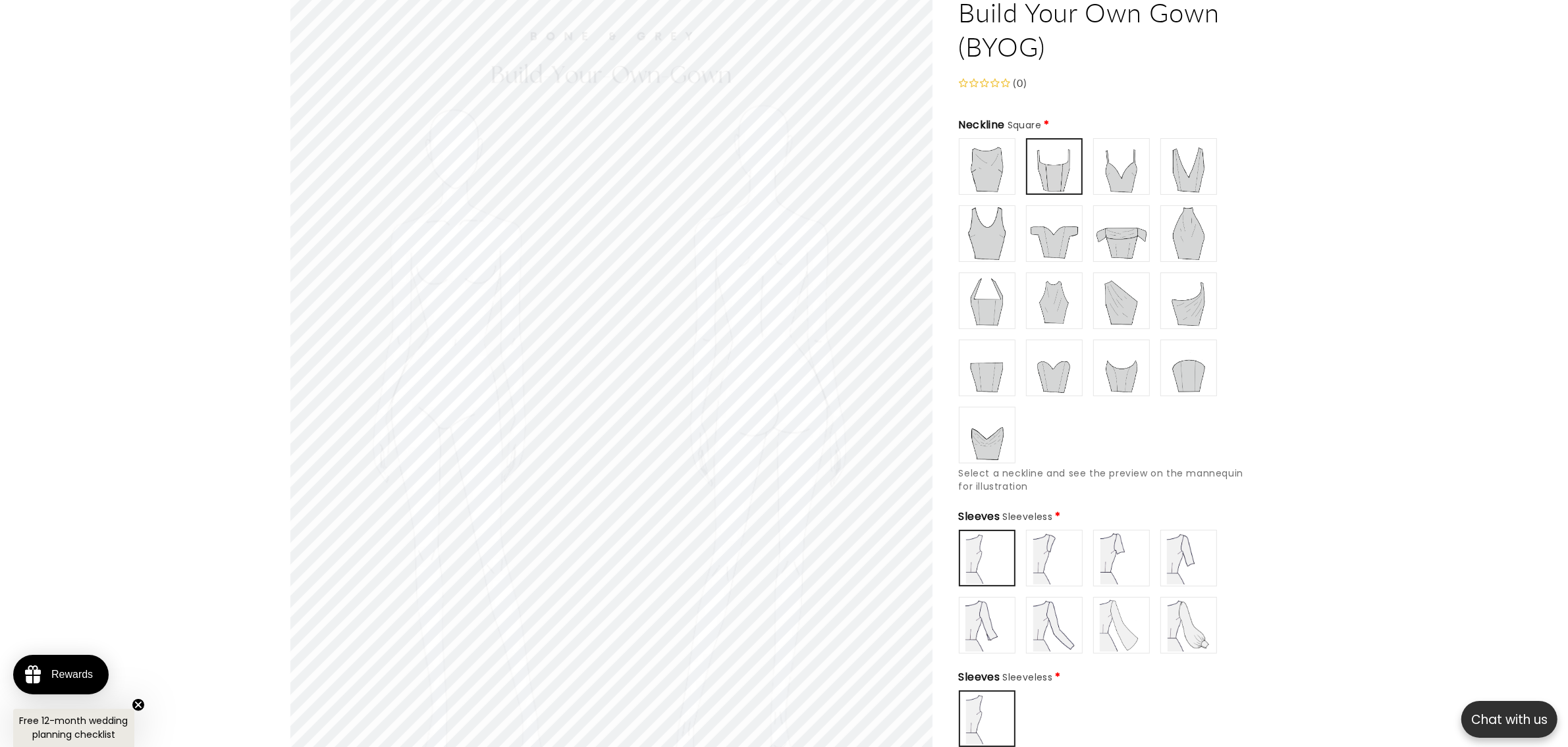
type input "**********"
click at [992, 597] on img at bounding box center [987, 626] width 53 height 53
click at [1004, 159] on img at bounding box center [987, 166] width 53 height 53
click at [992, 213] on img at bounding box center [987, 234] width 53 height 53
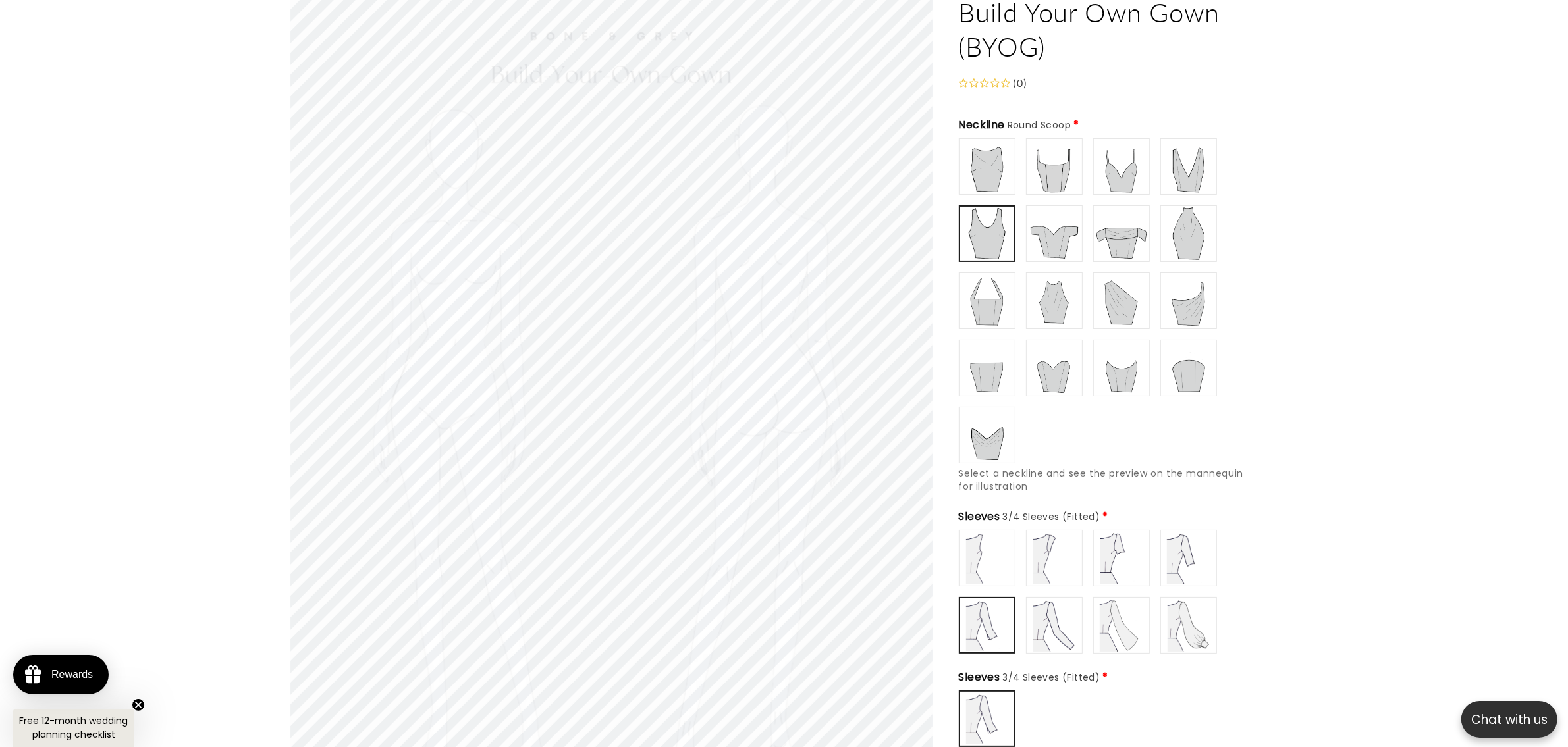
click at [1113, 158] on img at bounding box center [1121, 166] width 53 height 53
click at [1170, 159] on img at bounding box center [1188, 166] width 53 height 53
click at [1047, 221] on img at bounding box center [1054, 234] width 53 height 53
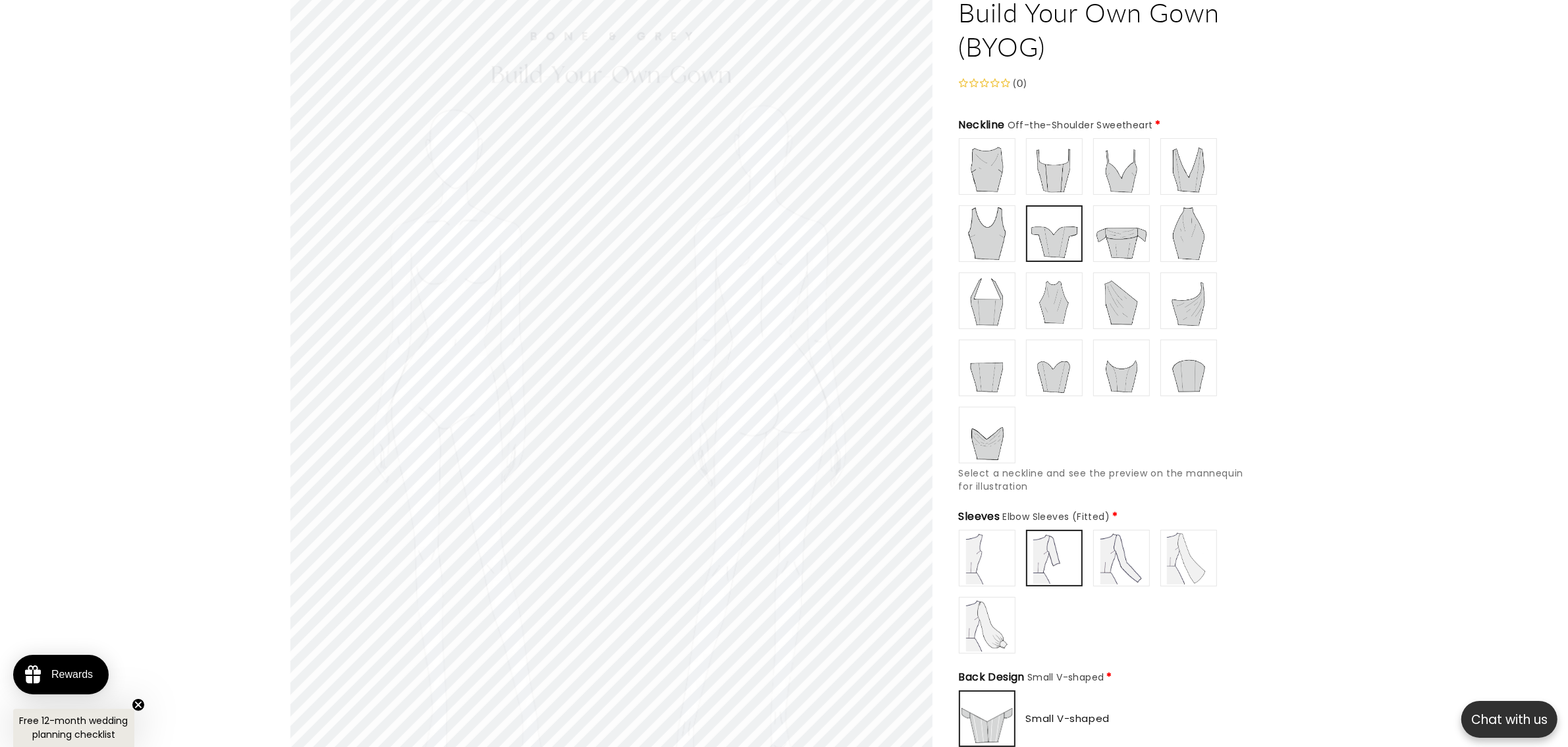
click at [1098, 221] on img at bounding box center [1121, 234] width 53 height 53
type input "******"
click at [1075, 158] on img at bounding box center [1054, 166] width 53 height 53
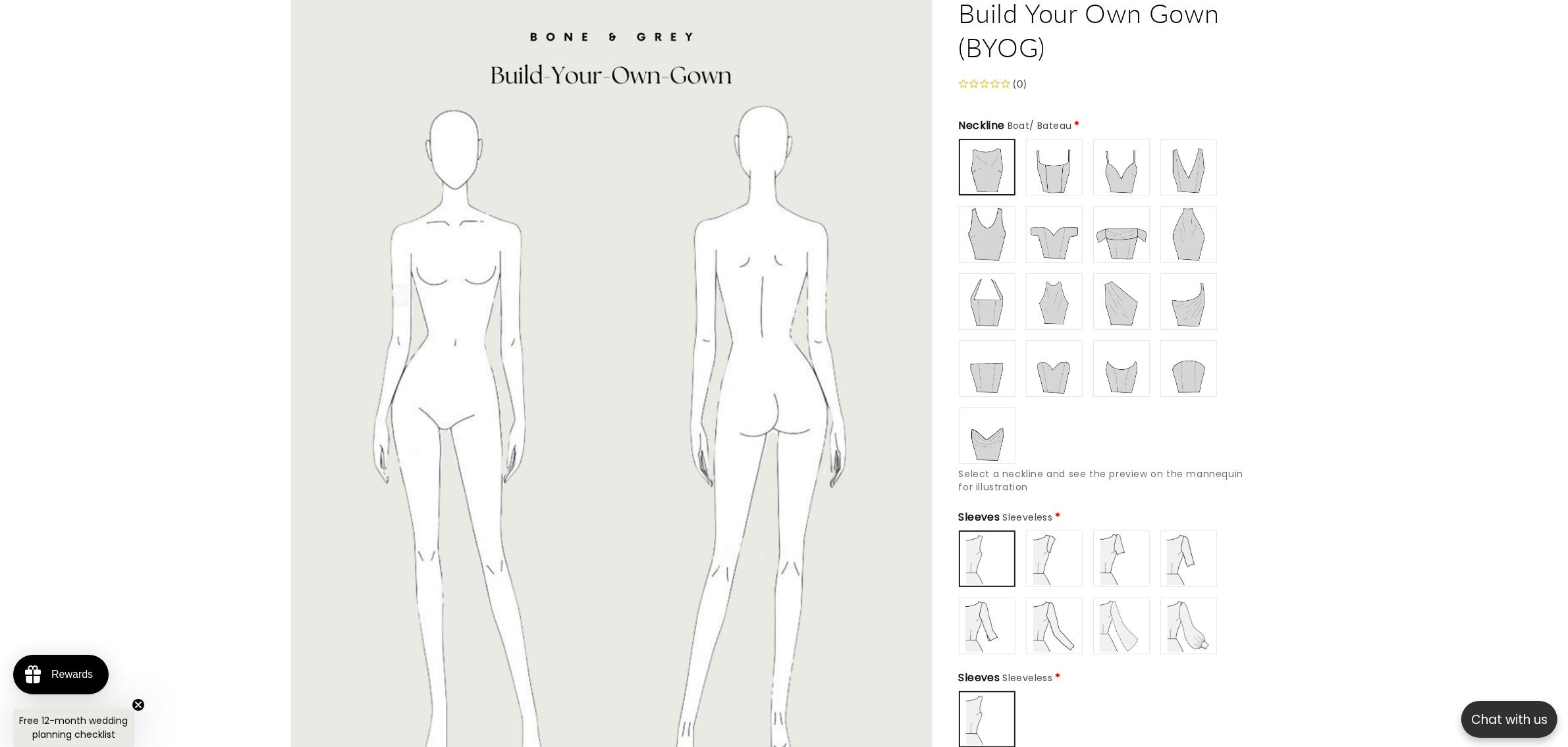
type input "******"
click at [1059, 158] on img at bounding box center [1054, 167] width 53 height 53
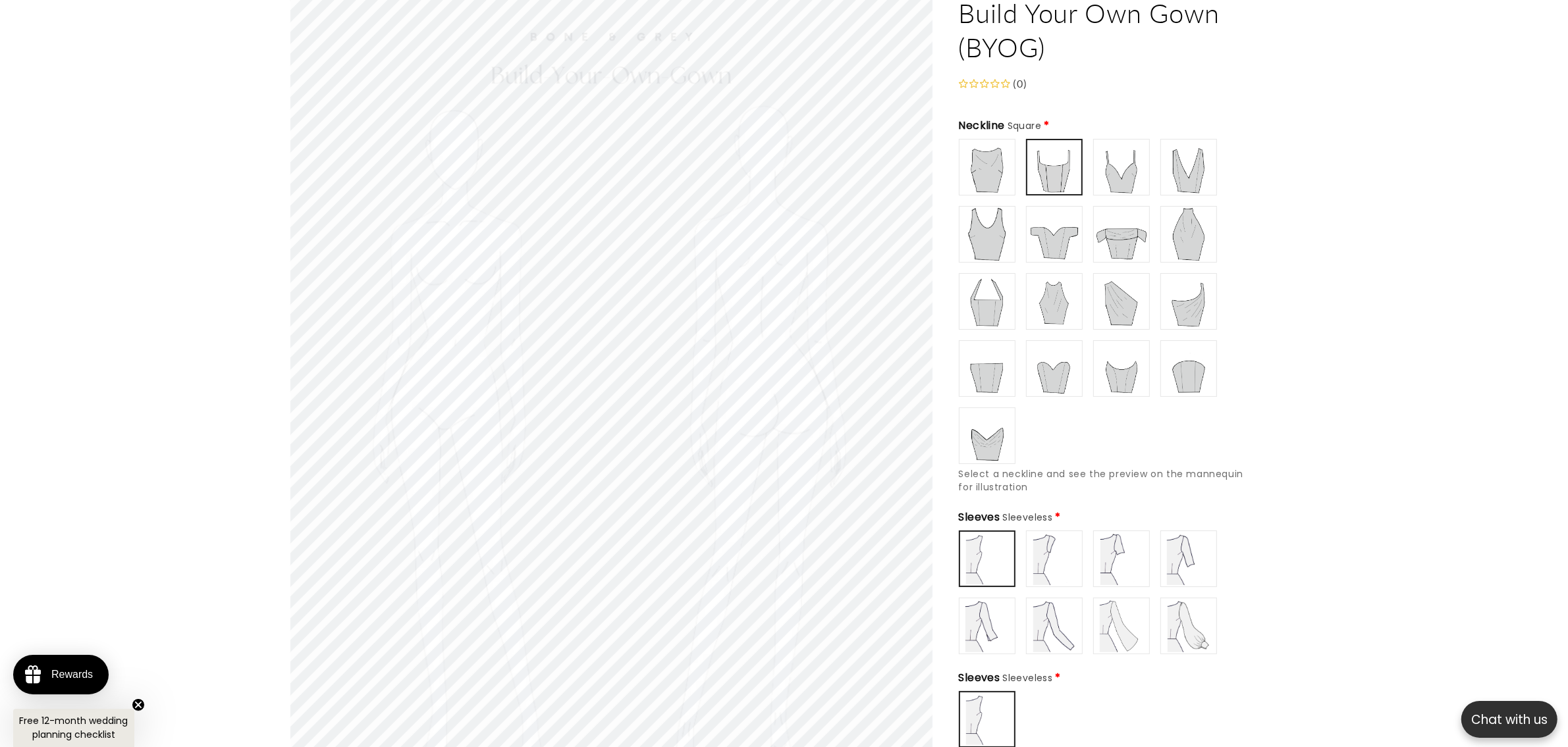
scroll to position [0, 362]
click at [1061, 549] on img at bounding box center [1054, 559] width 53 height 53
click at [1108, 552] on img at bounding box center [1121, 559] width 53 height 53
click at [1037, 553] on img at bounding box center [1054, 559] width 53 height 53
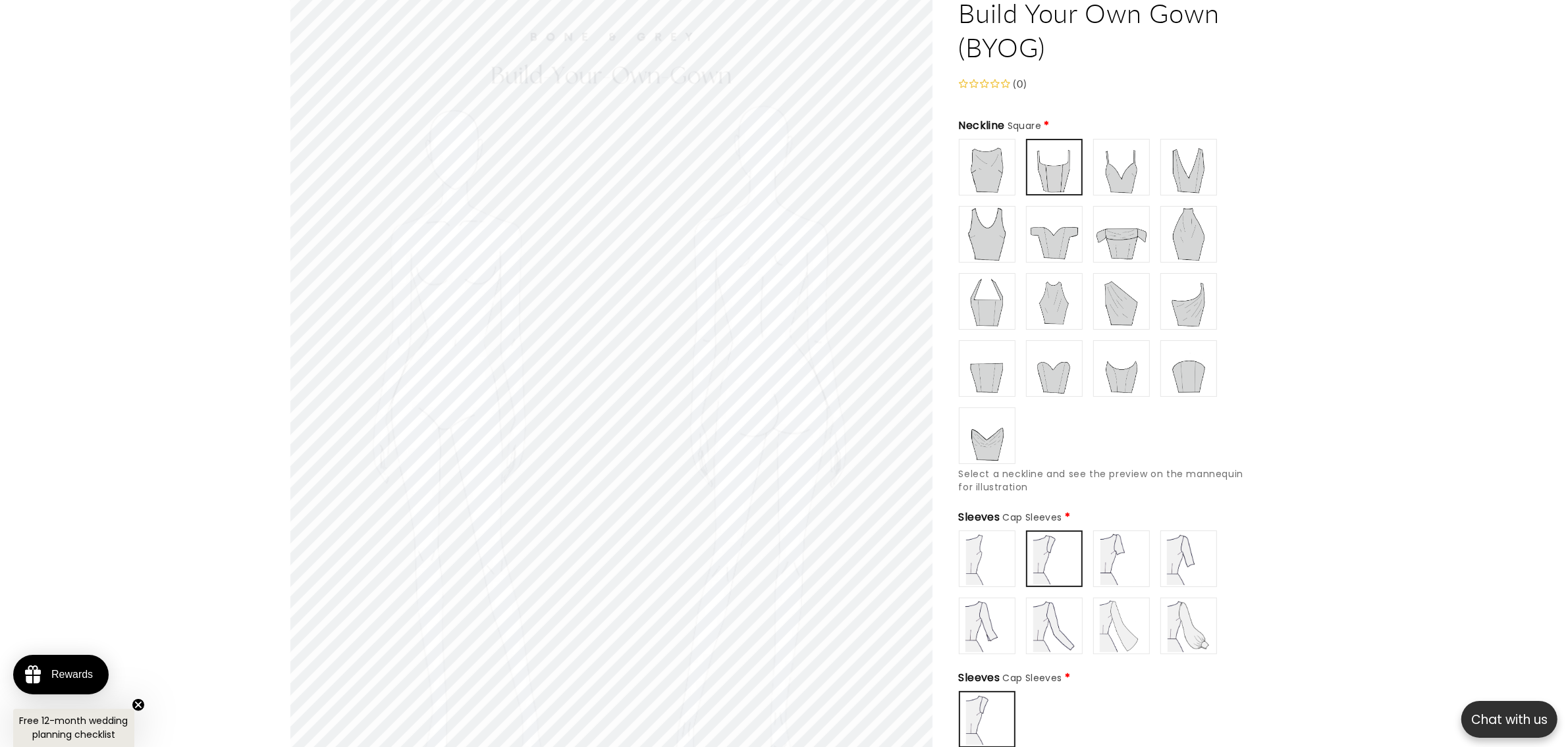
click at [992, 553] on img at bounding box center [987, 559] width 53 height 53
click at [999, 611] on img at bounding box center [987, 626] width 53 height 53
click at [1068, 613] on img at bounding box center [1054, 626] width 53 height 53
type input "**********"
click at [1065, 569] on img at bounding box center [1054, 559] width 53 height 53
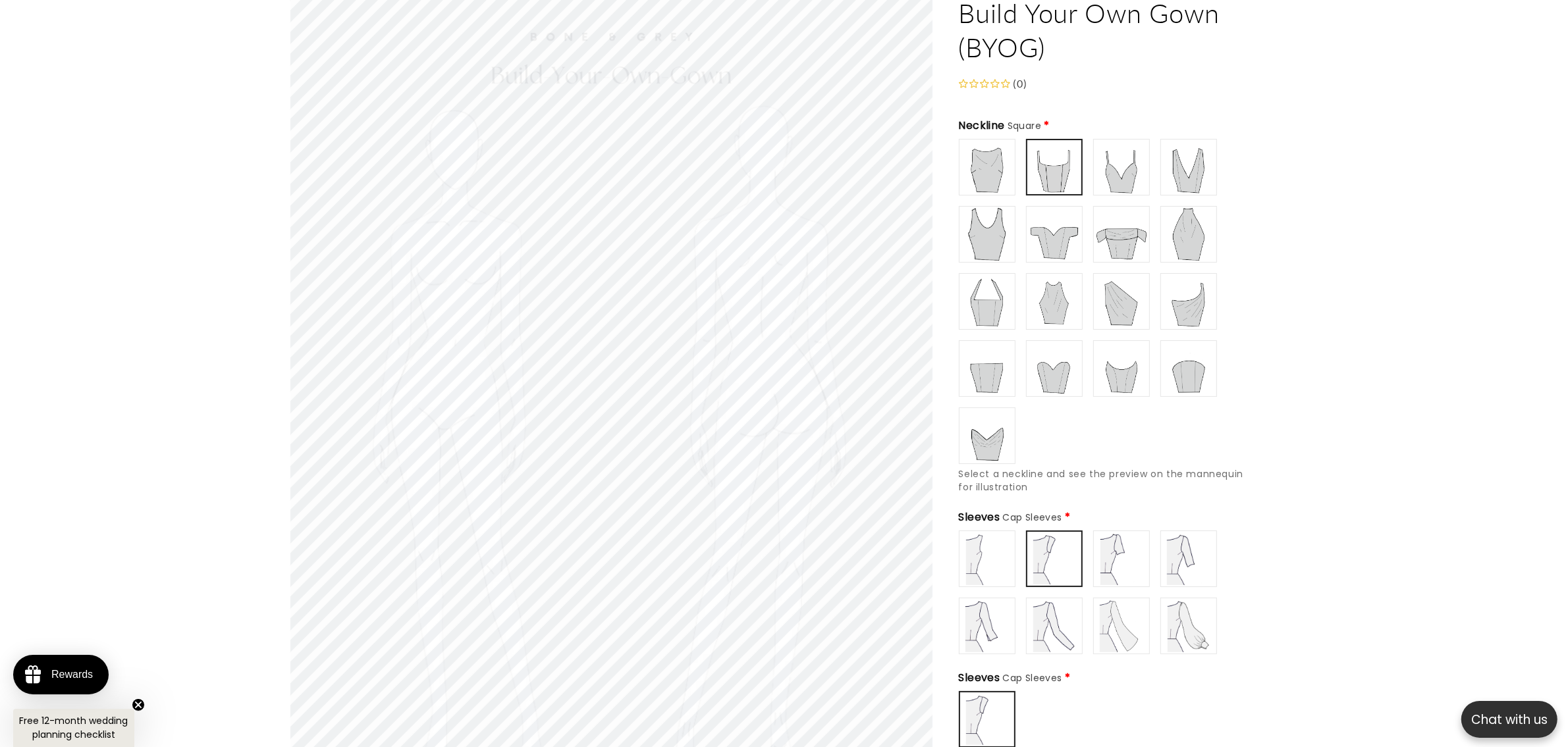
click at [978, 177] on img at bounding box center [987, 167] width 53 height 53
click at [1037, 162] on img at bounding box center [1054, 167] width 53 height 53
click at [972, 227] on img at bounding box center [987, 234] width 53 height 53
click at [1045, 228] on img at bounding box center [1054, 234] width 53 height 53
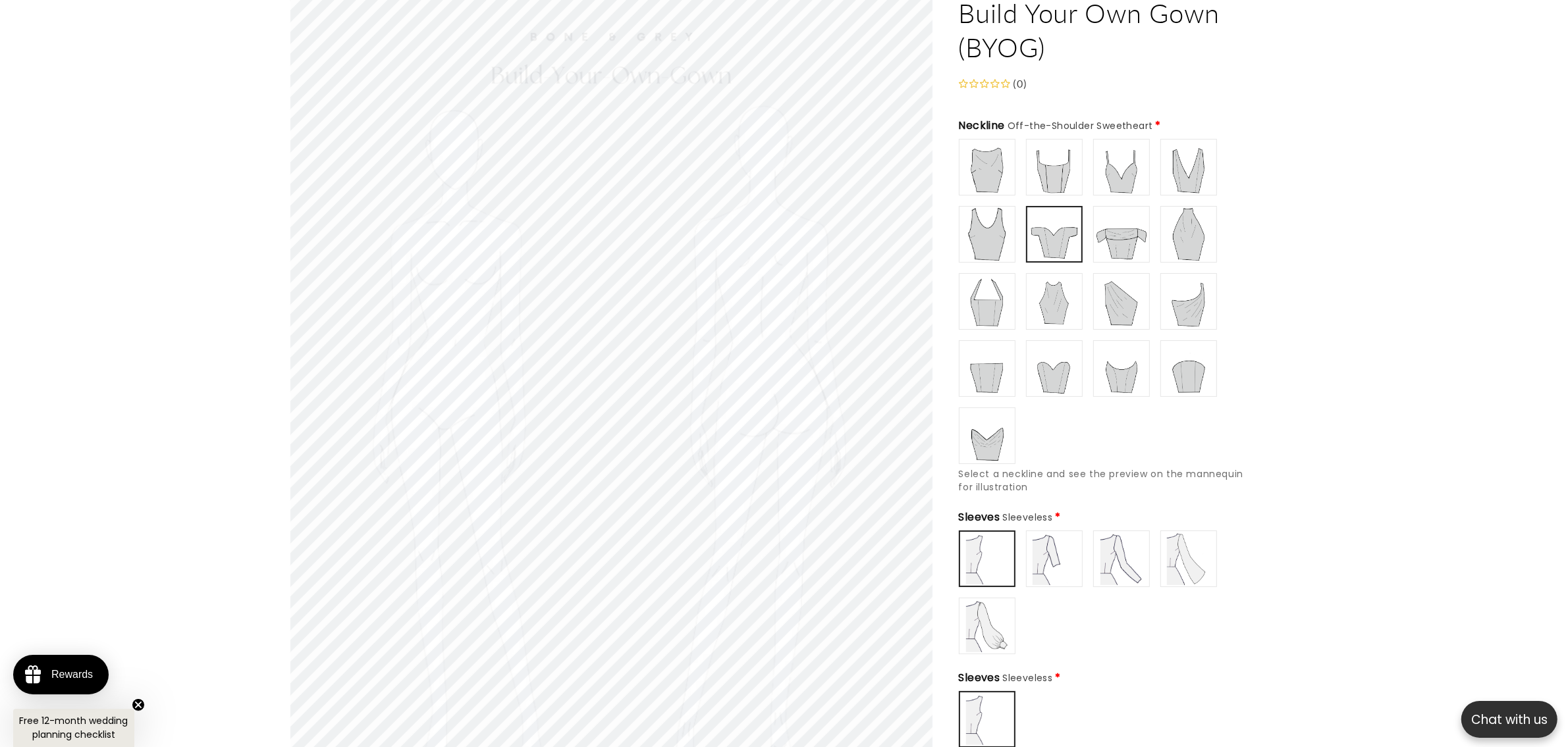
click at [1038, 161] on img at bounding box center [1054, 167] width 53 height 53
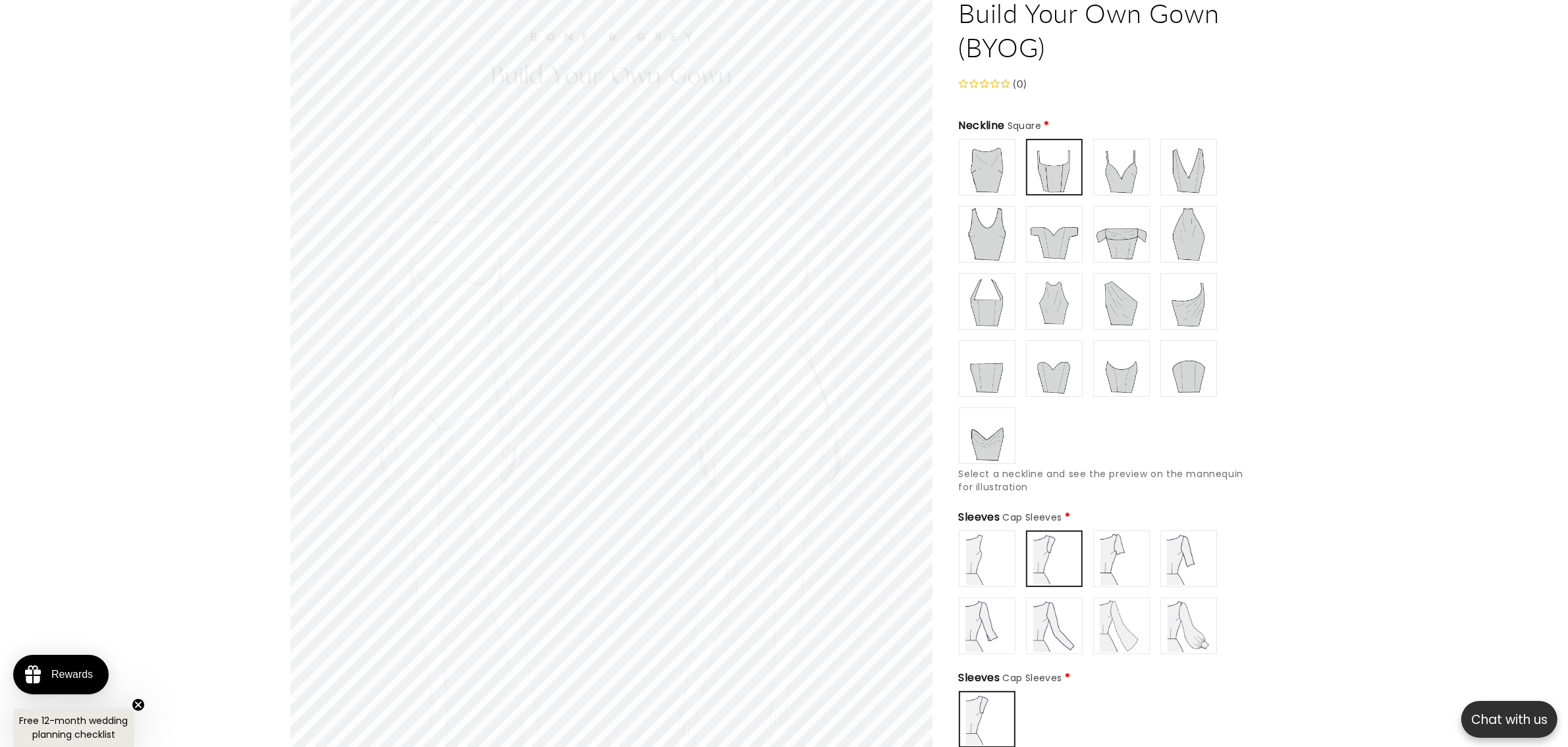
click at [1116, 155] on img at bounding box center [1121, 167] width 53 height 53
click at [1179, 154] on img at bounding box center [1188, 167] width 53 height 53
type input "**********"
click at [1002, 164] on img at bounding box center [987, 167] width 53 height 53
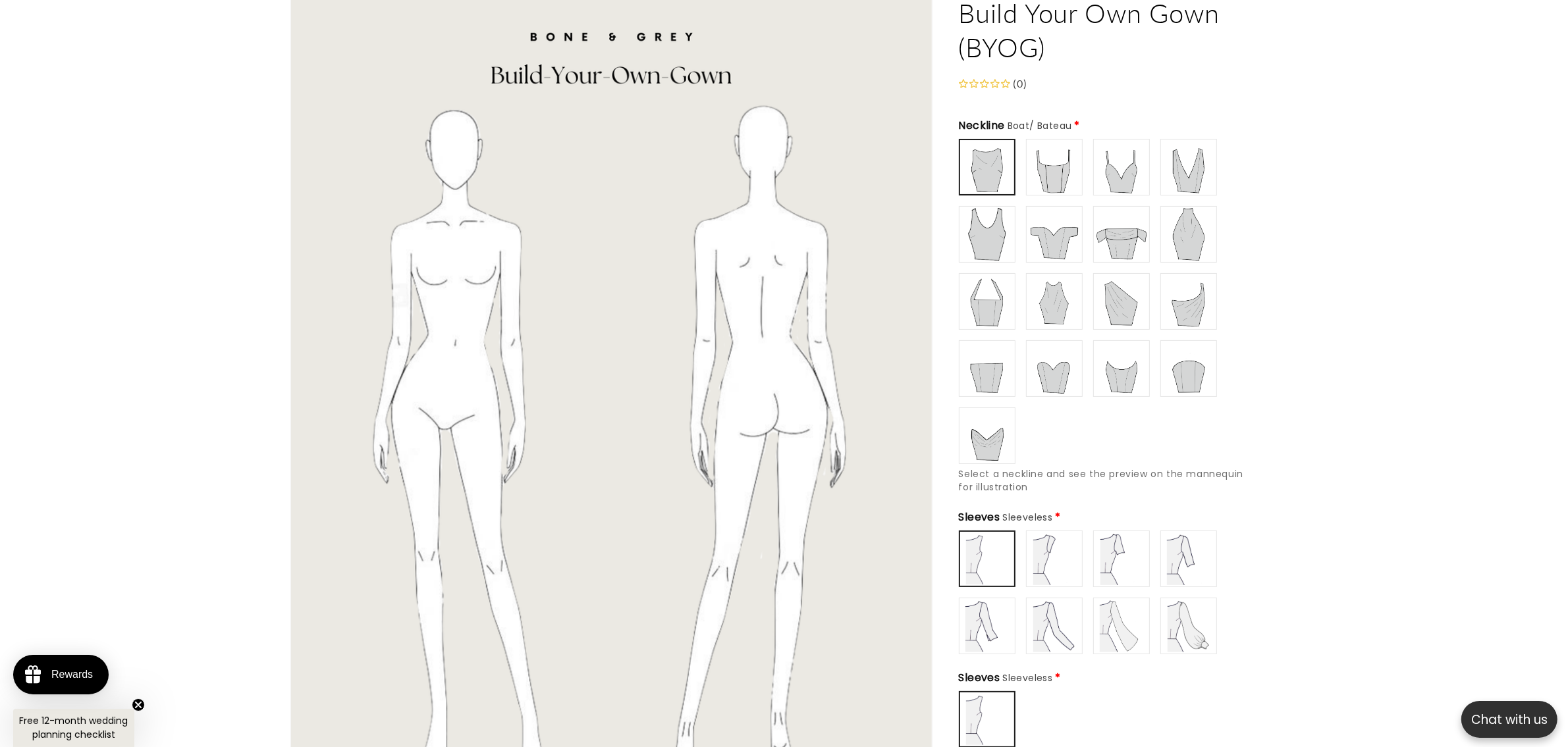
type input "******"
click at [1042, 160] on img at bounding box center [1054, 167] width 53 height 53
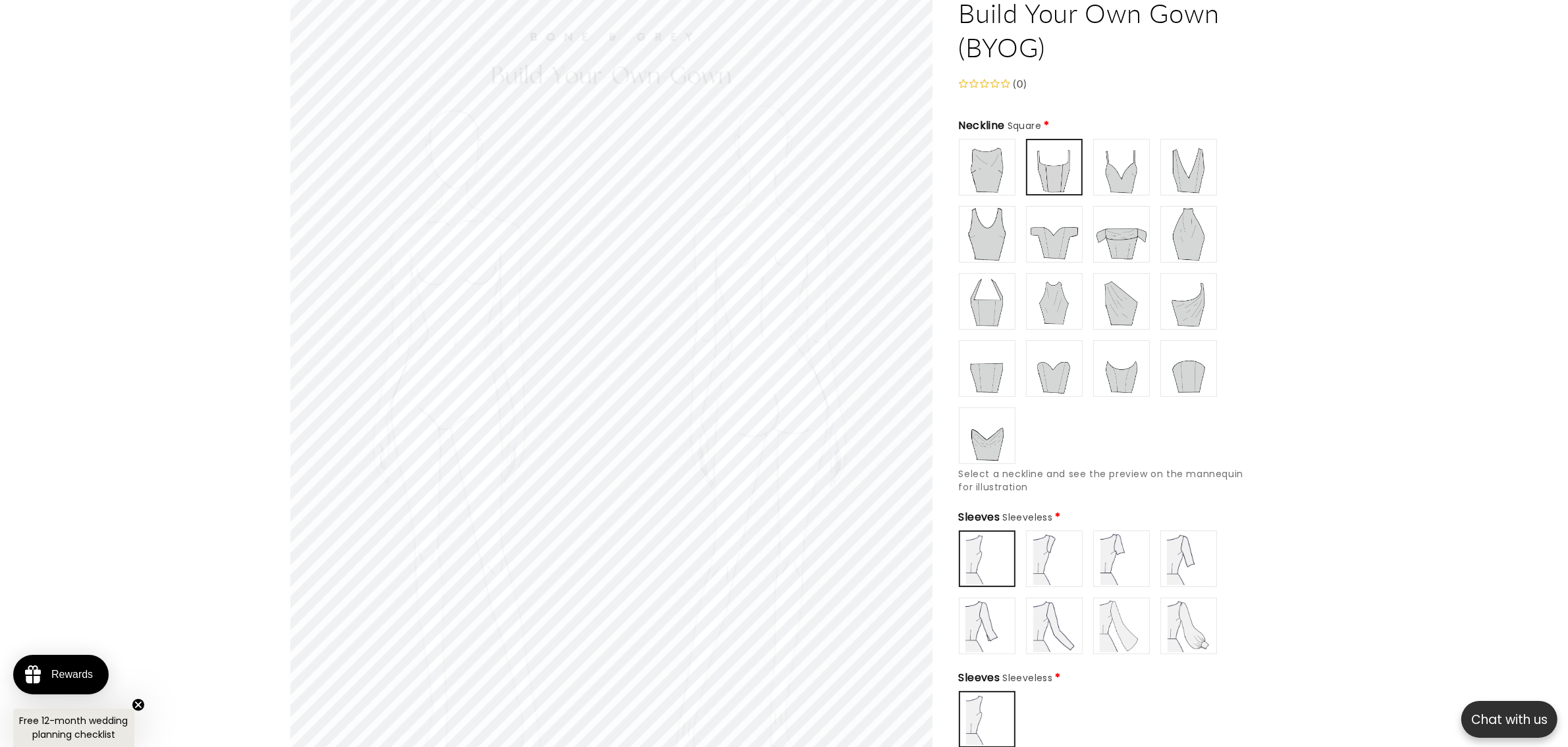
type input "**********"
click at [1055, 553] on img at bounding box center [1054, 559] width 53 height 53
click at [1049, 555] on img at bounding box center [1054, 559] width 51 height 51
click at [1057, 165] on img at bounding box center [1054, 167] width 51 height 51
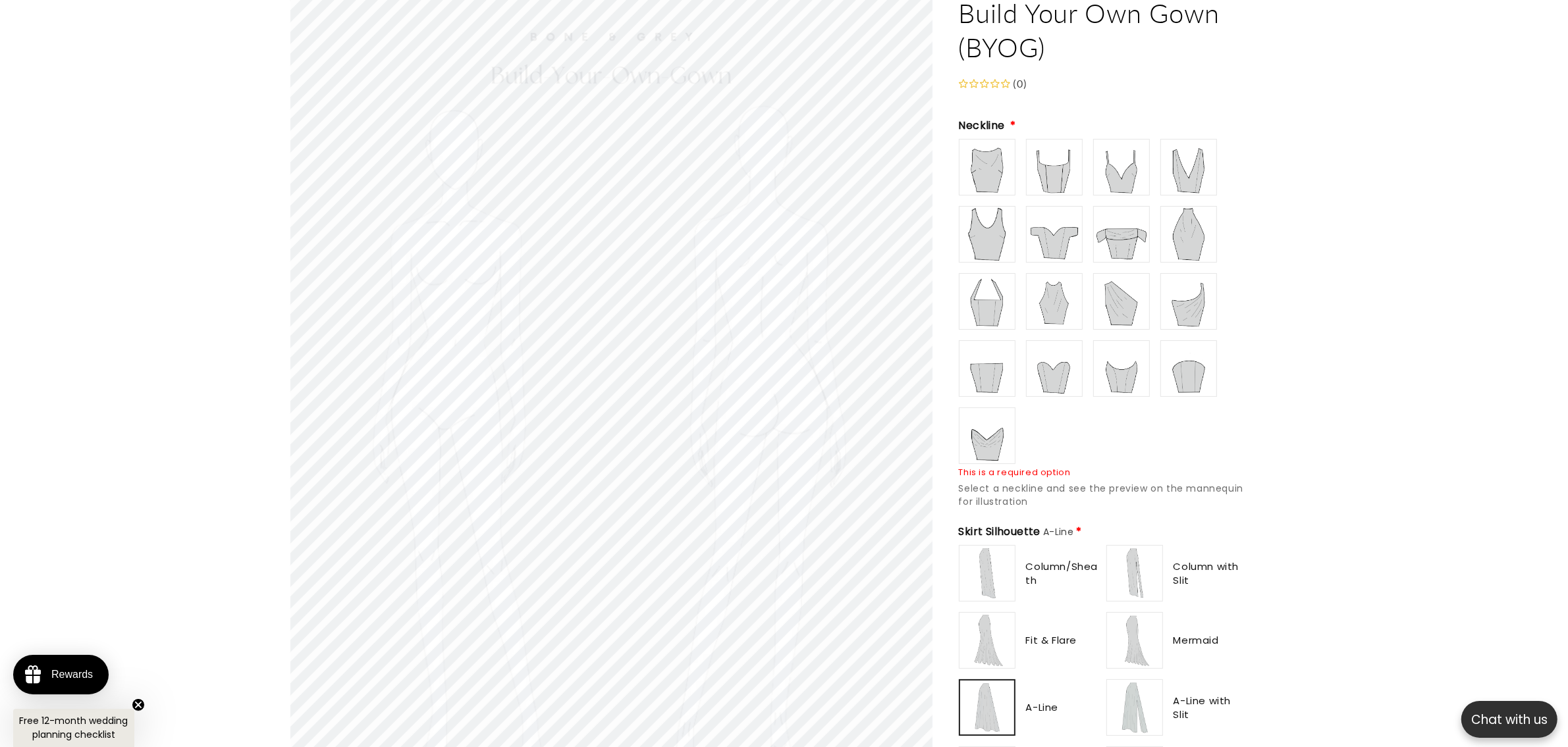
scroll to position [0, 724]
type input "******"
click at [1029, 161] on img at bounding box center [1054, 167] width 53 height 53
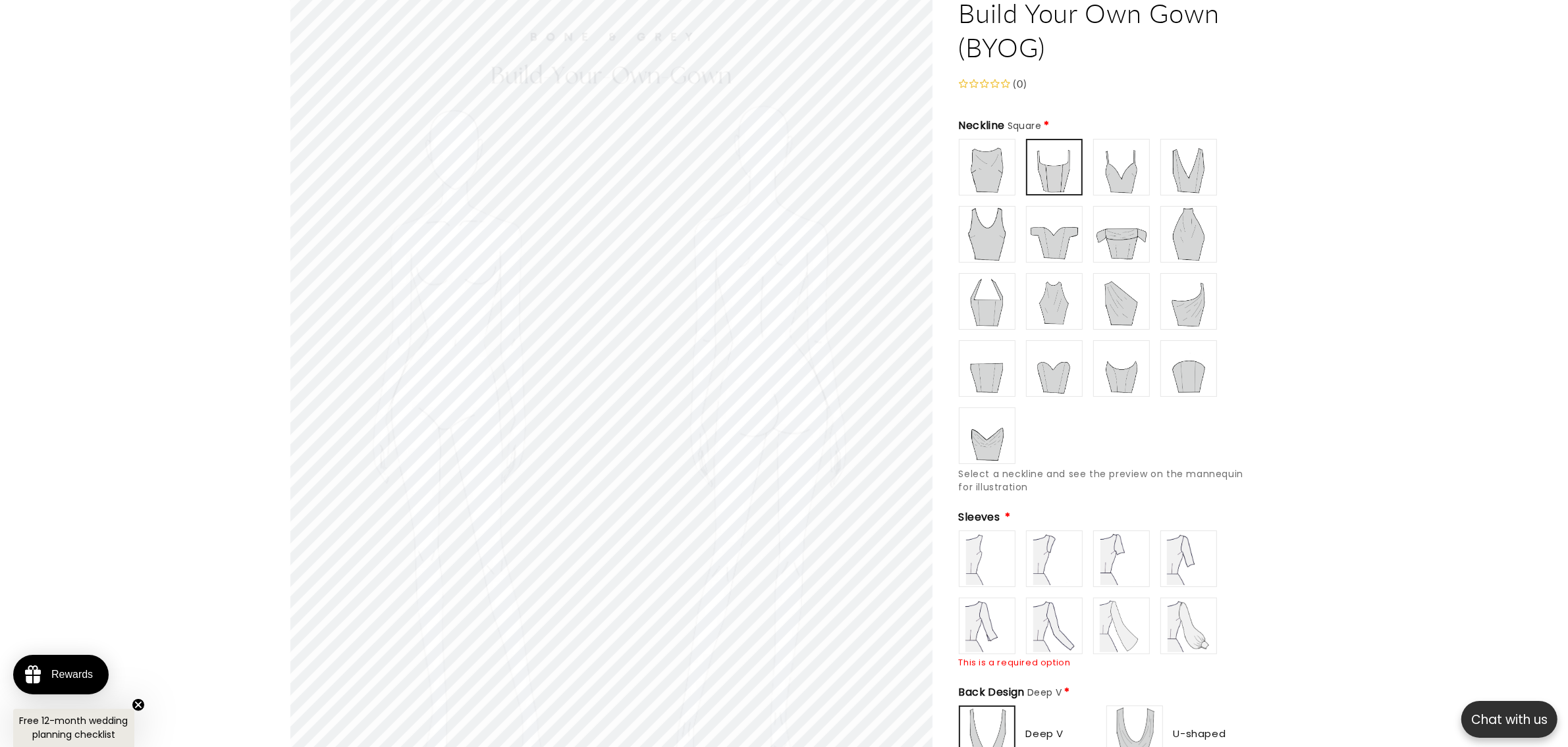
type input "**********"
click at [1057, 544] on img at bounding box center [1054, 559] width 53 height 53
click at [1058, 155] on img at bounding box center [1054, 167] width 51 height 51
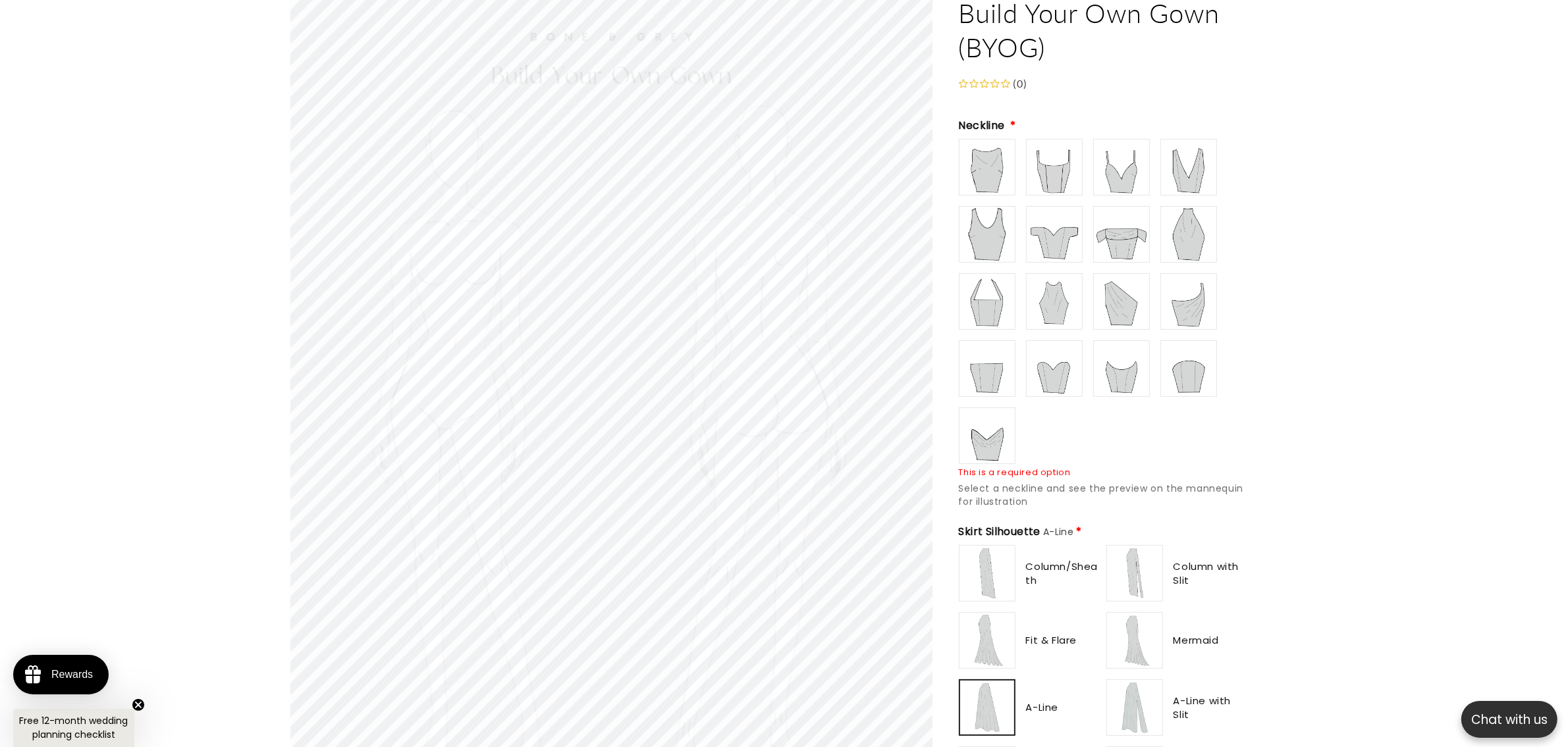
click at [1058, 155] on img at bounding box center [1054, 167] width 53 height 53
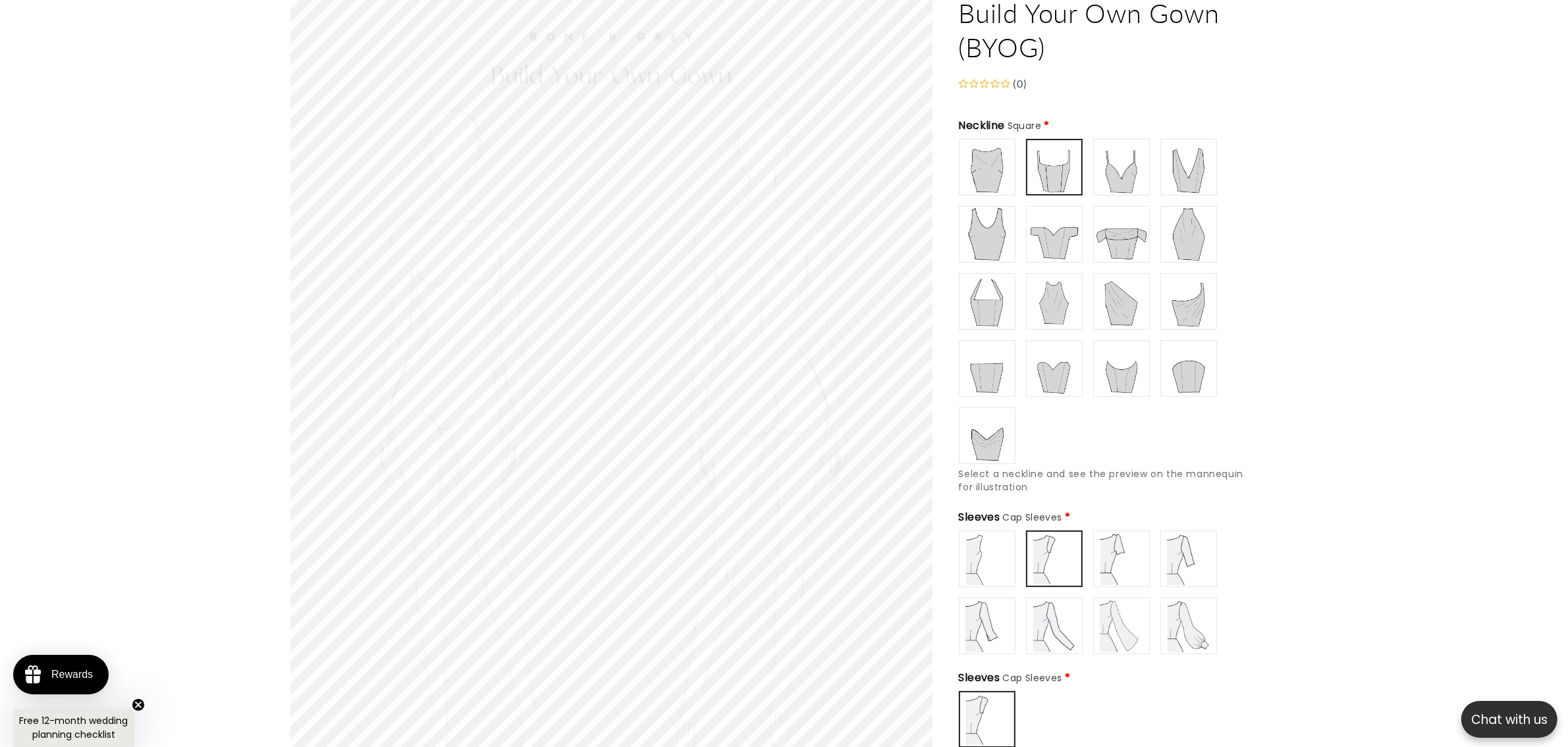
type input "**********"
click at [990, 163] on img at bounding box center [987, 167] width 53 height 53
click at [1048, 609] on img at bounding box center [1054, 626] width 53 height 53
click at [1116, 560] on img at bounding box center [1121, 559] width 53 height 53
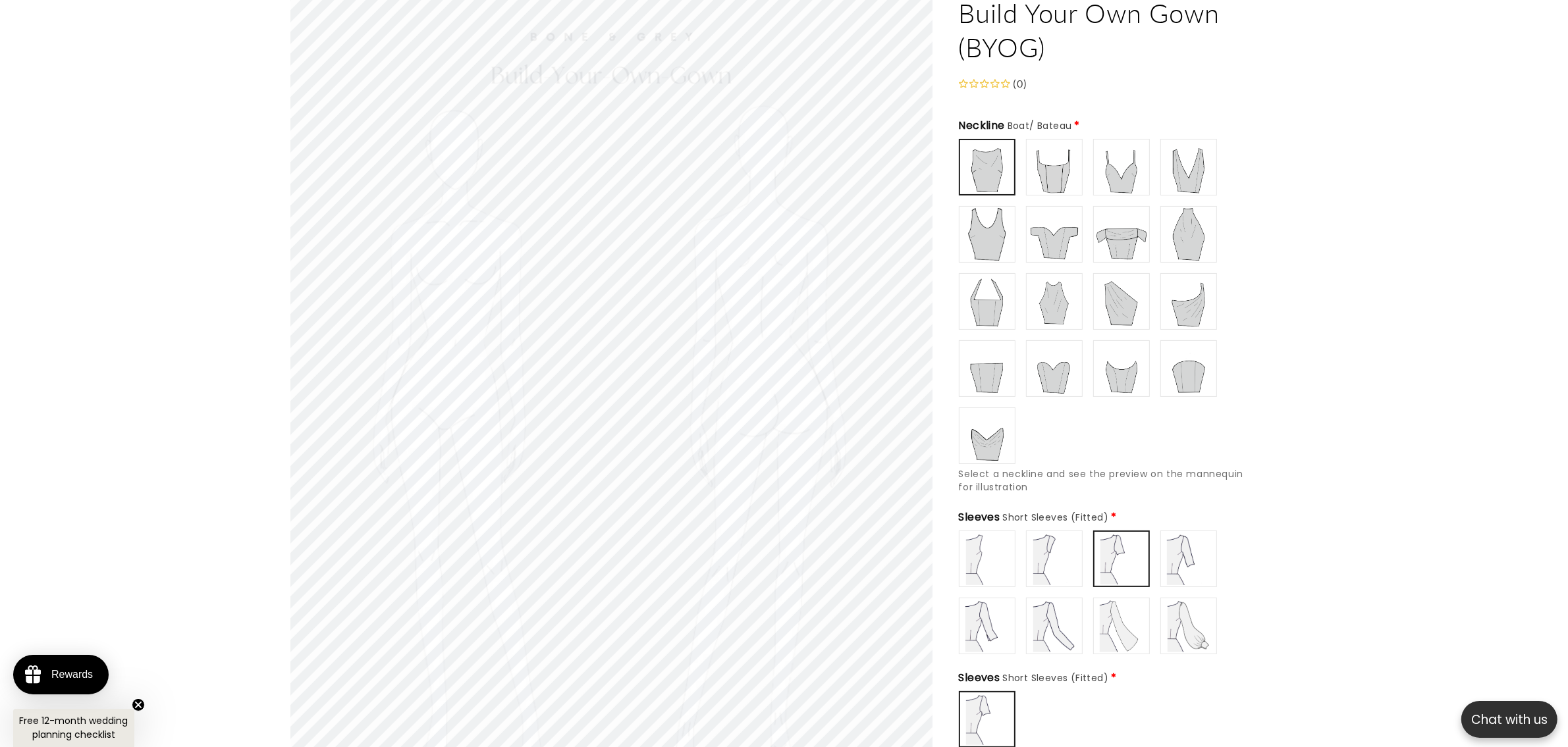
type input "**********"
drag, startPoint x: 1118, startPoint y: 616, endPoint x: 1151, endPoint y: 619, distance: 33.1
click at [1119, 616] on img at bounding box center [1121, 626] width 53 height 53
click at [1231, 571] on div "Sleeveless" at bounding box center [1103, 593] width 290 height 124
type input "**********"
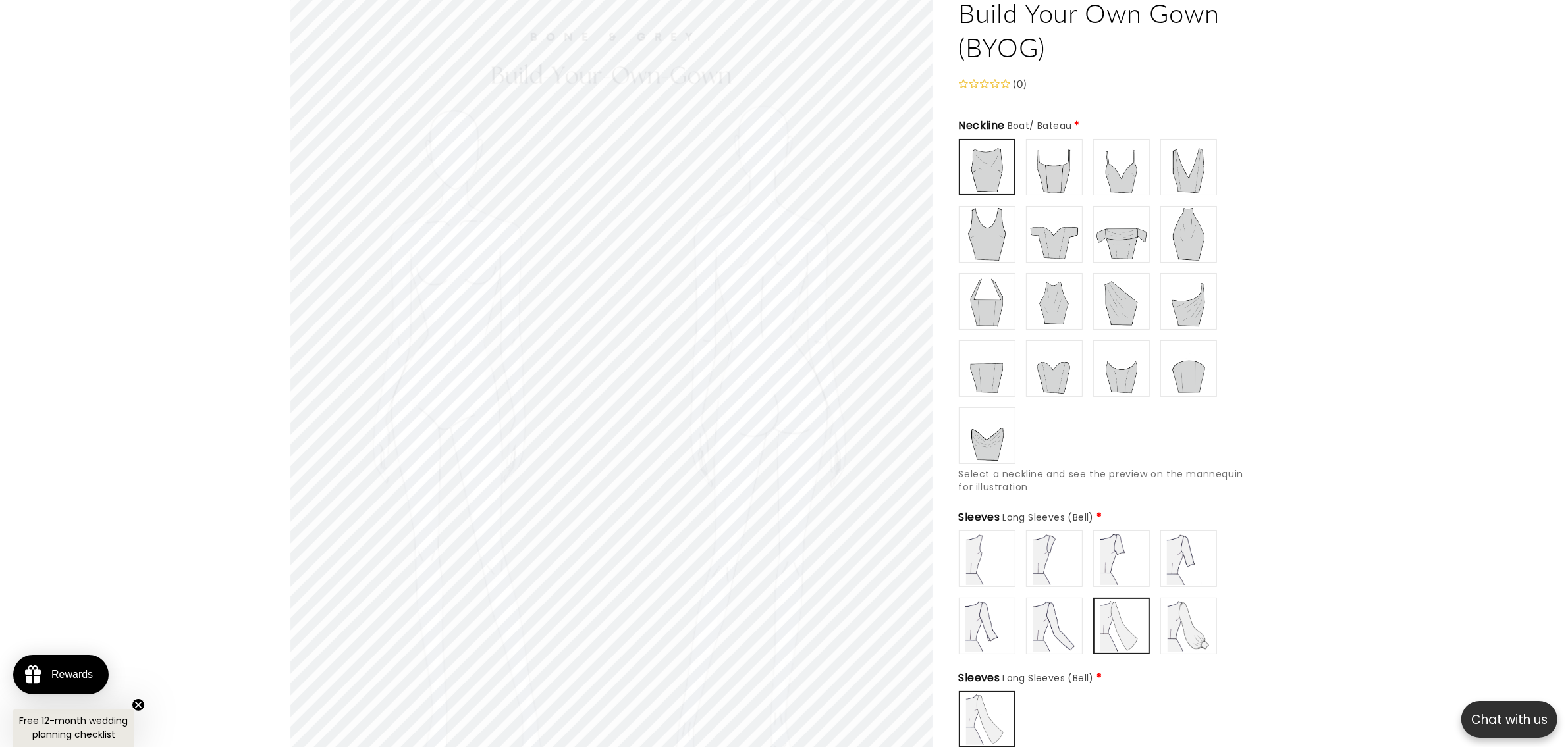
click at [1060, 216] on img at bounding box center [1054, 234] width 53 height 53
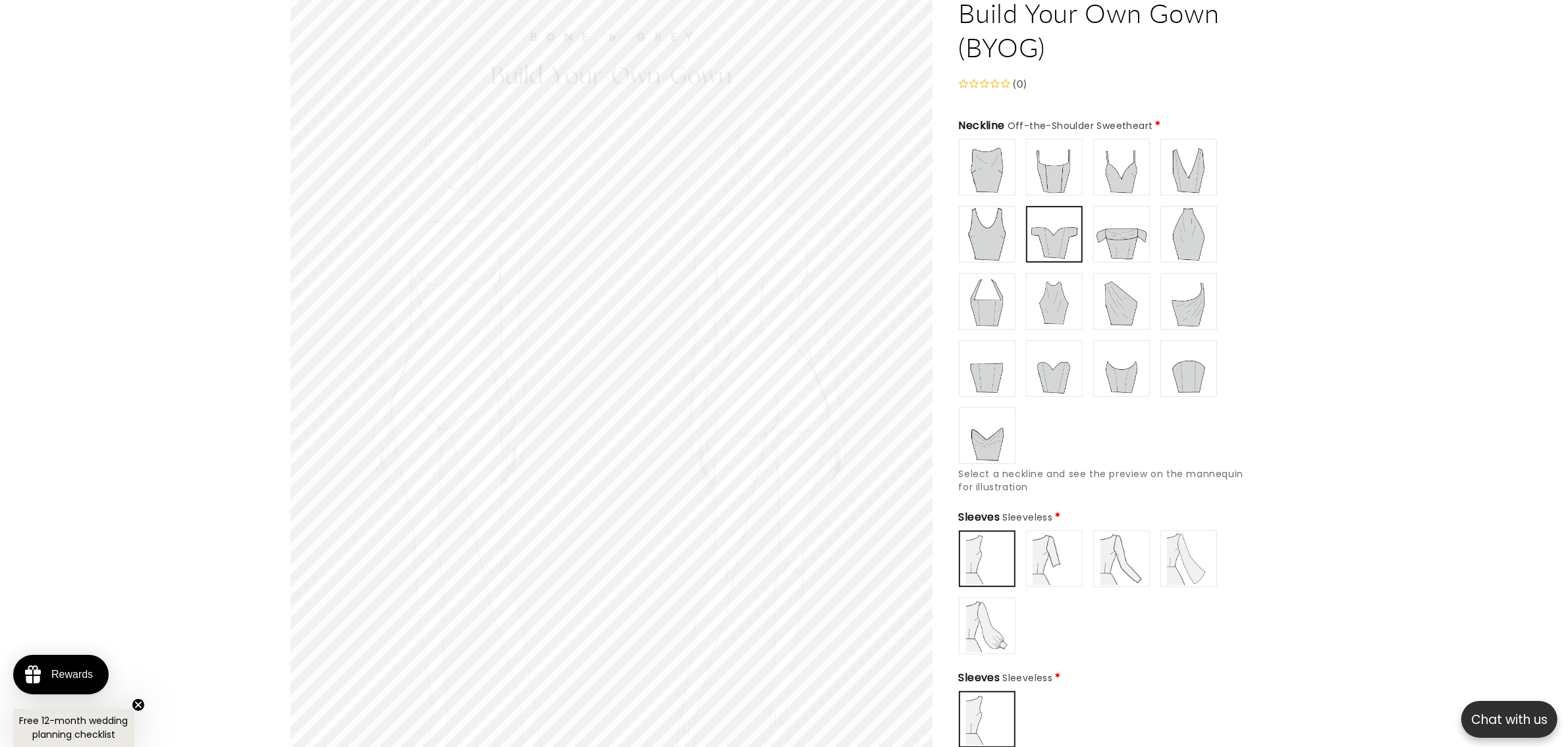
drag, startPoint x: 1055, startPoint y: 546, endPoint x: 1138, endPoint y: 537, distance: 83.5
click at [1055, 547] on img at bounding box center [1054, 559] width 53 height 53
click at [1138, 537] on img at bounding box center [1121, 559] width 53 height 53
type input "**********"
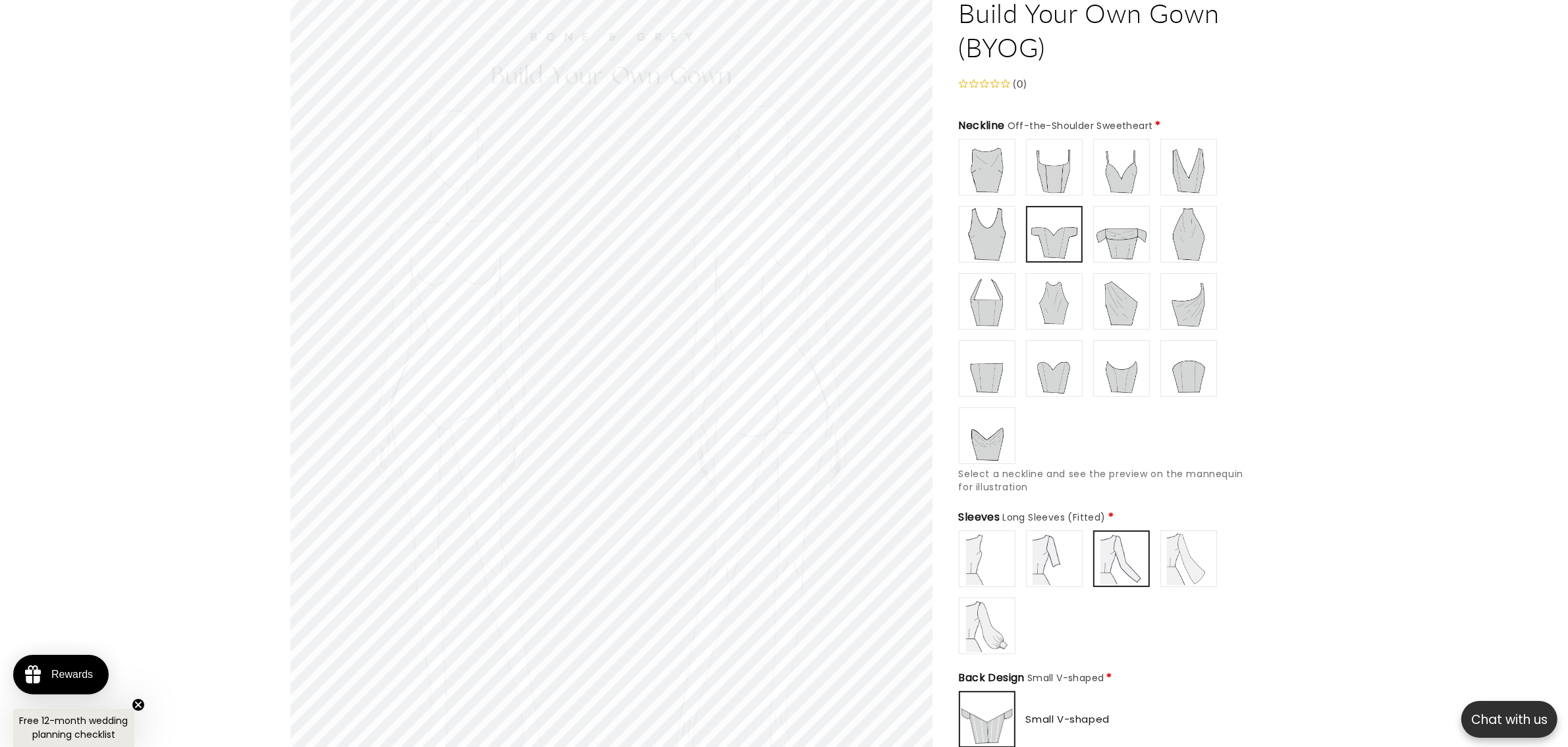
click at [1192, 539] on img at bounding box center [1188, 559] width 53 height 53
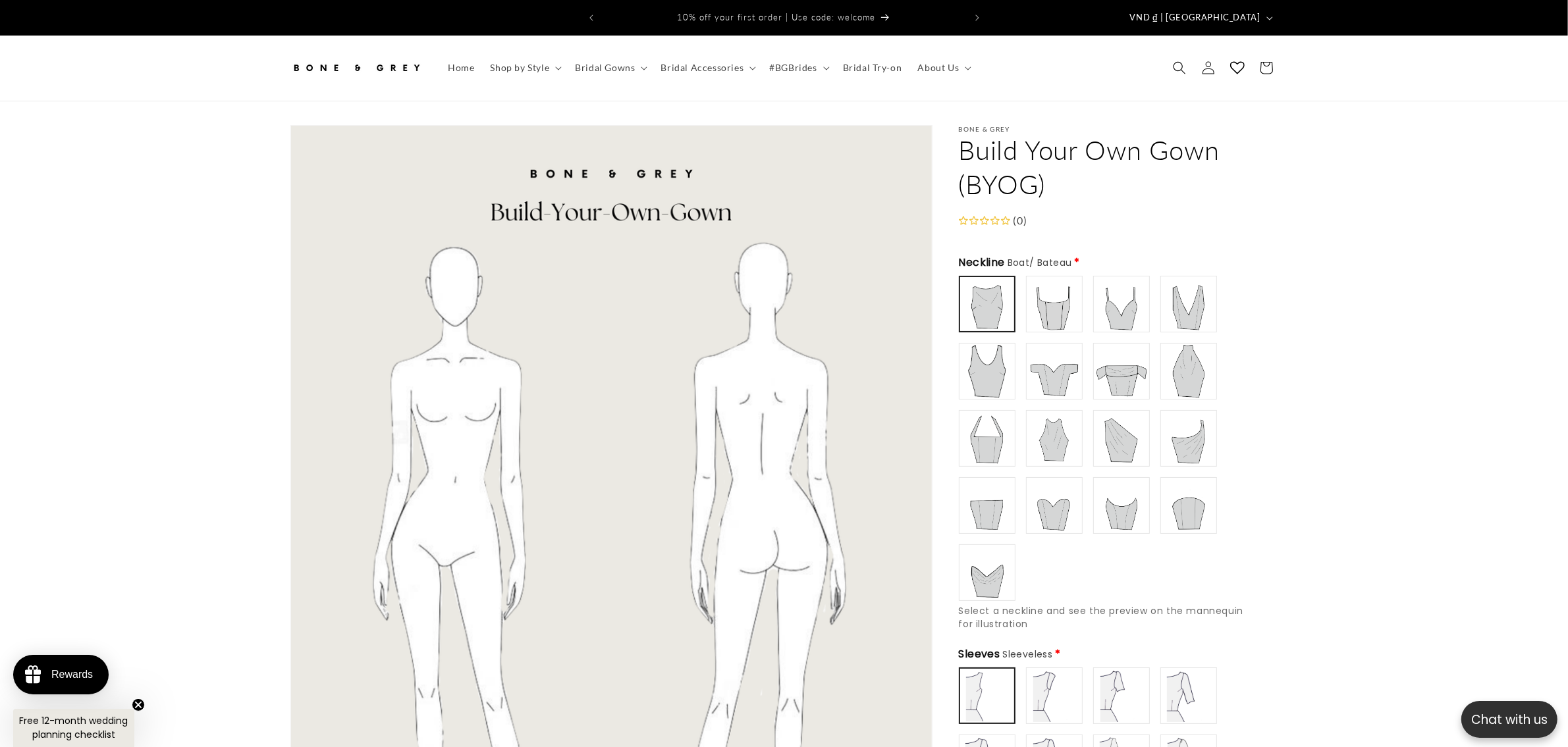
type input "**********"
click at [1058, 373] on img at bounding box center [1054, 371] width 53 height 53
click at [1058, 356] on img at bounding box center [1054, 371] width 51 height 51
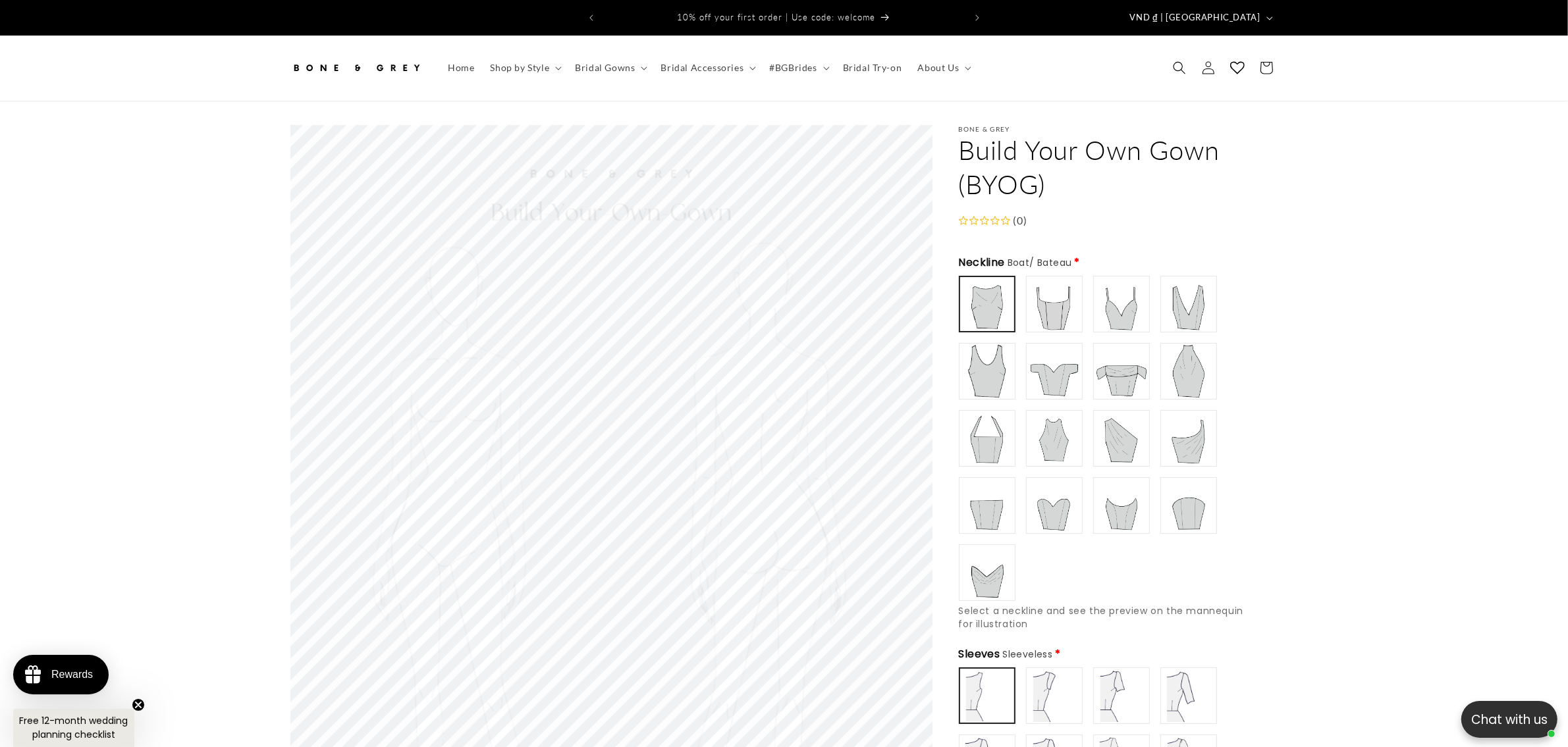
type input "**********"
click at [1061, 370] on img at bounding box center [1054, 371] width 53 height 53
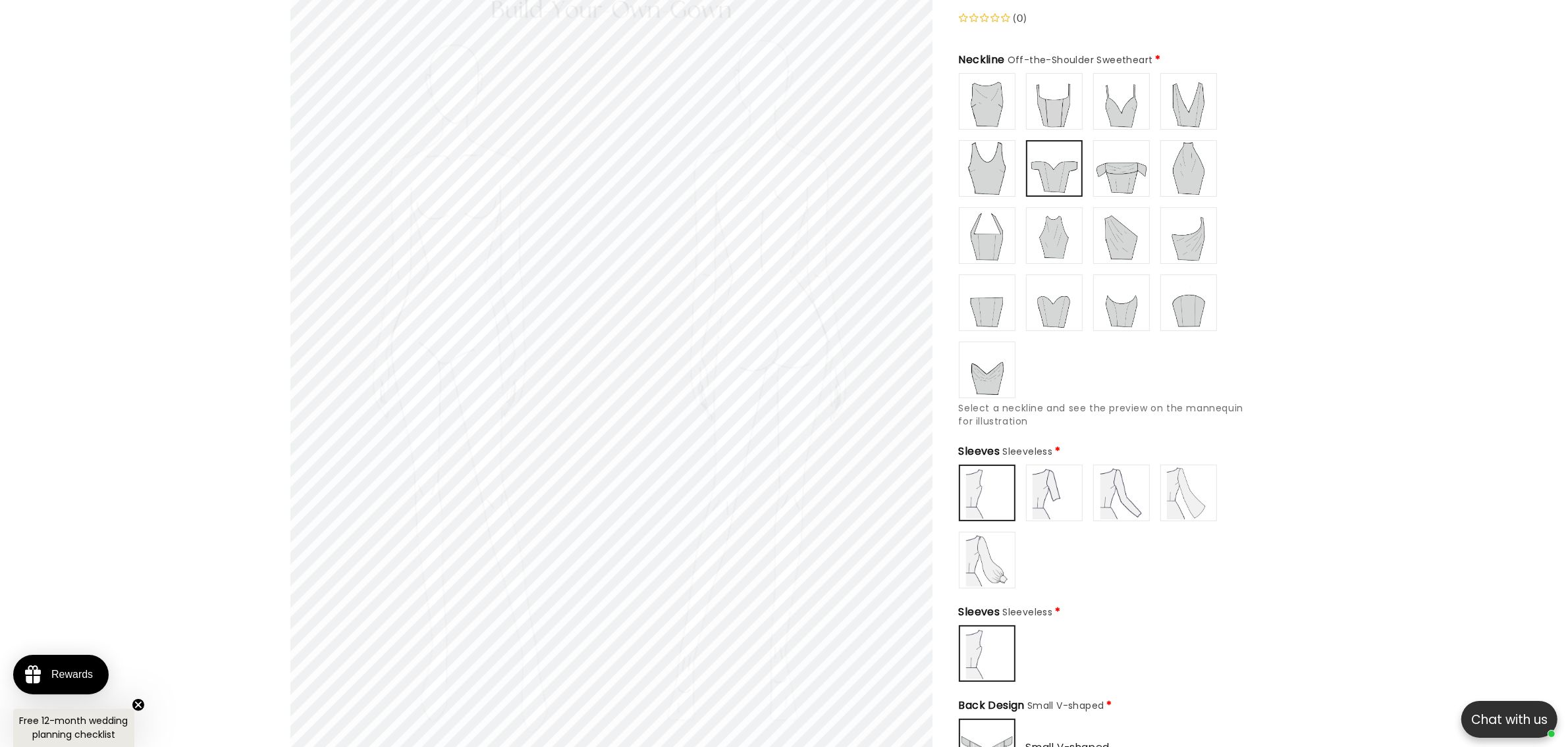
scroll to position [191, 0]
click at [1061, 490] on img at bounding box center [1054, 497] width 53 height 53
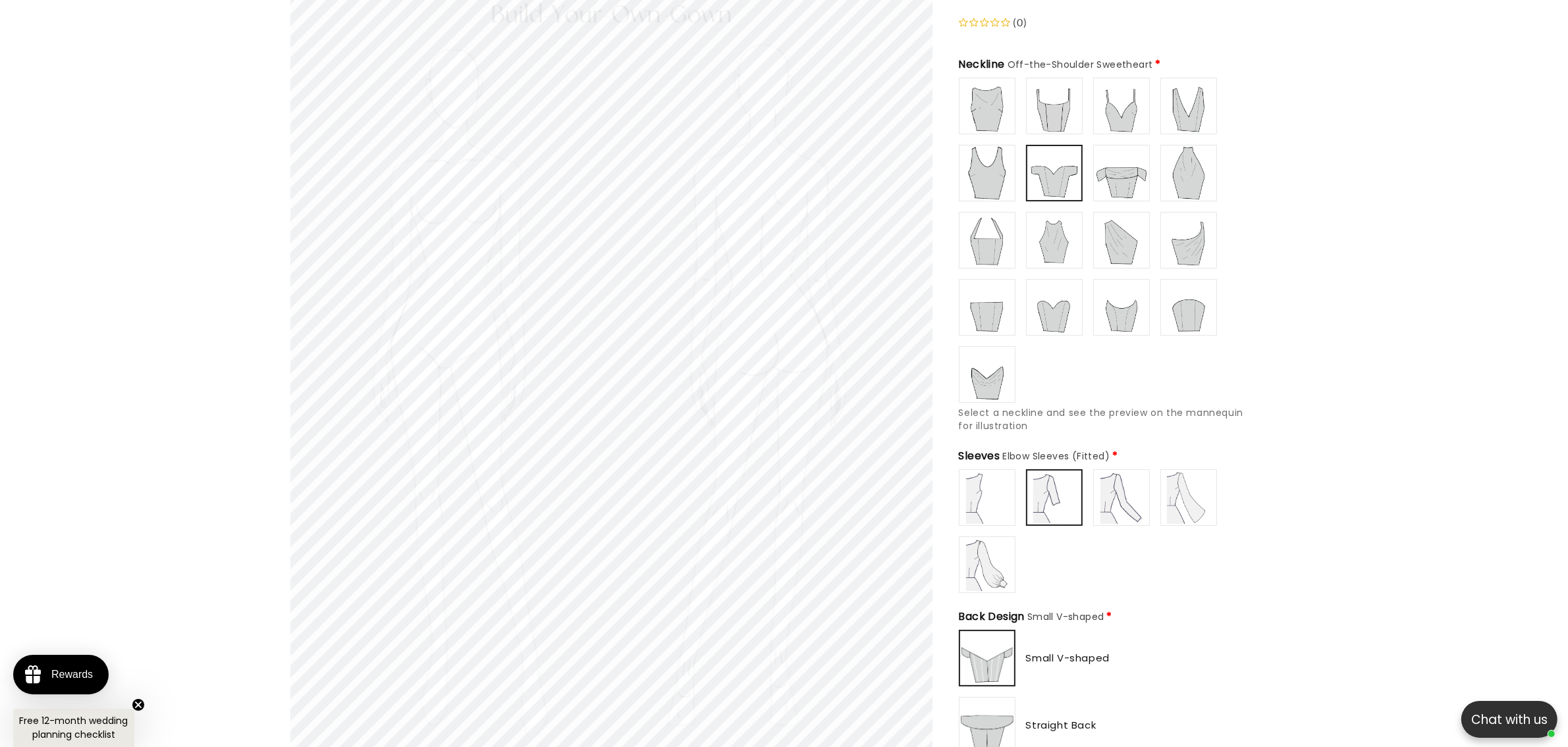
type input "**********"
click at [1120, 488] on img at bounding box center [1121, 497] width 53 height 53
click at [1103, 177] on img at bounding box center [1121, 173] width 53 height 53
click at [1071, 177] on img at bounding box center [1054, 173] width 53 height 53
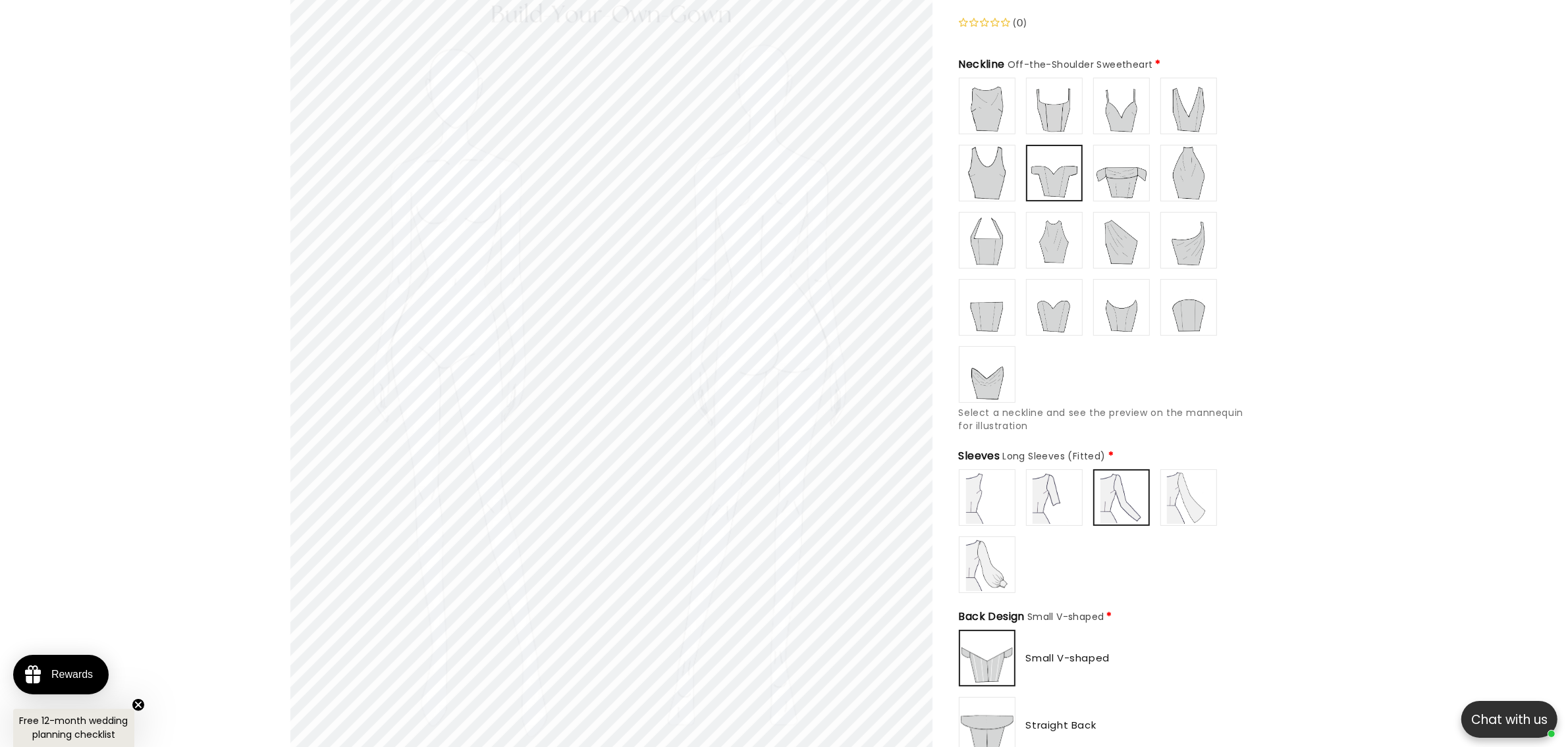
type input "**********"
click at [1117, 175] on img at bounding box center [1121, 173] width 53 height 53
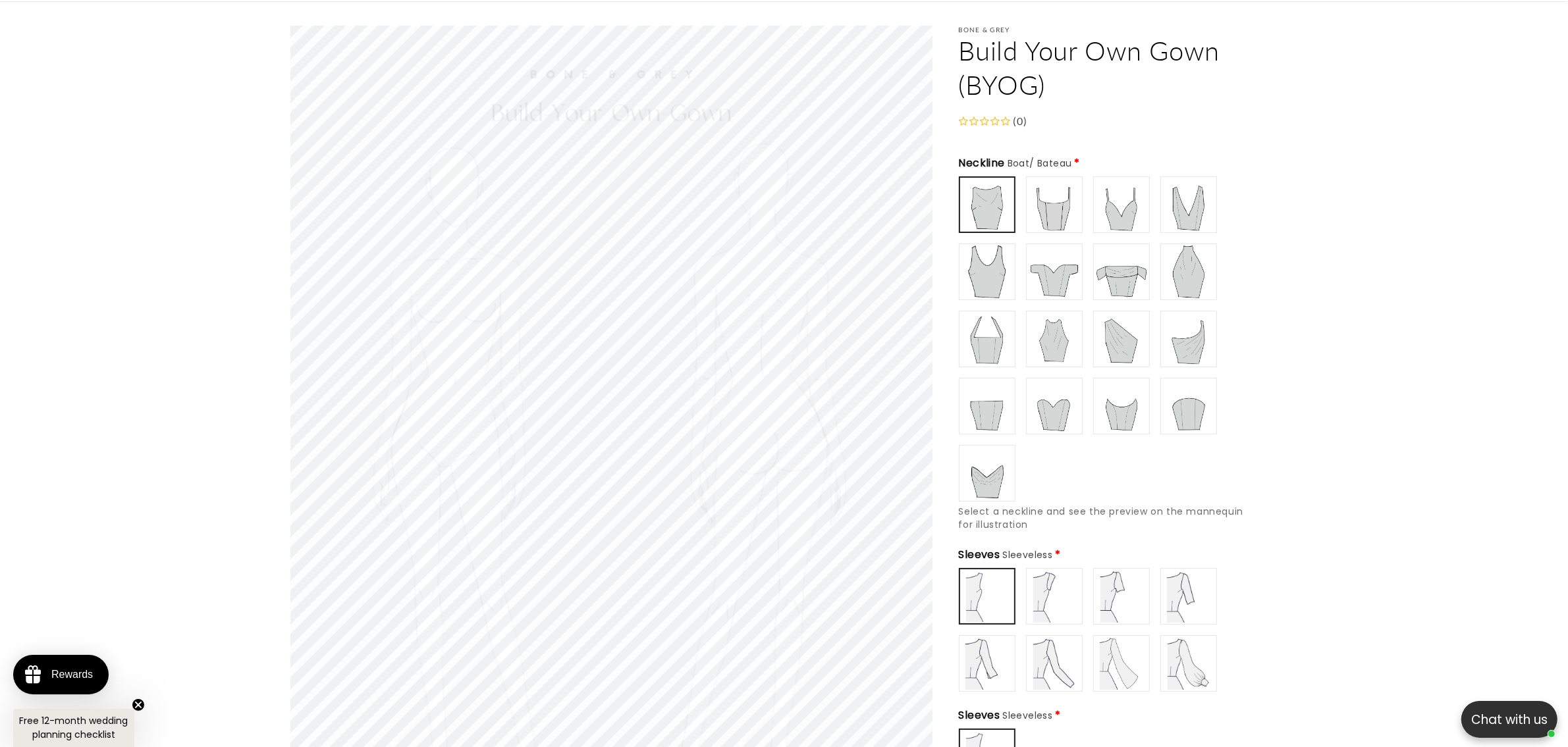
scroll to position [0, 362]
type input "**********"
click at [1048, 270] on img at bounding box center [1054, 272] width 53 height 53
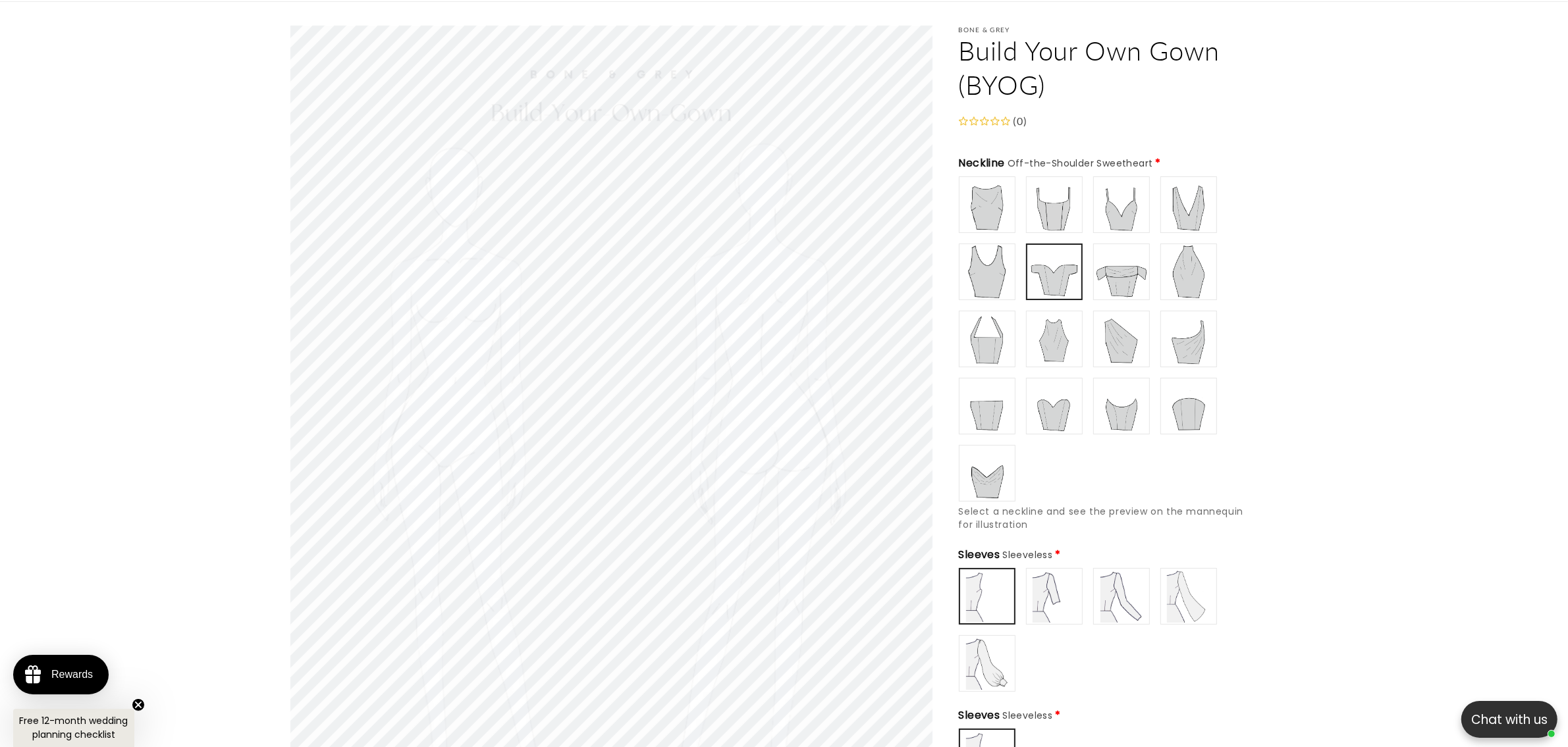
click at [1049, 583] on img at bounding box center [1054, 596] width 53 height 53
click at [1144, 586] on img at bounding box center [1121, 596] width 53 height 53
click at [1199, 595] on img at bounding box center [1188, 596] width 53 height 53
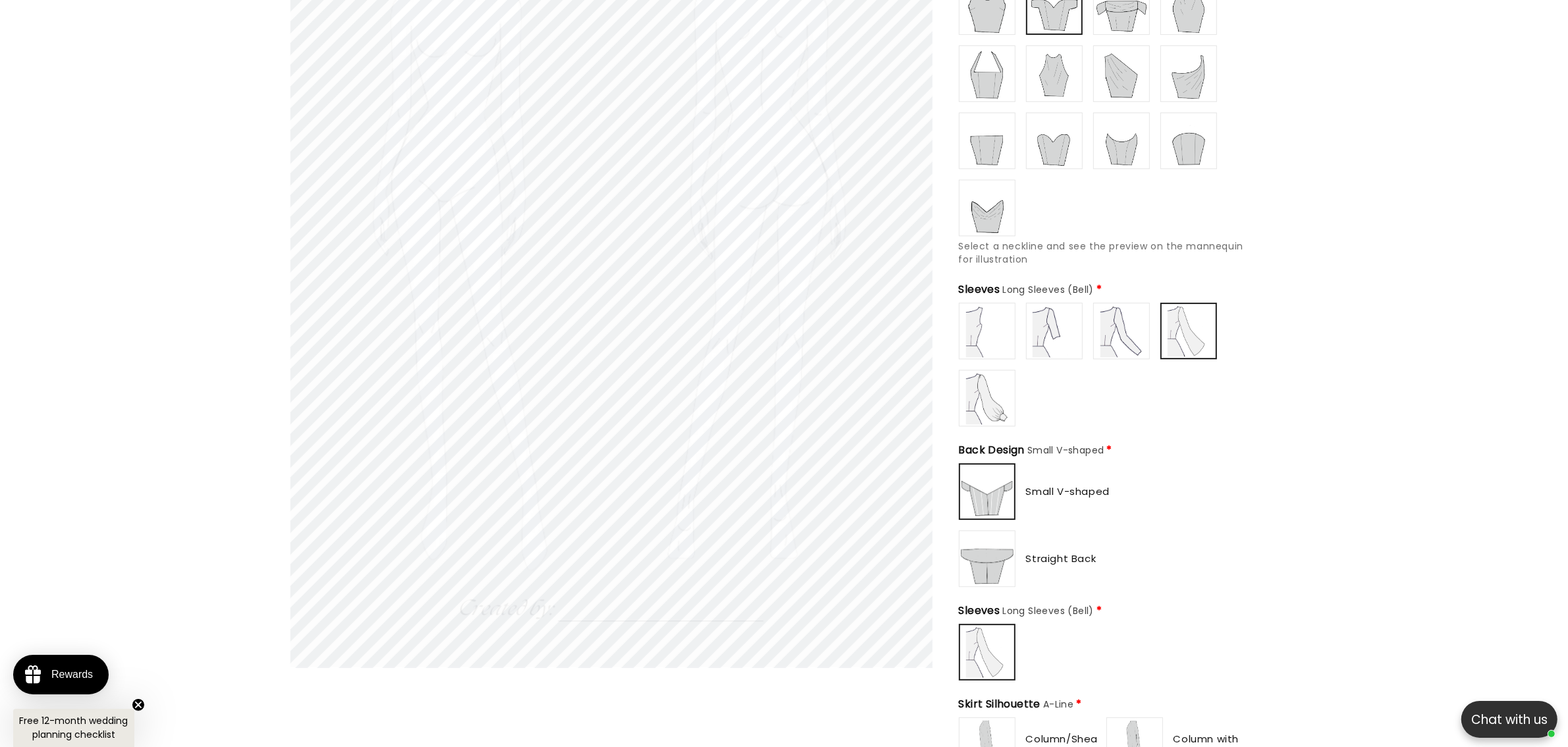
scroll to position [388, 0]
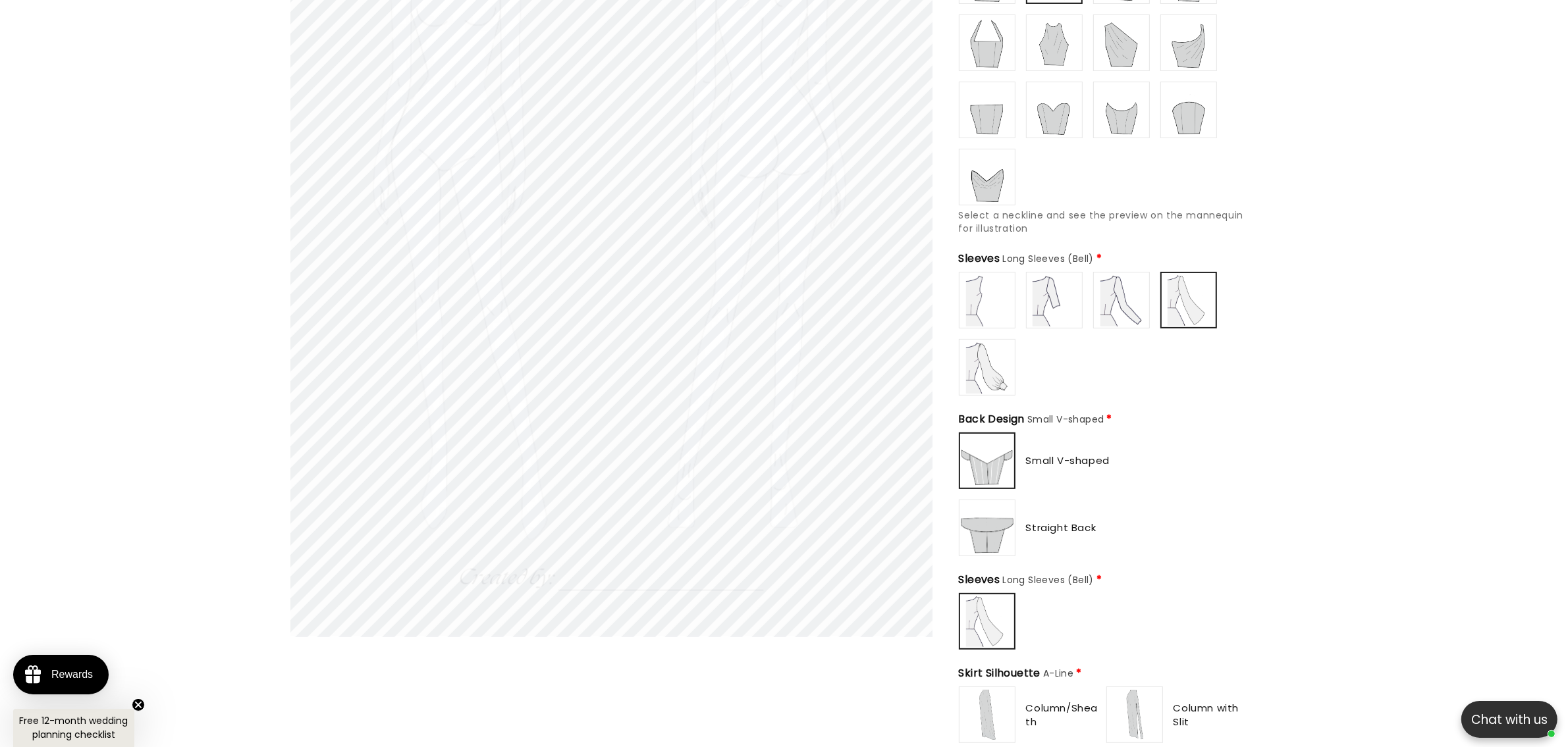
click at [1045, 285] on img at bounding box center [1054, 300] width 53 height 53
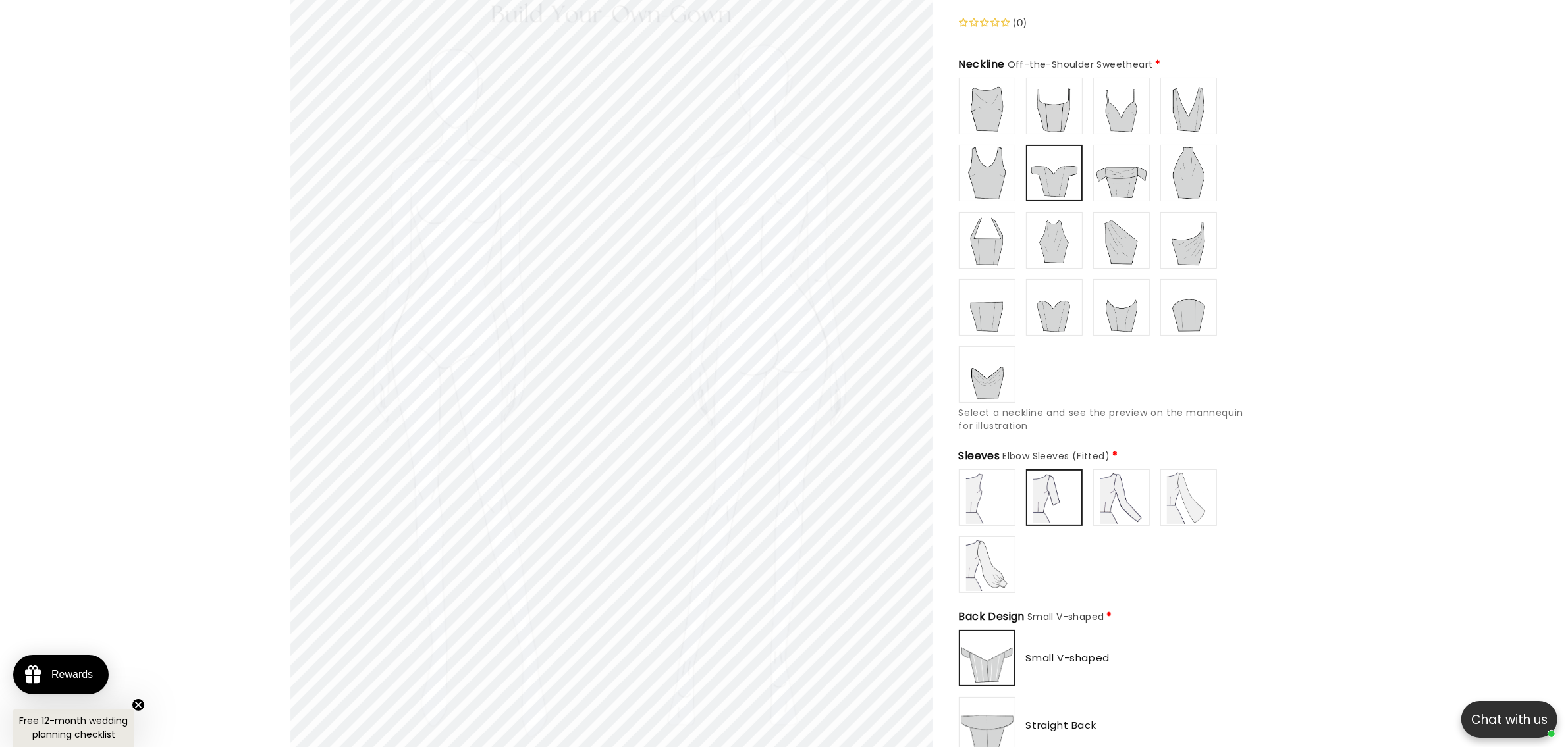
click at [1129, 478] on img at bounding box center [1121, 497] width 53 height 53
type input "**********"
drag, startPoint x: 1054, startPoint y: 487, endPoint x: 1028, endPoint y: 476, distance: 28.2
click at [1052, 487] on img at bounding box center [1054, 497] width 53 height 53
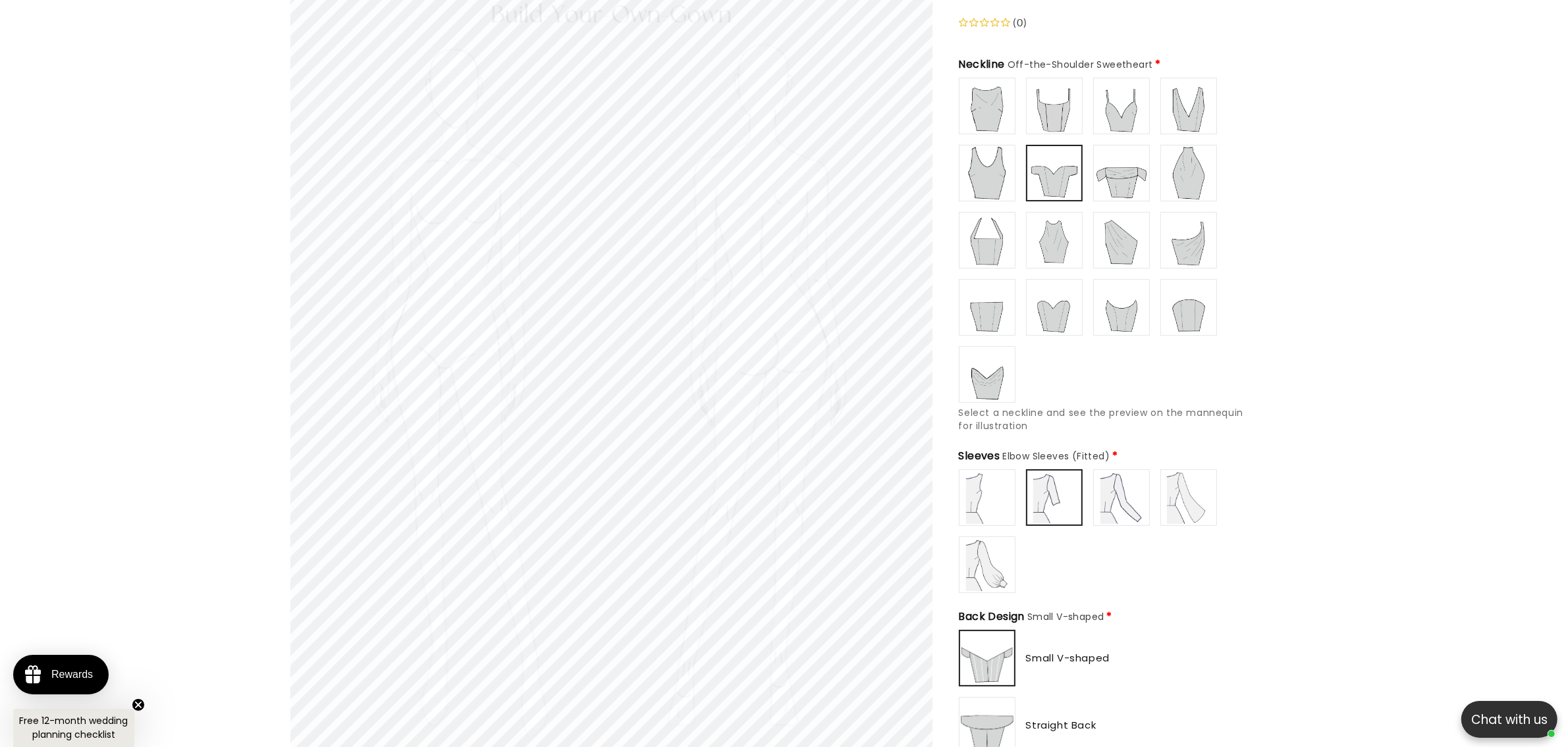
type input "**********"
click at [980, 103] on img at bounding box center [987, 106] width 53 height 53
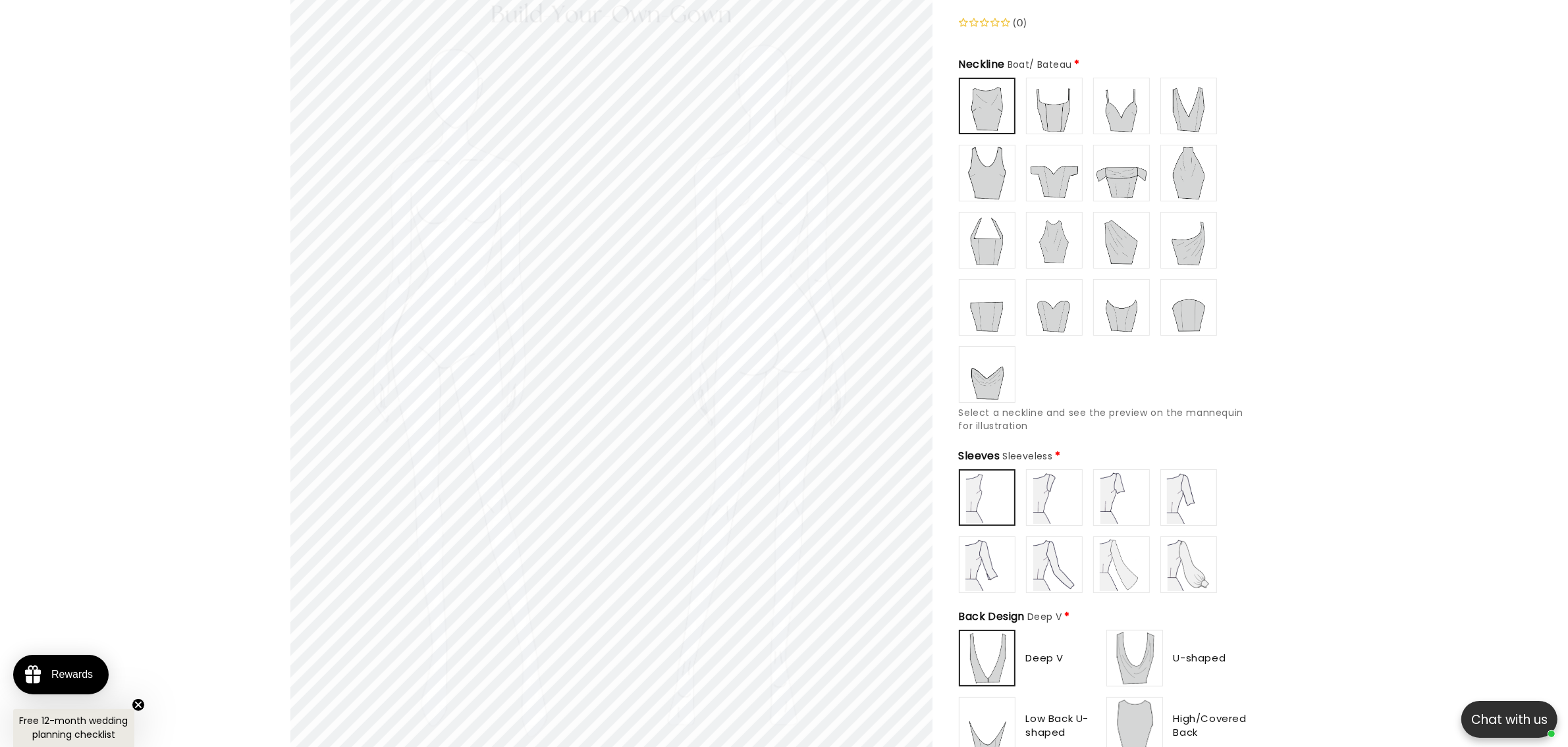
click at [1055, 490] on img at bounding box center [1054, 497] width 53 height 53
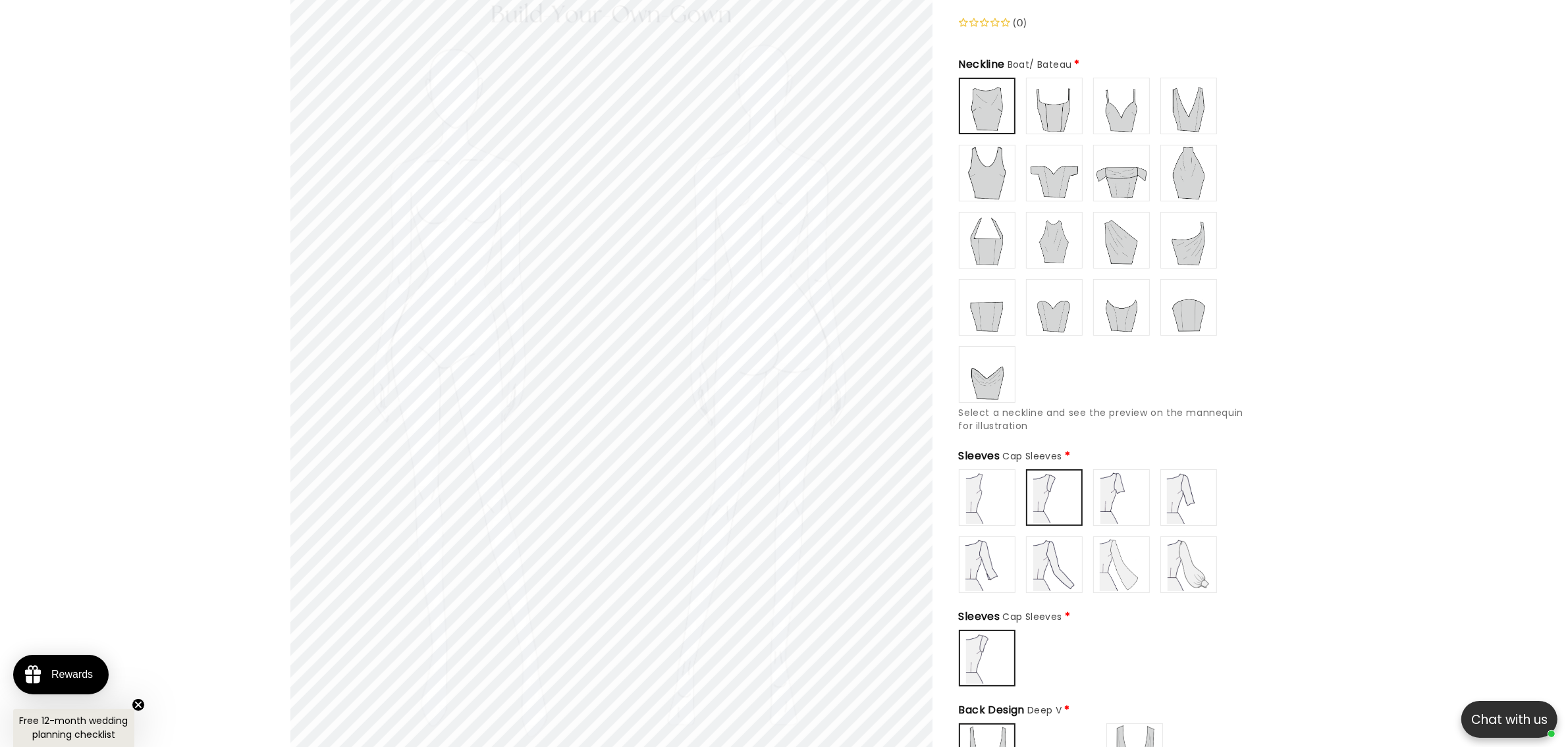
scroll to position [0, 724]
click at [1041, 553] on img at bounding box center [1054, 565] width 53 height 53
click at [1154, 498] on div "Sleeveless" at bounding box center [1103, 531] width 290 height 124
click at [1147, 554] on img at bounding box center [1121, 565] width 53 height 53
click at [1121, 513] on img at bounding box center [1121, 497] width 53 height 53
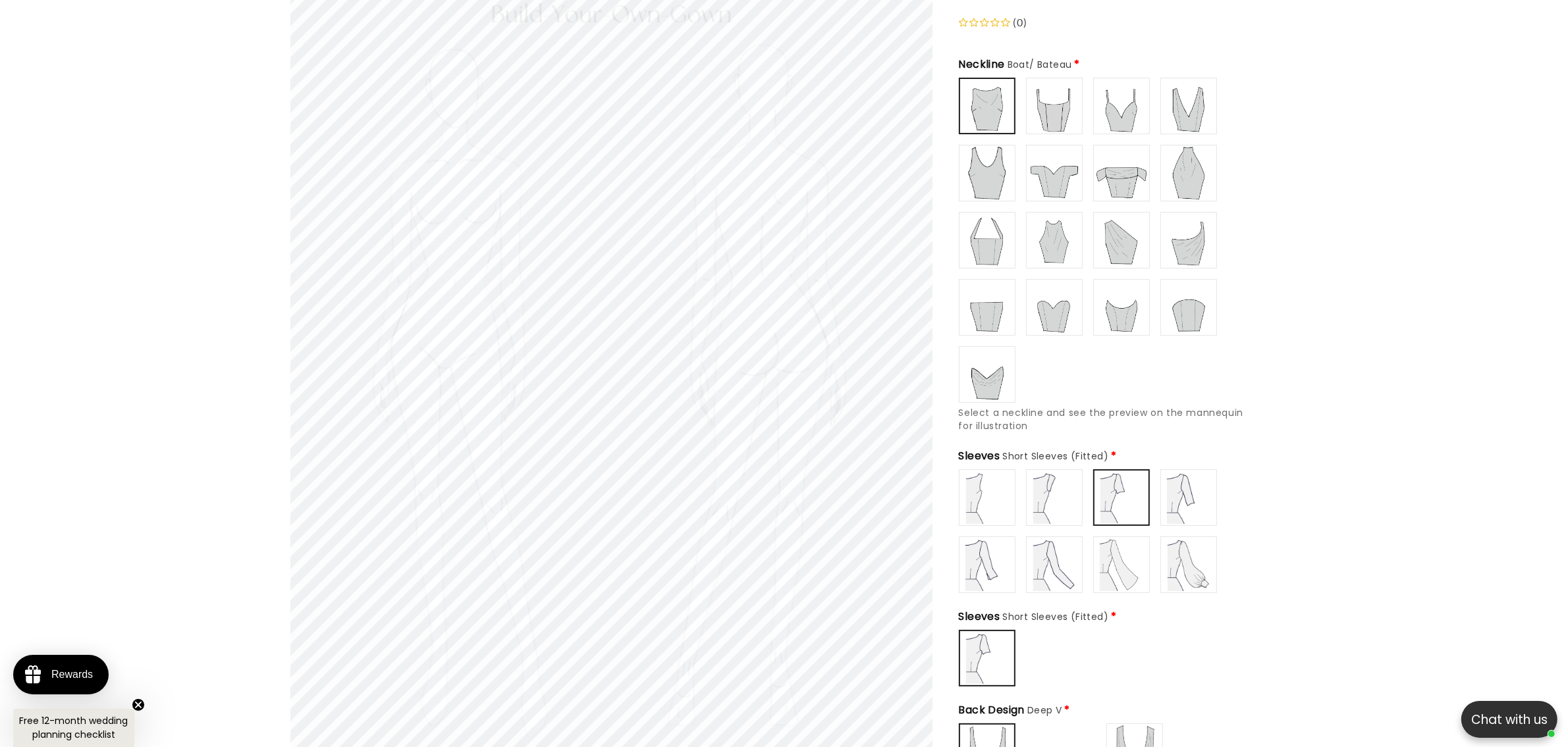
type input "**********"
click at [1008, 576] on img at bounding box center [987, 565] width 53 height 53
type input "**********"
click at [1073, 170] on img at bounding box center [1054, 173] width 53 height 53
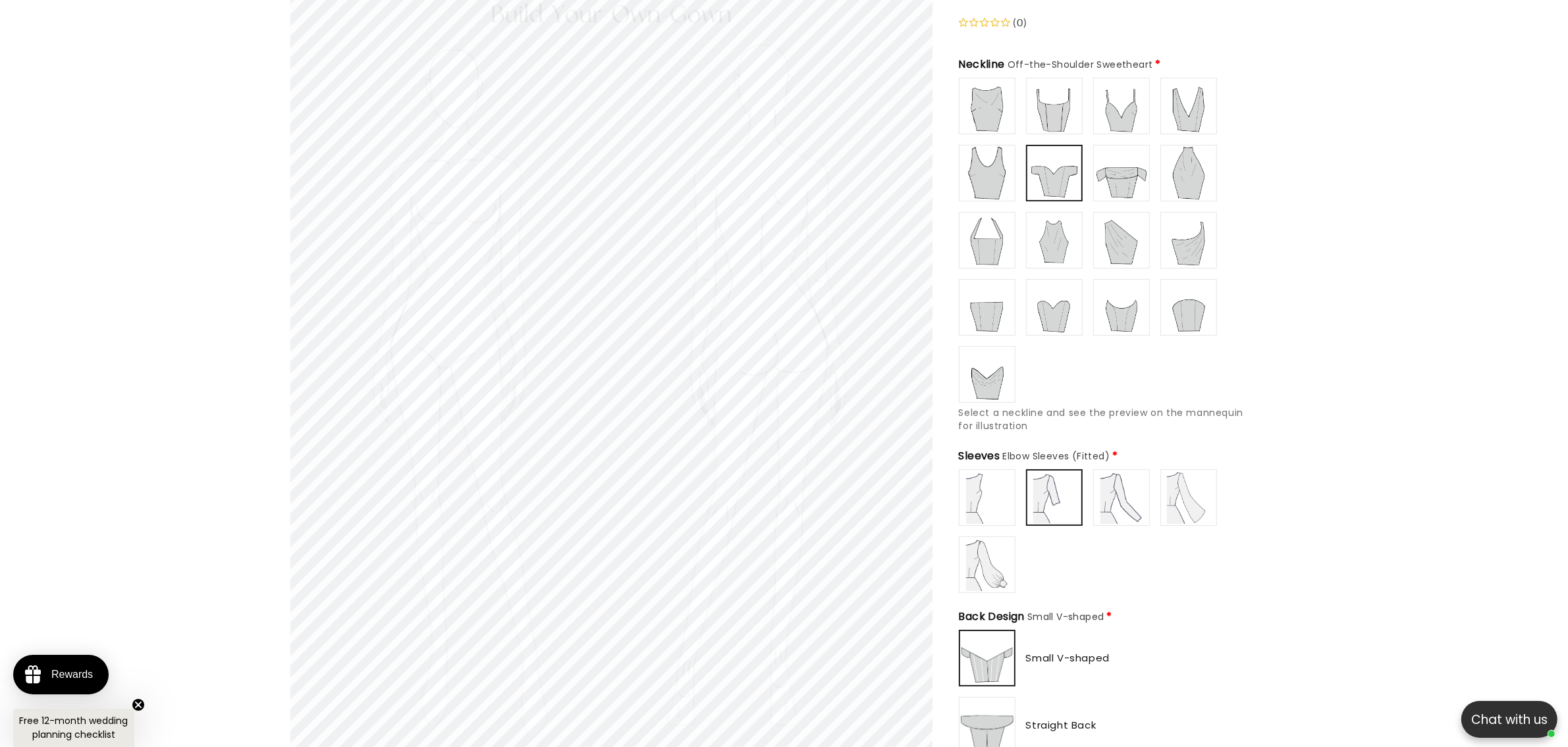
scroll to position [0, 362]
drag, startPoint x: 1141, startPoint y: 505, endPoint x: 1138, endPoint y: 491, distance: 14.3
click at [1141, 503] on img at bounding box center [1121, 497] width 53 height 53
click at [1181, 490] on img at bounding box center [1188, 497] width 53 height 53
click at [985, 551] on img at bounding box center [987, 565] width 53 height 53
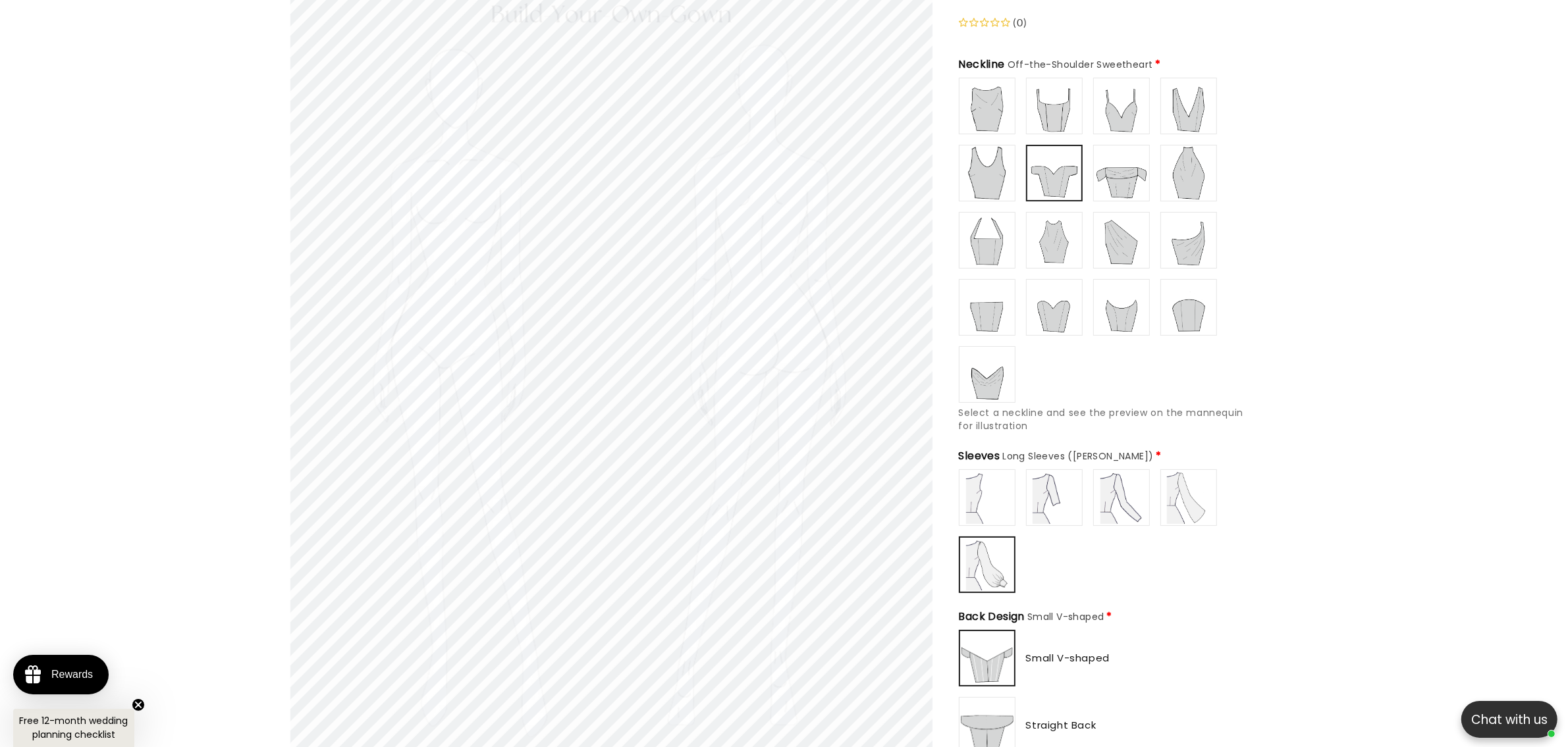
scroll to position [0, 724]
drag, startPoint x: 1064, startPoint y: 470, endPoint x: 1081, endPoint y: 466, distance: 17.5
click at [1064, 471] on img at bounding box center [1054, 497] width 53 height 53
drag, startPoint x: 1118, startPoint y: 471, endPoint x: 1183, endPoint y: 473, distance: 65.0
click at [1118, 471] on img at bounding box center [1121, 497] width 53 height 53
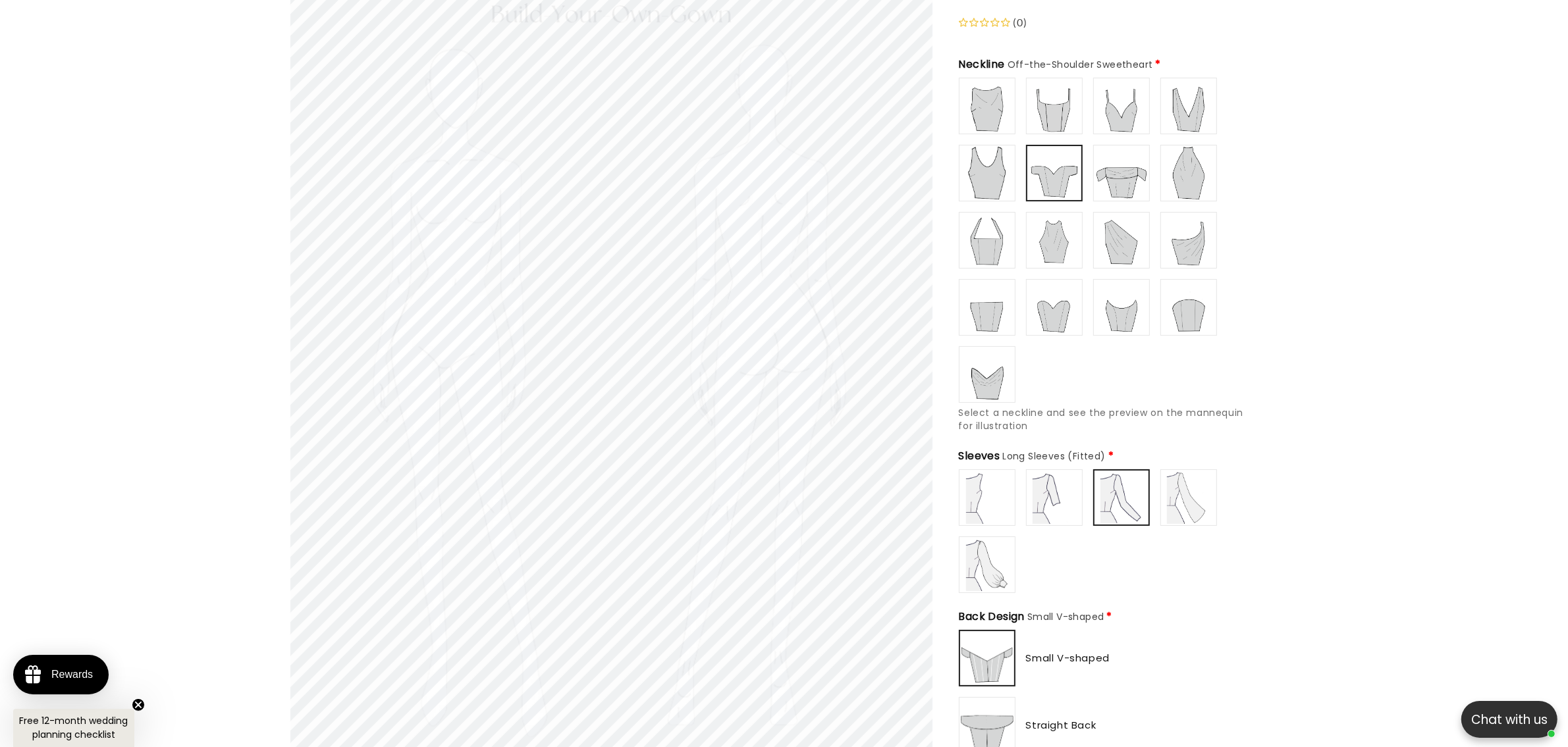
type input "**********"
click at [1183, 473] on img at bounding box center [1188, 497] width 53 height 53
type input "**********"
click at [975, 167] on img at bounding box center [987, 173] width 53 height 53
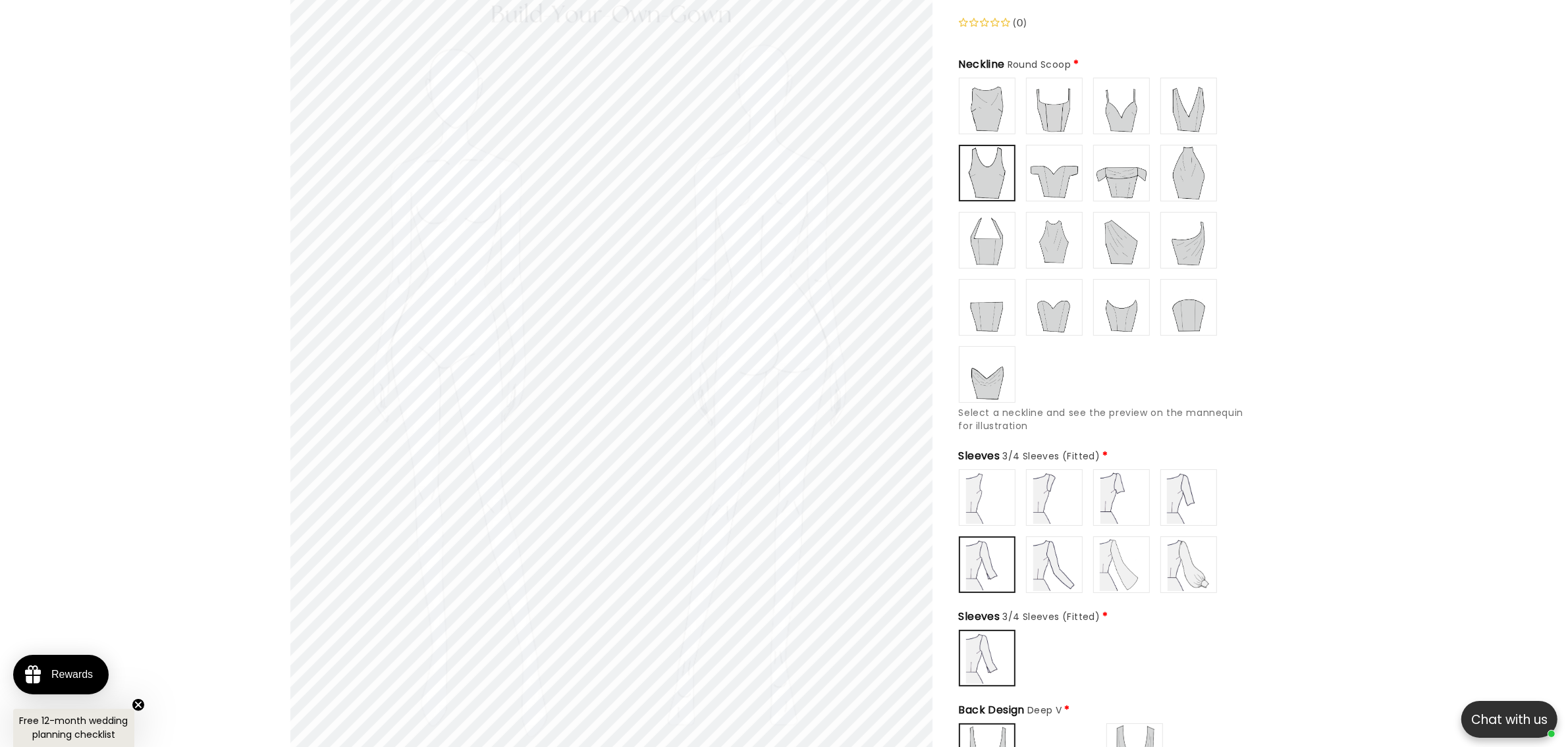
scroll to position [0, 0]
click at [1045, 480] on img at bounding box center [1054, 497] width 53 height 53
drag, startPoint x: 1062, startPoint y: 547, endPoint x: 1138, endPoint y: 561, distance: 77.3
click at [1064, 547] on img at bounding box center [1054, 565] width 53 height 53
click at [1205, 499] on img at bounding box center [1188, 497] width 53 height 53
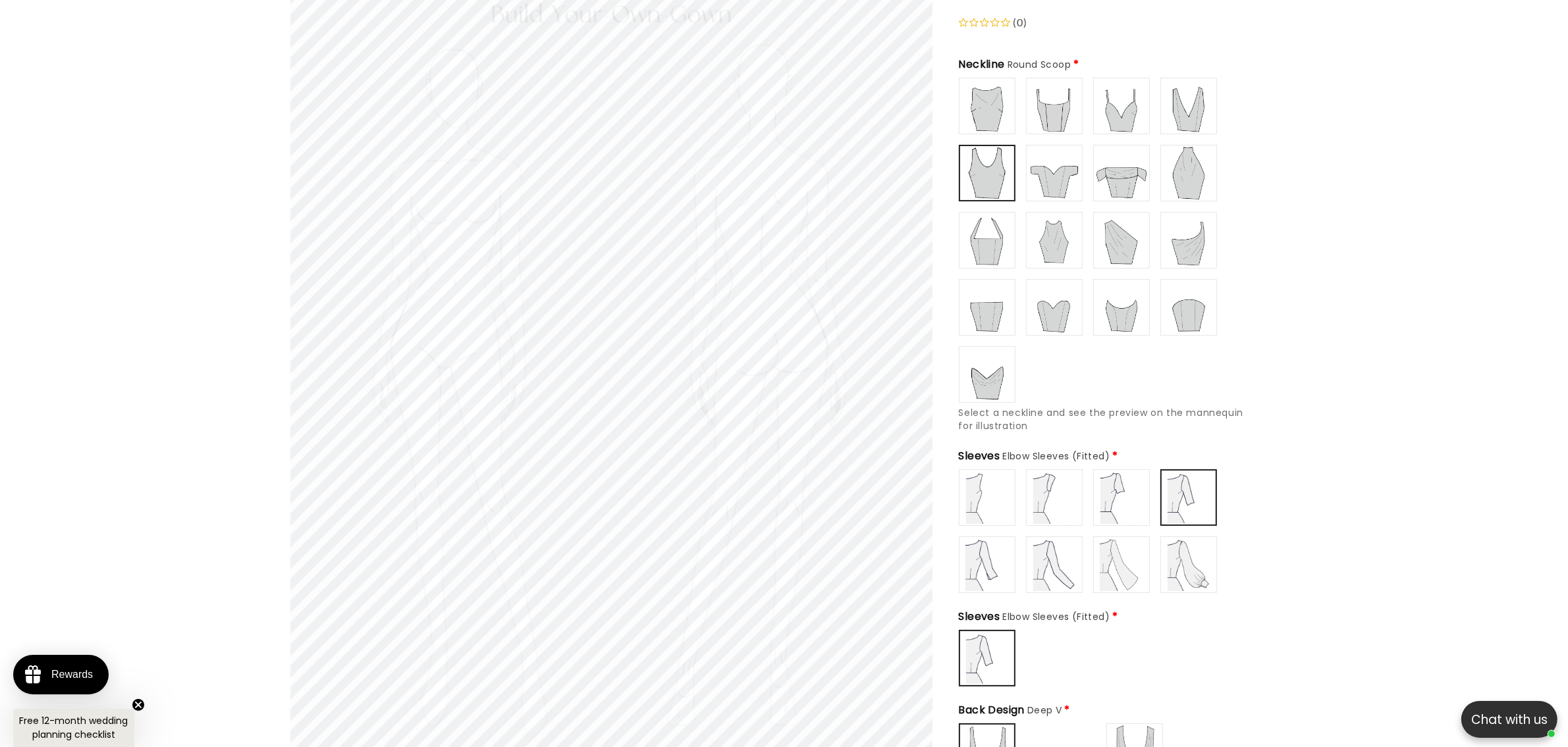
click at [1134, 503] on img at bounding box center [1121, 497] width 53 height 53
click at [1134, 560] on img at bounding box center [1121, 565] width 53 height 53
type input "**********"
click at [1197, 560] on img at bounding box center [1188, 565] width 53 height 53
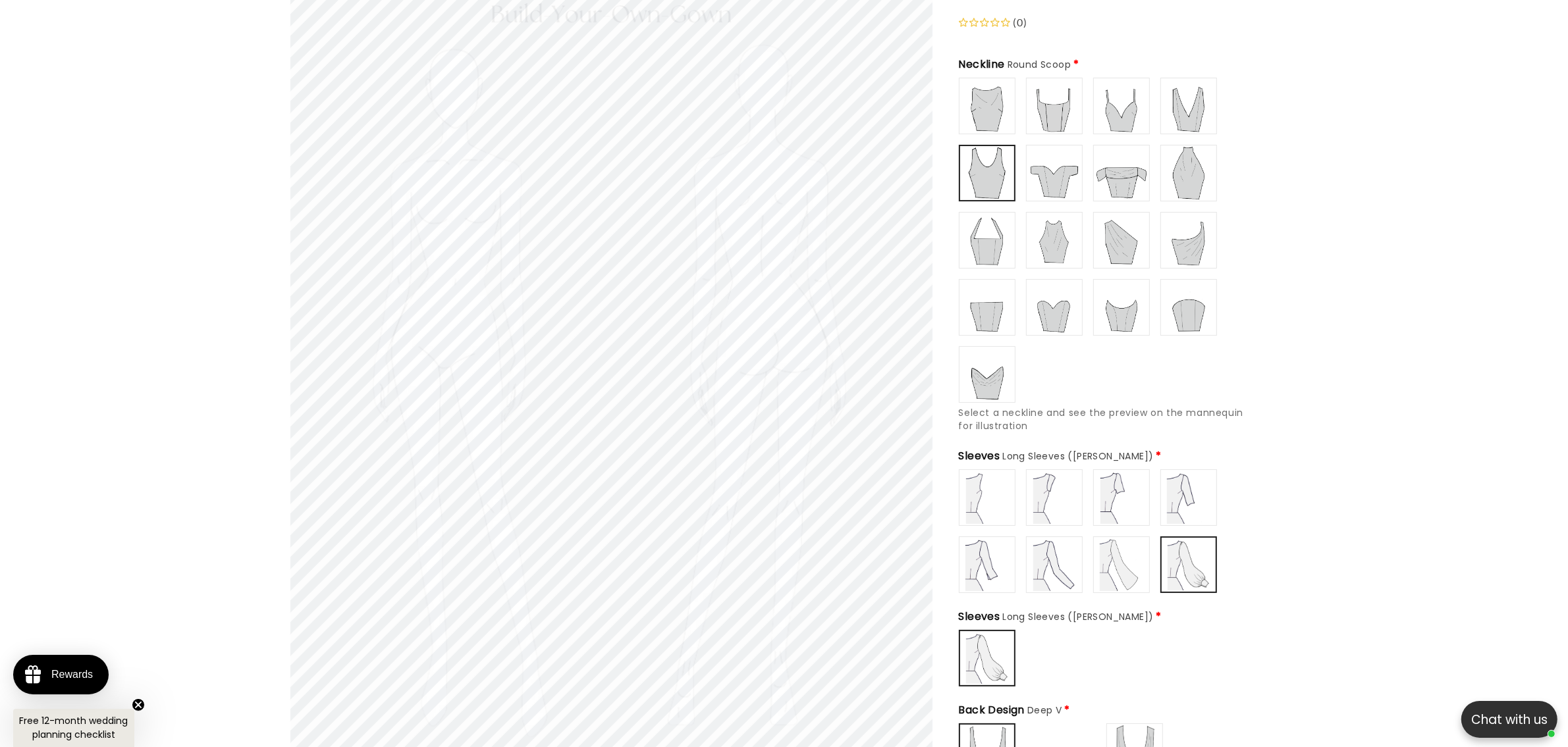
click at [989, 104] on img at bounding box center [987, 106] width 53 height 53
click at [1035, 103] on img at bounding box center [1054, 106] width 53 height 53
click at [1045, 171] on img at bounding box center [1054, 173] width 53 height 53
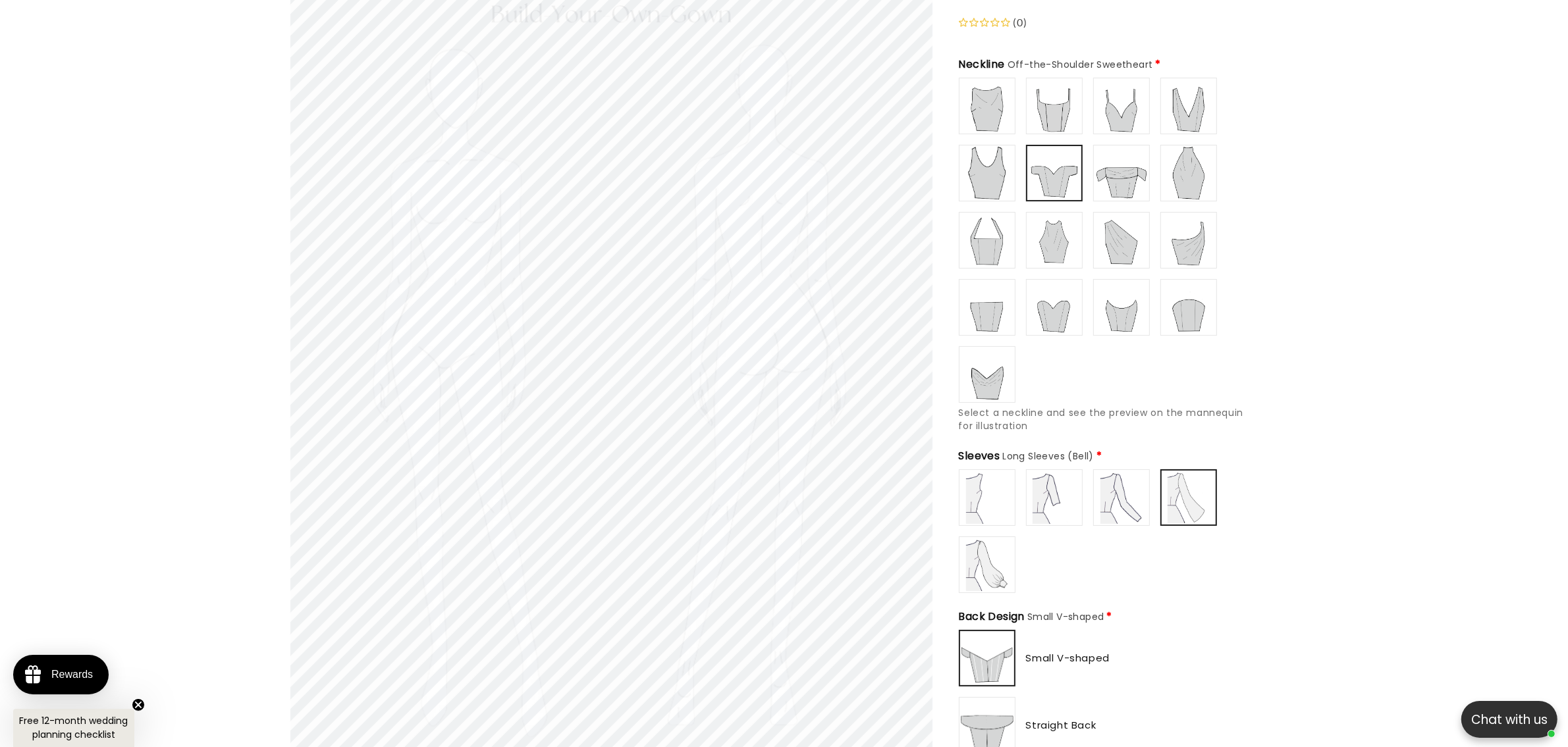
scroll to position [0, 724]
click at [1107, 104] on img at bounding box center [1121, 106] width 53 height 53
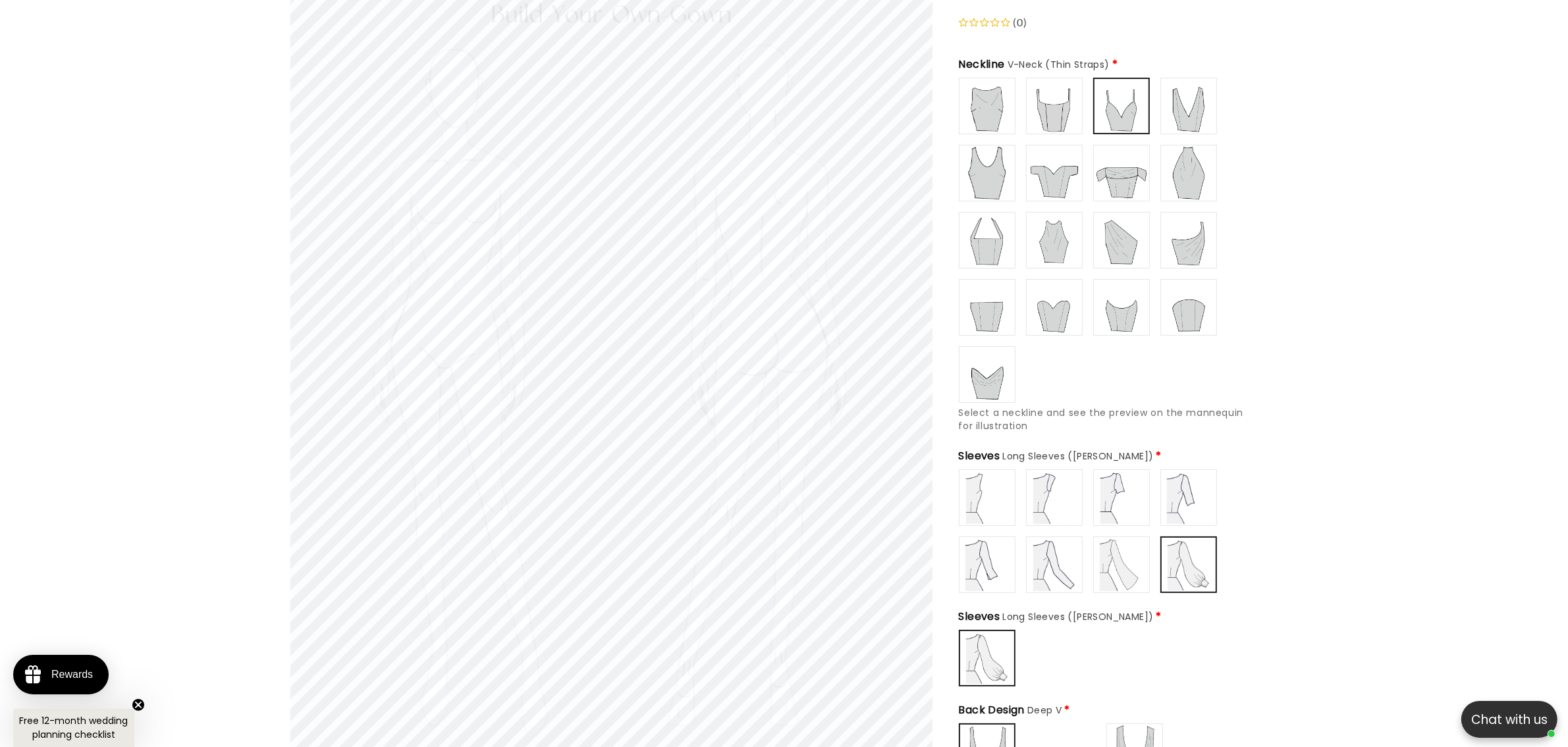
click at [1114, 180] on img at bounding box center [1121, 173] width 53 height 53
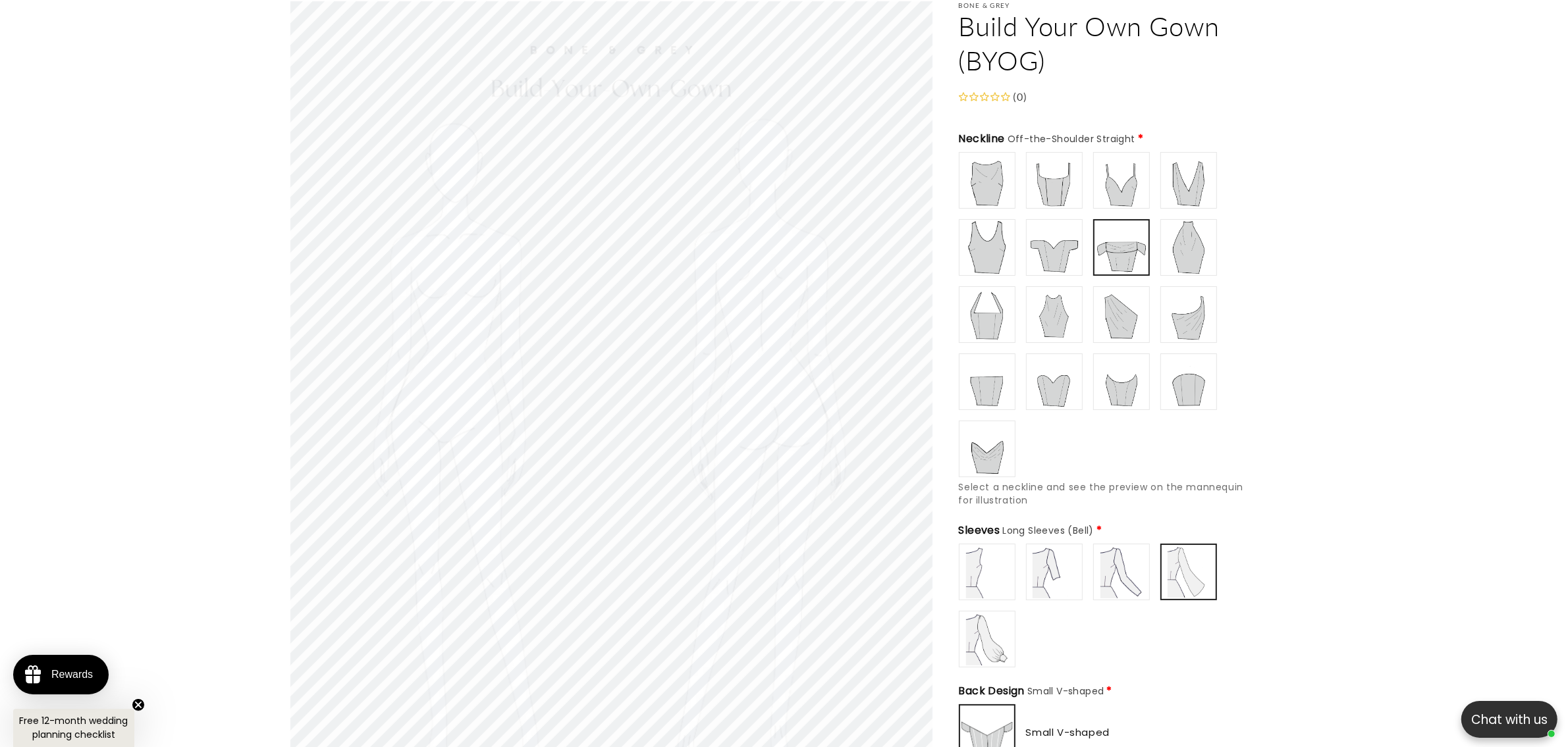
scroll to position [92, 0]
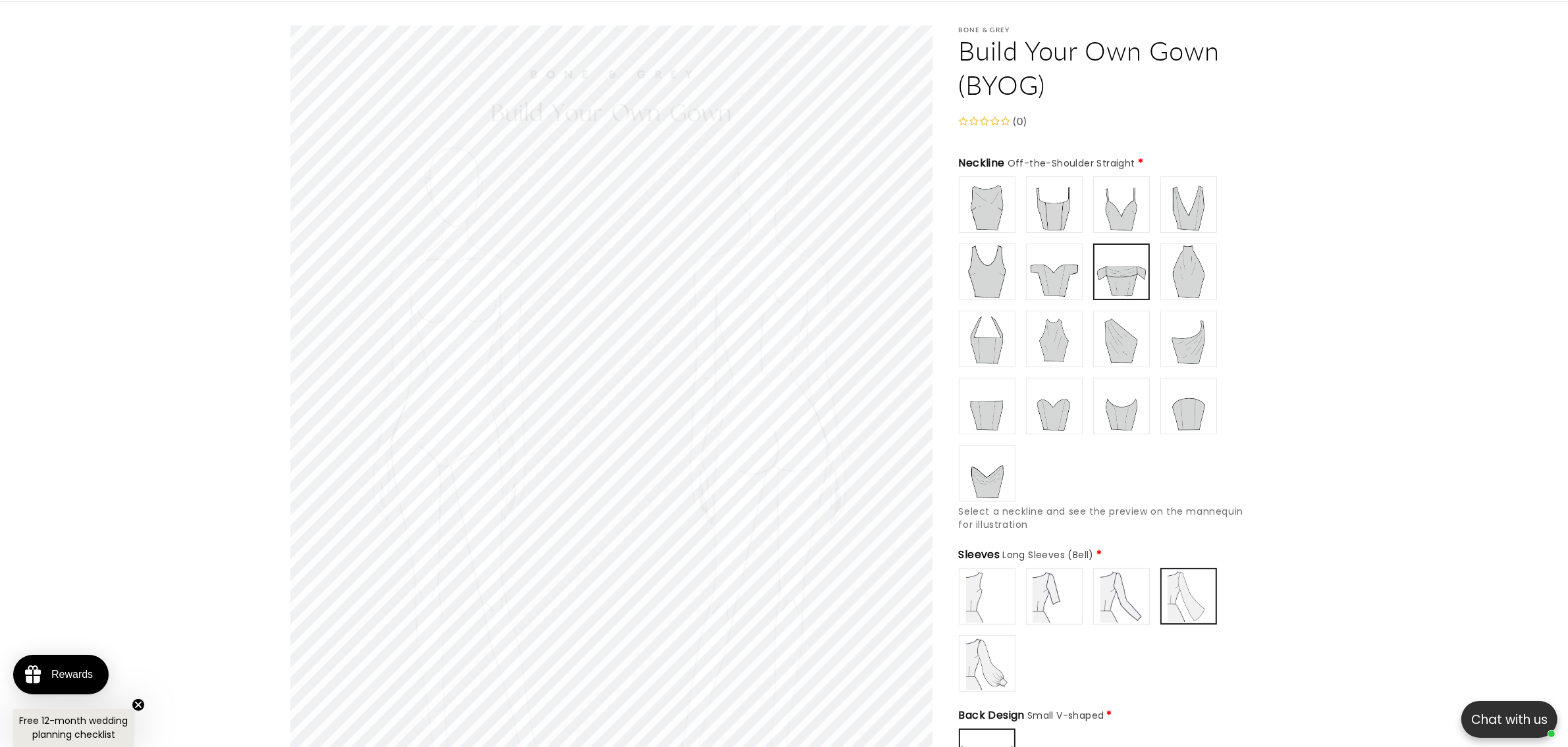
type input "******"
click at [1041, 200] on img at bounding box center [1054, 204] width 53 height 53
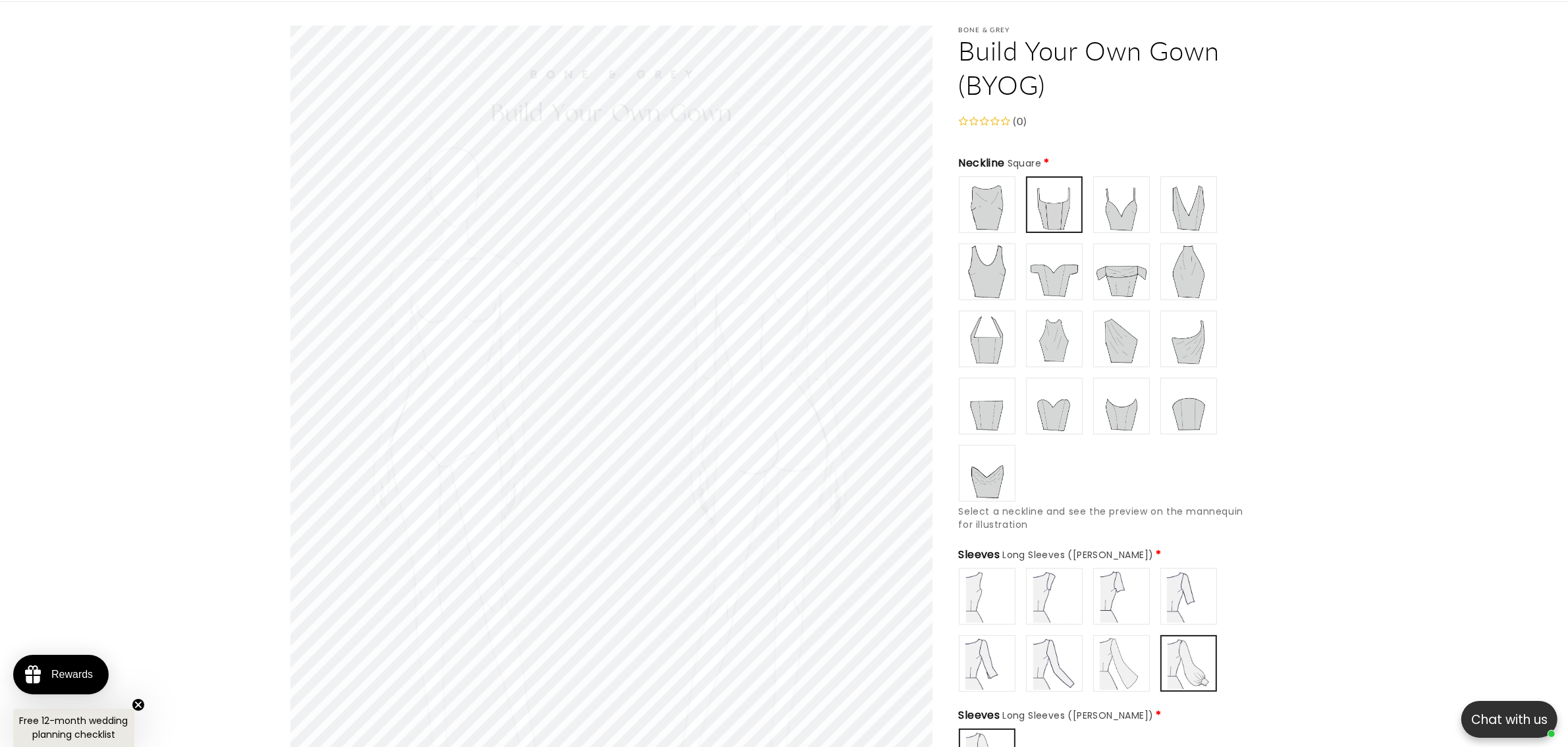
scroll to position [0, 724]
type input "**********"
click at [1042, 586] on img at bounding box center [1054, 596] width 53 height 53
type input "**********"
click at [1044, 265] on img at bounding box center [1054, 272] width 53 height 53
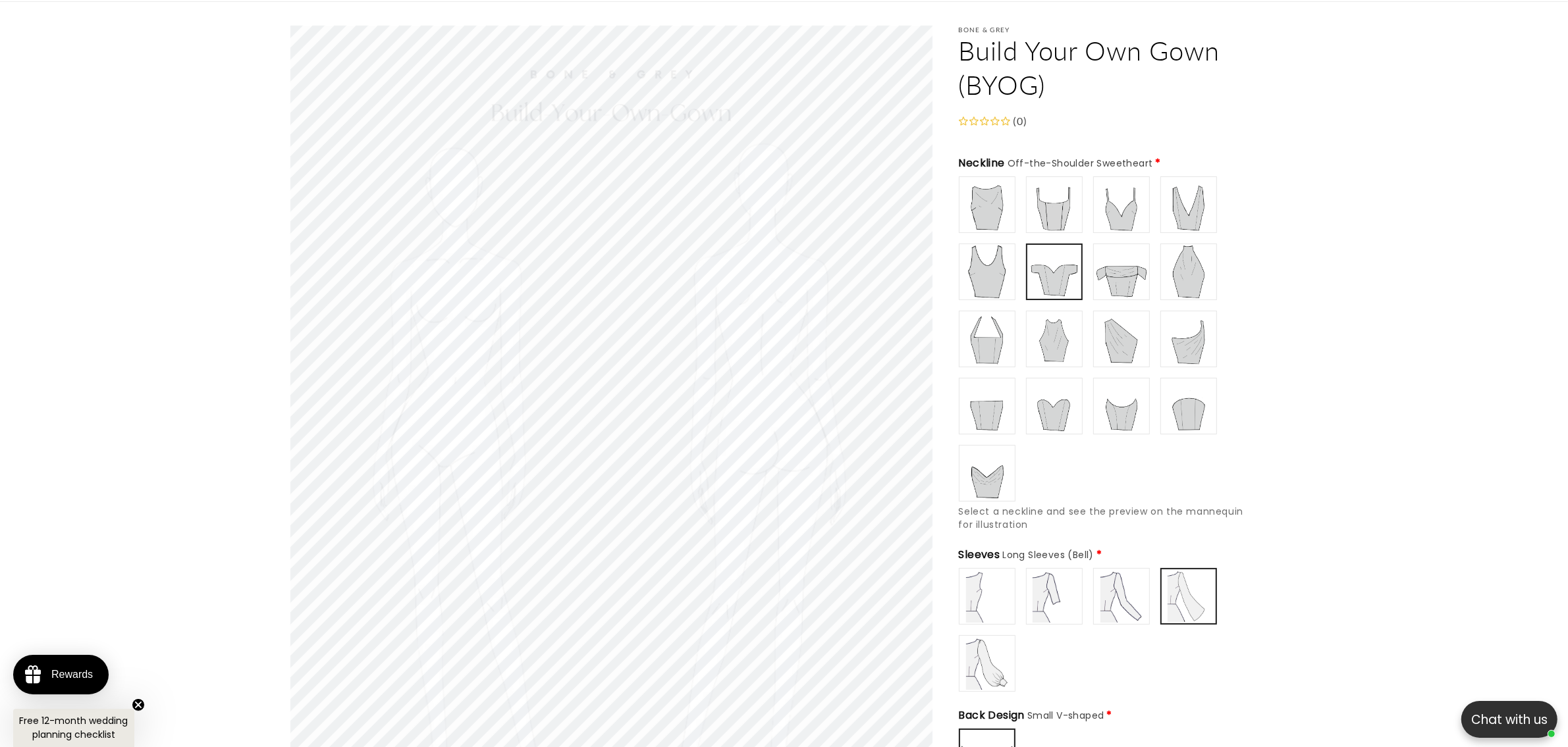
click at [1055, 590] on img at bounding box center [1054, 596] width 53 height 53
click at [1146, 590] on img at bounding box center [1121, 596] width 53 height 53
click at [978, 599] on img at bounding box center [987, 596] width 53 height 53
click at [988, 650] on img at bounding box center [987, 663] width 53 height 53
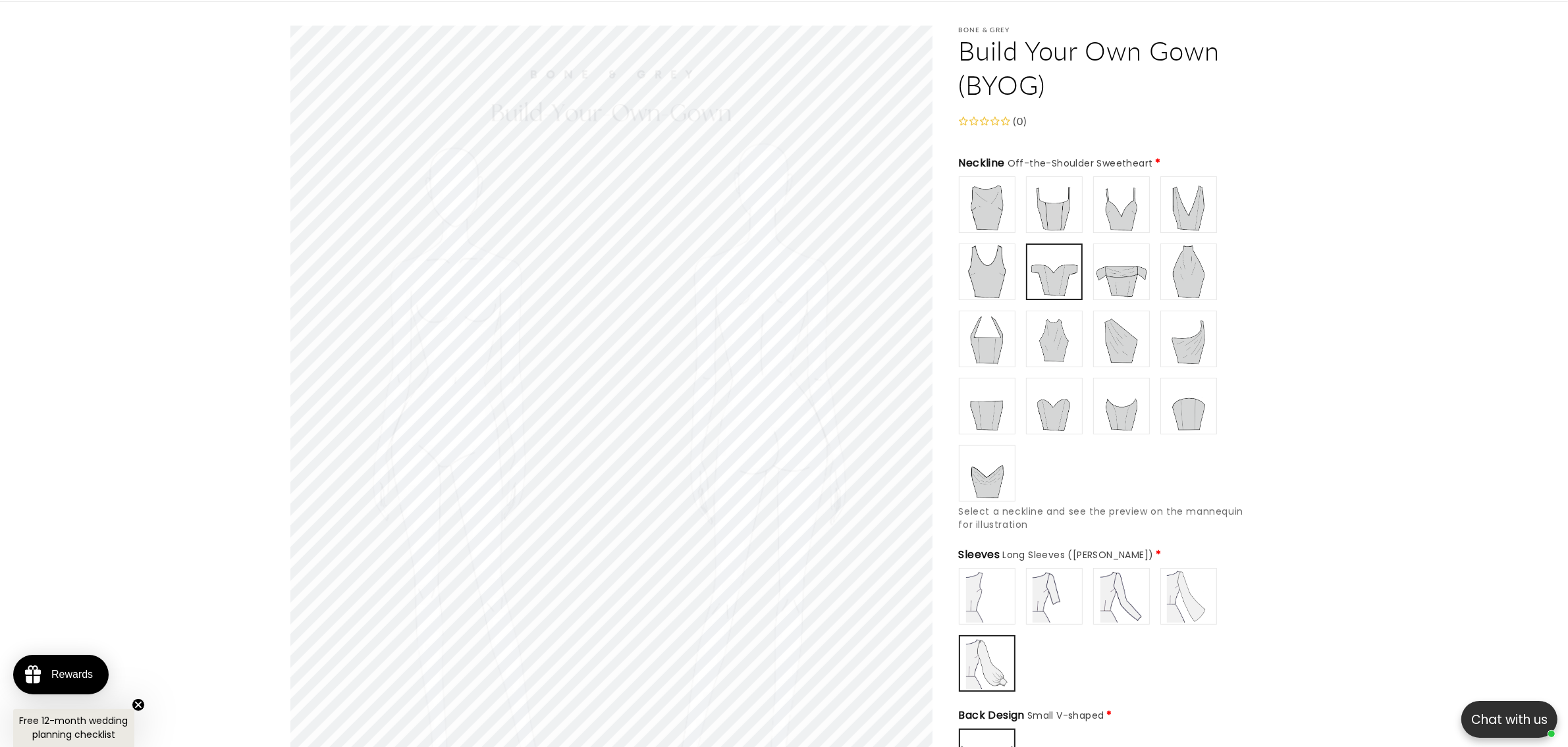
click at [1107, 584] on img at bounding box center [1121, 596] width 53 height 53
type input "**********"
click at [1035, 588] on img at bounding box center [1054, 596] width 53 height 53
click at [1052, 323] on img at bounding box center [1054, 339] width 53 height 53
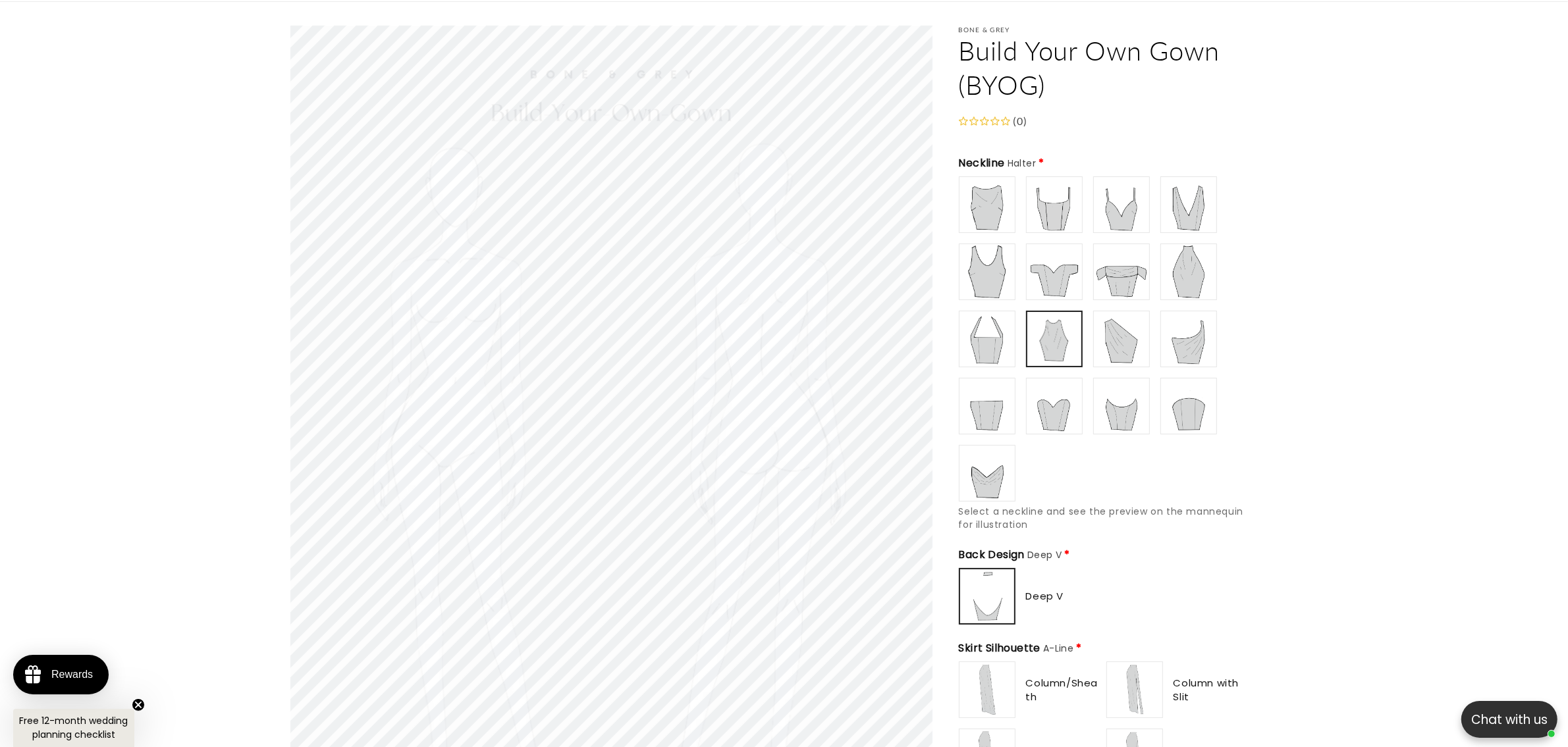
click at [1062, 413] on img at bounding box center [1054, 406] width 53 height 53
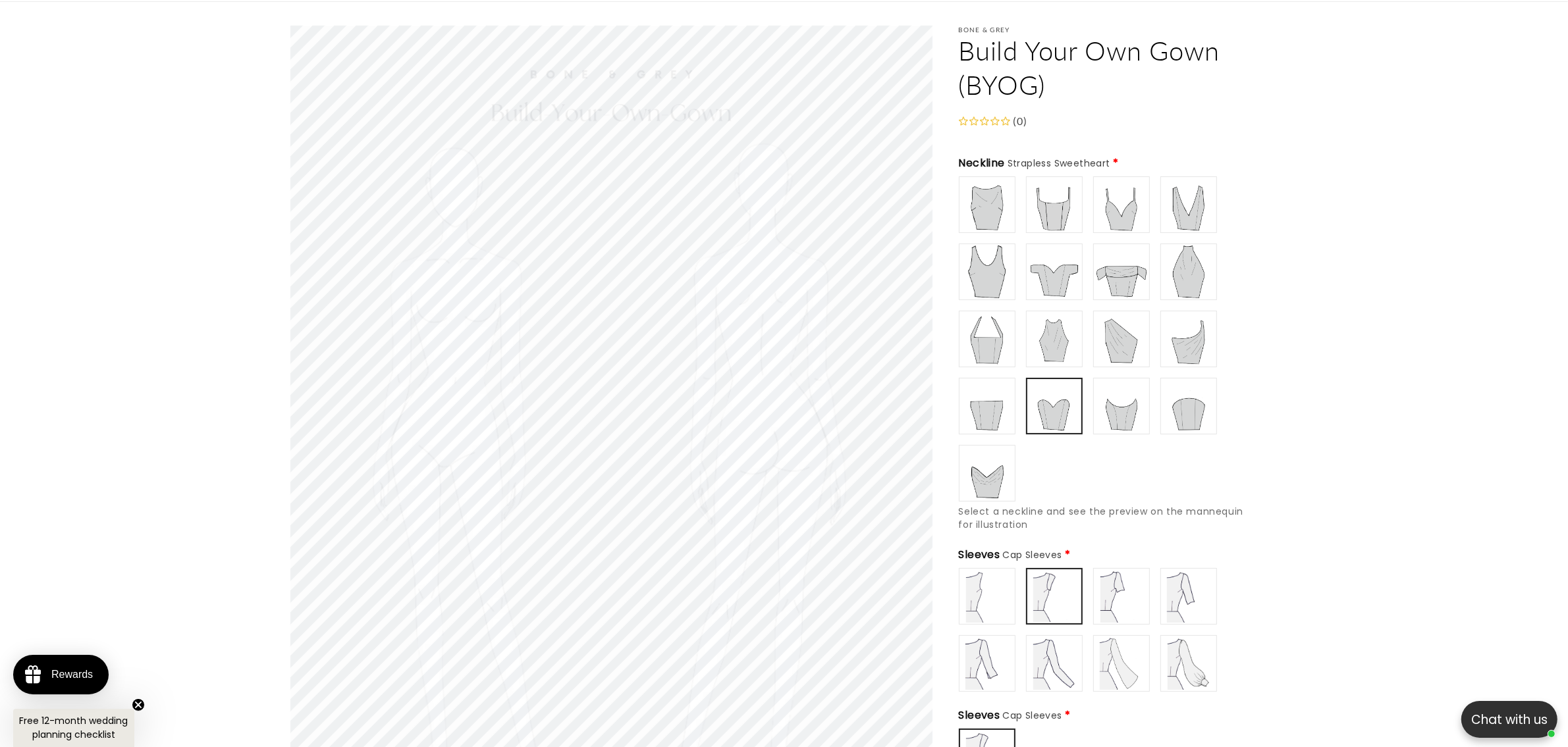
scroll to position [0, 362]
type input "**********"
click at [995, 463] on img at bounding box center [987, 473] width 53 height 53
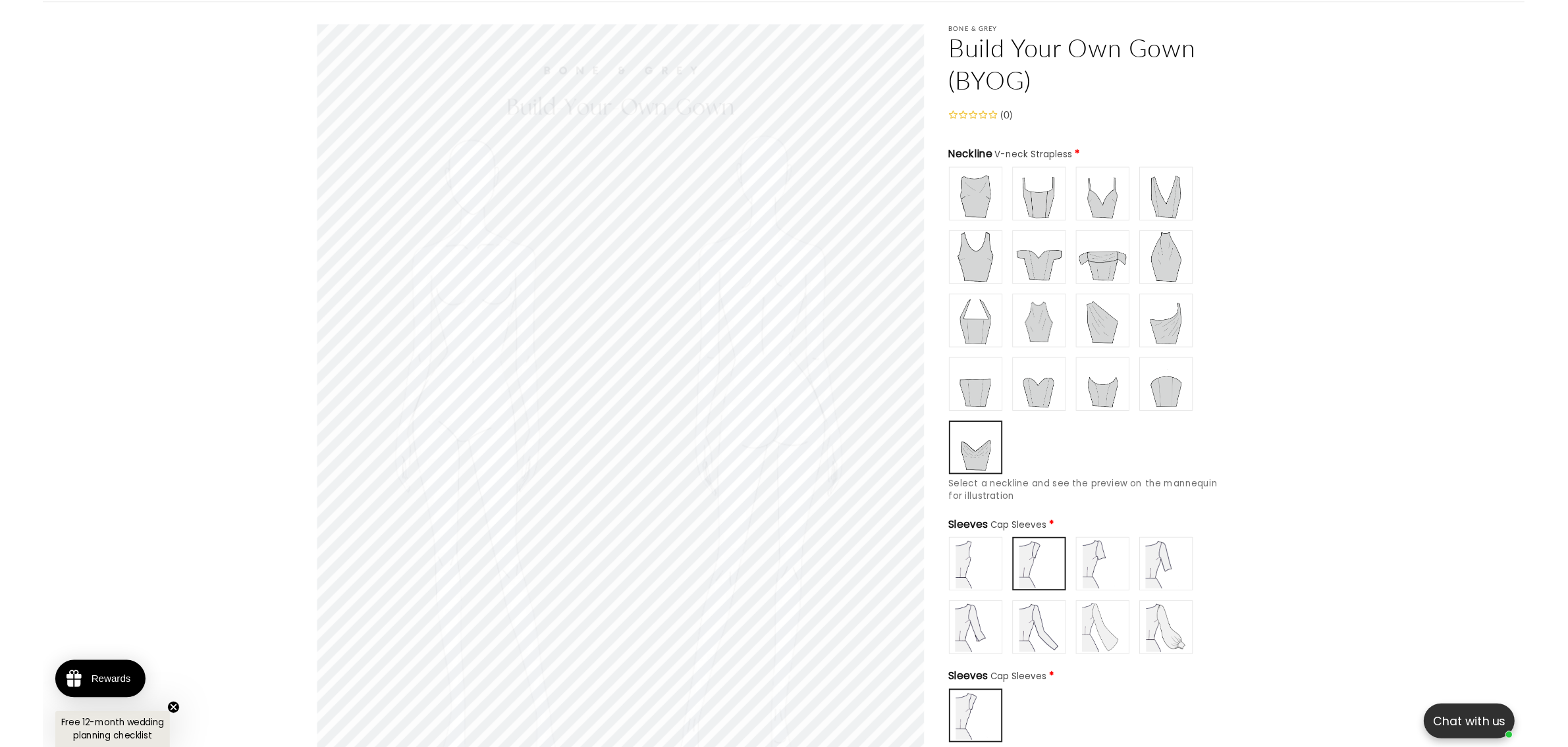
scroll to position [0, 724]
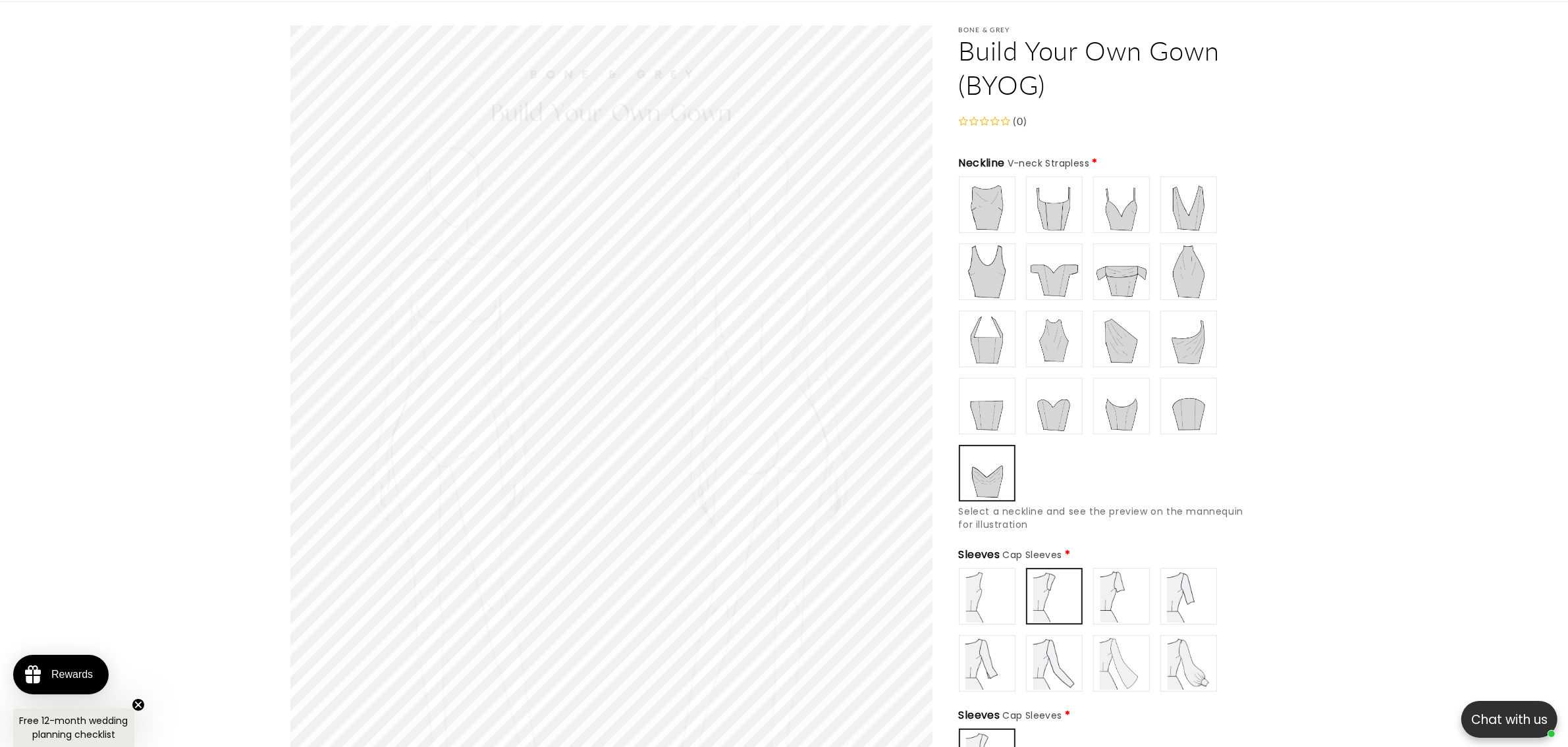
type input "**********"
click at [1126, 590] on img at bounding box center [1121, 596] width 53 height 53
type input "**********"
drag, startPoint x: 1057, startPoint y: 261, endPoint x: 1065, endPoint y: 313, distance: 52.6
click at [1058, 262] on img at bounding box center [1054, 272] width 53 height 53
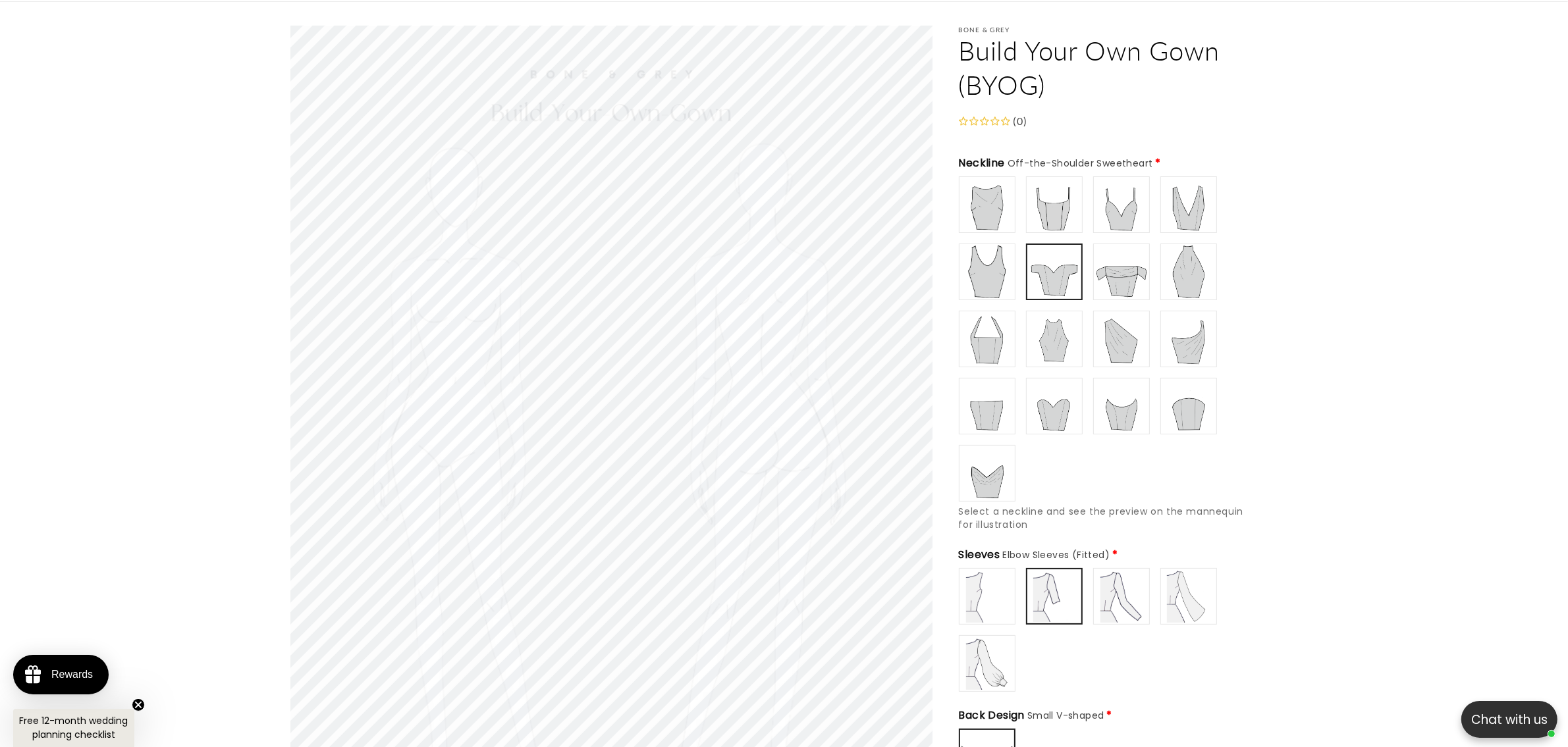
click at [1101, 585] on img at bounding box center [1121, 596] width 53 height 53
drag, startPoint x: 1174, startPoint y: 593, endPoint x: 1037, endPoint y: 619, distance: 139.4
click at [1173, 590] on img at bounding box center [1188, 596] width 53 height 53
type input "**********"
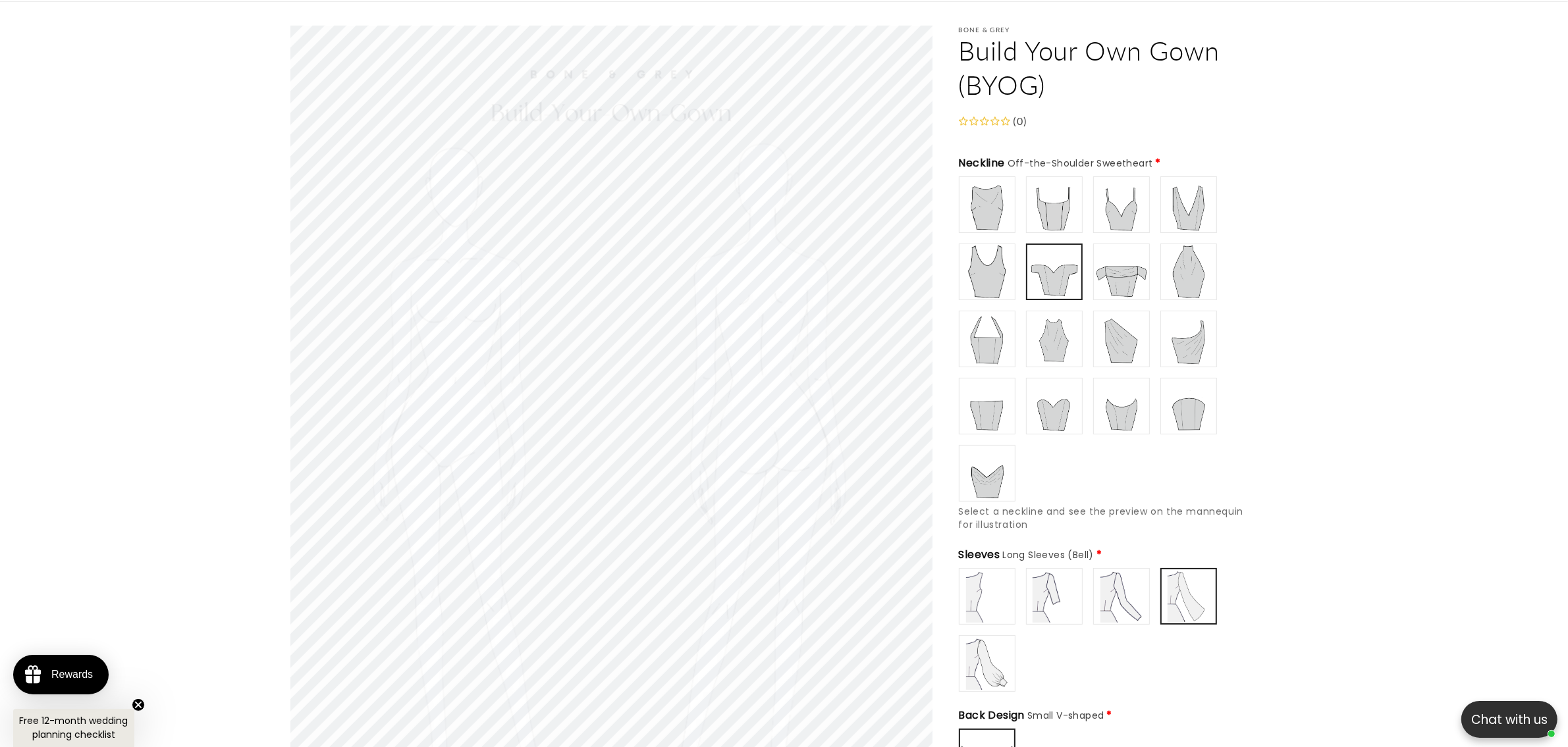
click at [999, 649] on img at bounding box center [987, 663] width 53 height 53
